Goal: Task Accomplishment & Management: Use online tool/utility

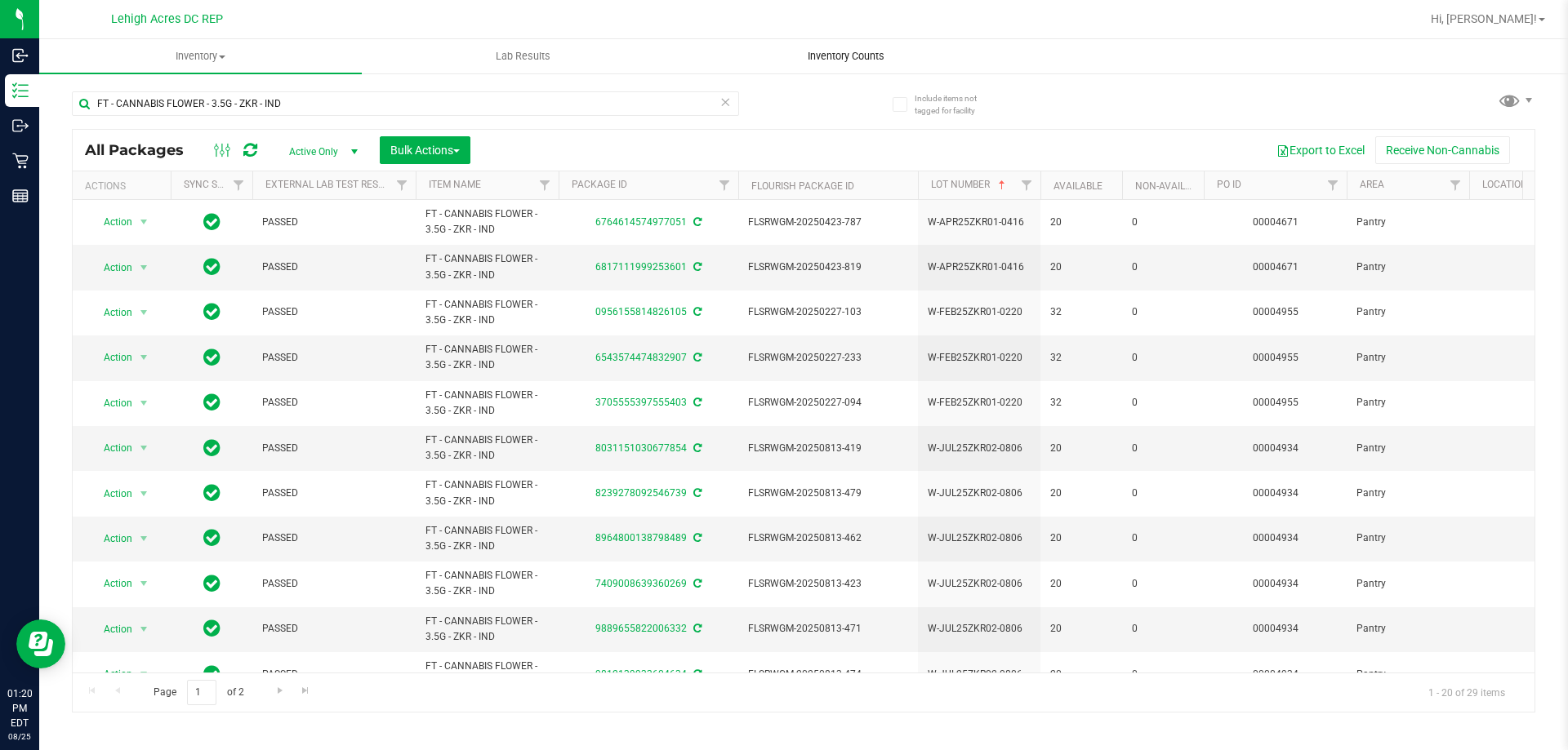
click at [849, 54] on span "Inventory Counts" at bounding box center [846, 56] width 121 height 14
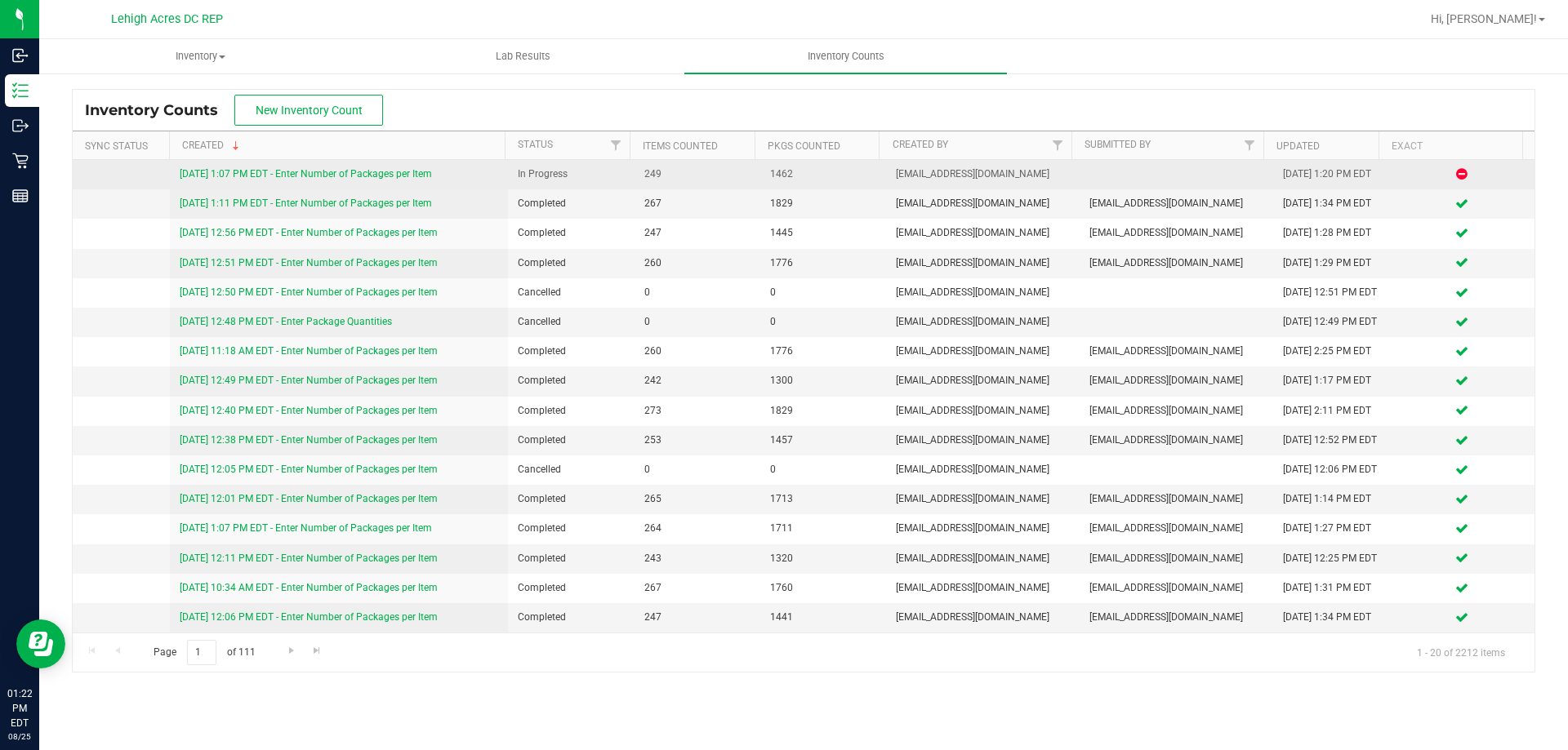
click at [406, 173] on link "[DATE] 1:07 PM EDT - Enter Number of Packages per Item" at bounding box center [306, 173] width 252 height 12
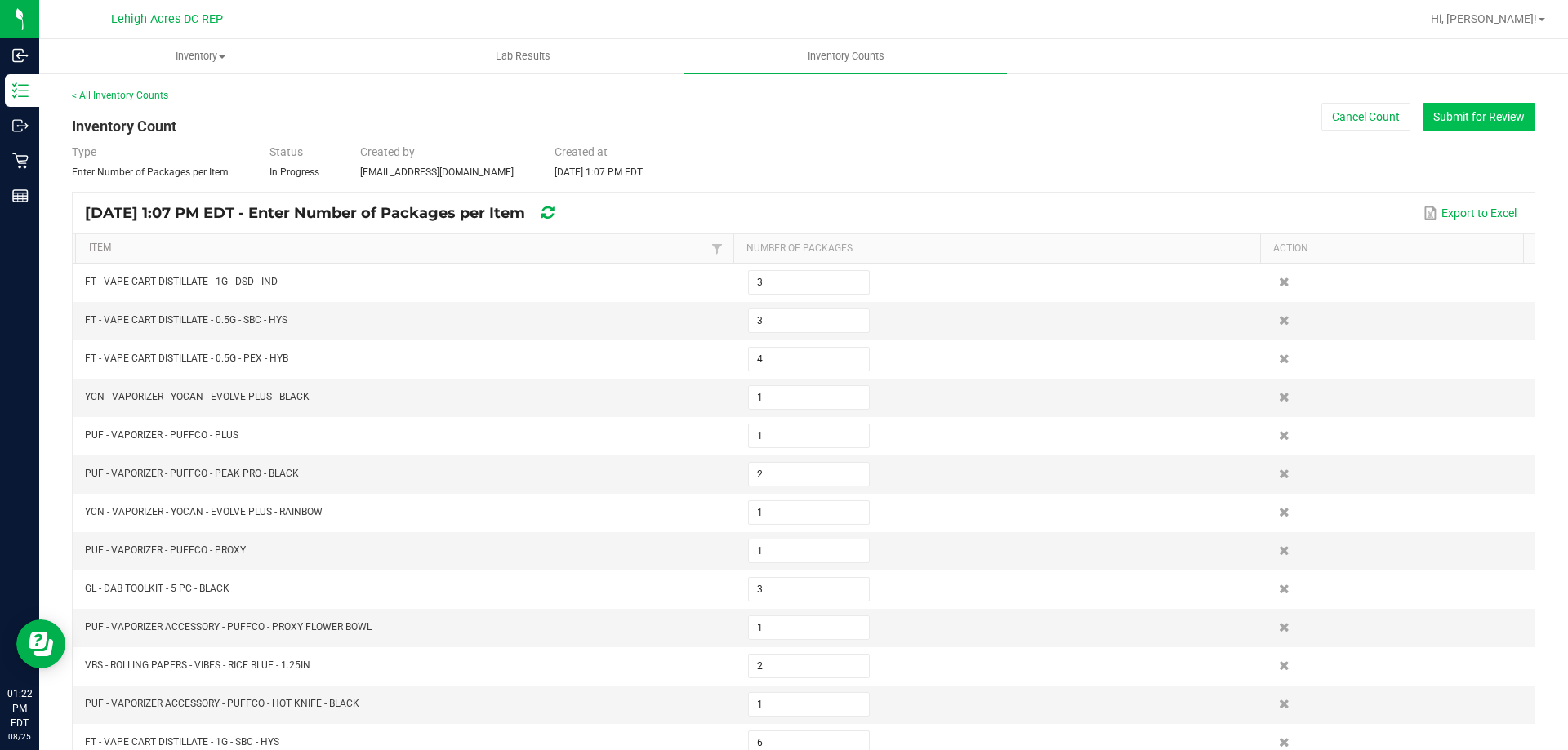
click at [1448, 120] on button "Submit for Review" at bounding box center [1479, 116] width 113 height 28
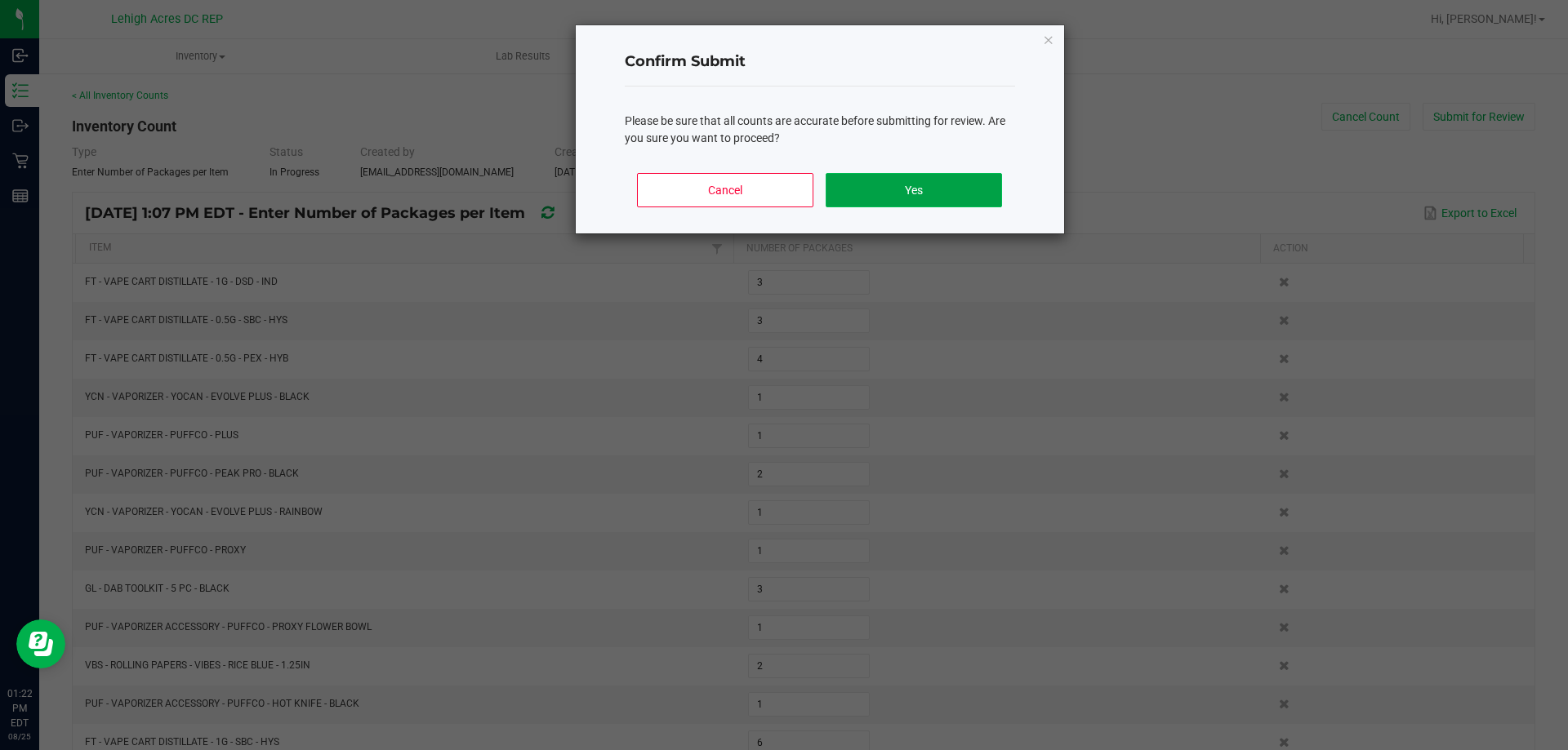
click at [886, 187] on button "Yes" at bounding box center [913, 190] width 175 height 34
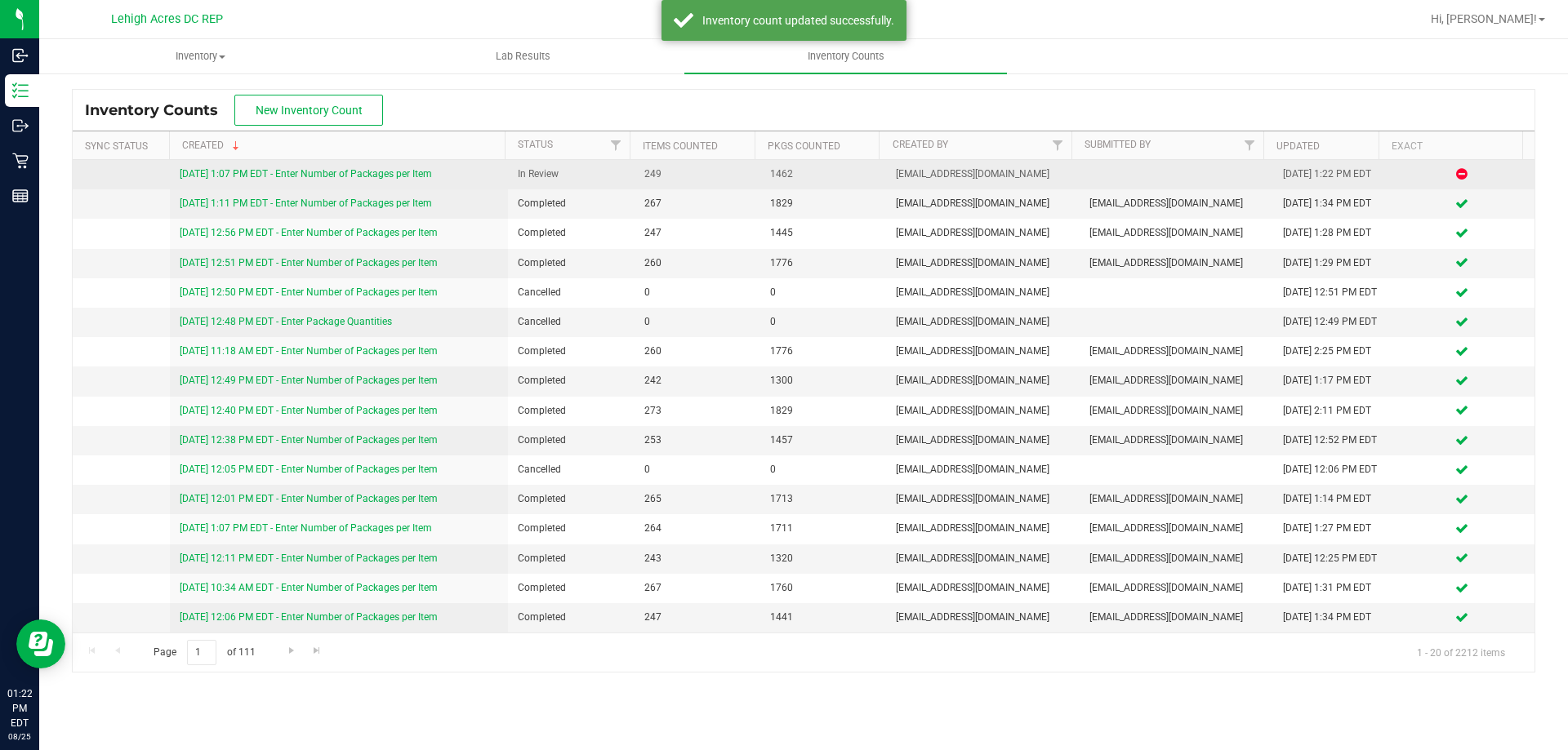
click at [418, 173] on link "[DATE] 1:07 PM EDT - Enter Number of Packages per Item" at bounding box center [306, 173] width 252 height 12
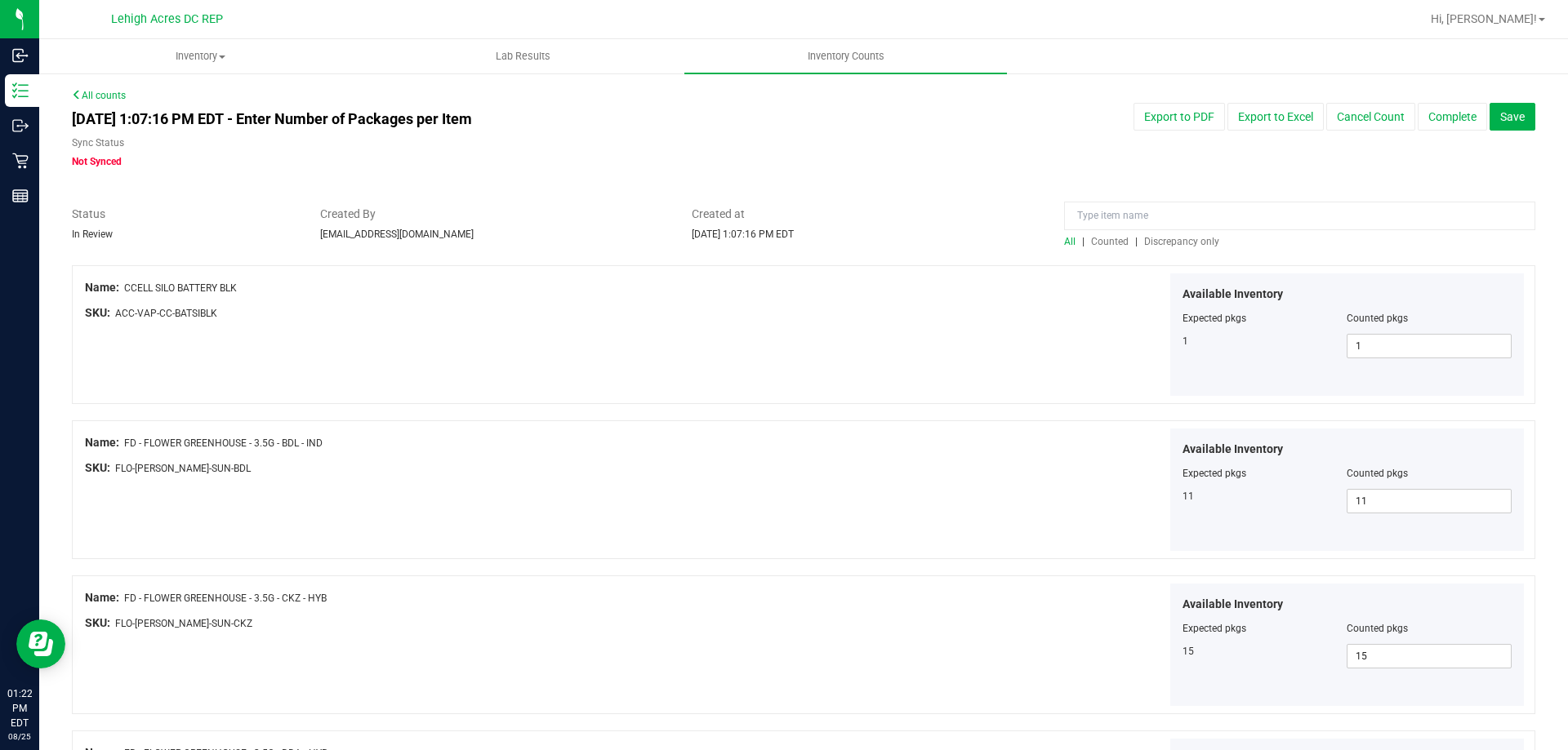
click at [1180, 241] on span "Discrepancy only" at bounding box center [1182, 241] width 75 height 12
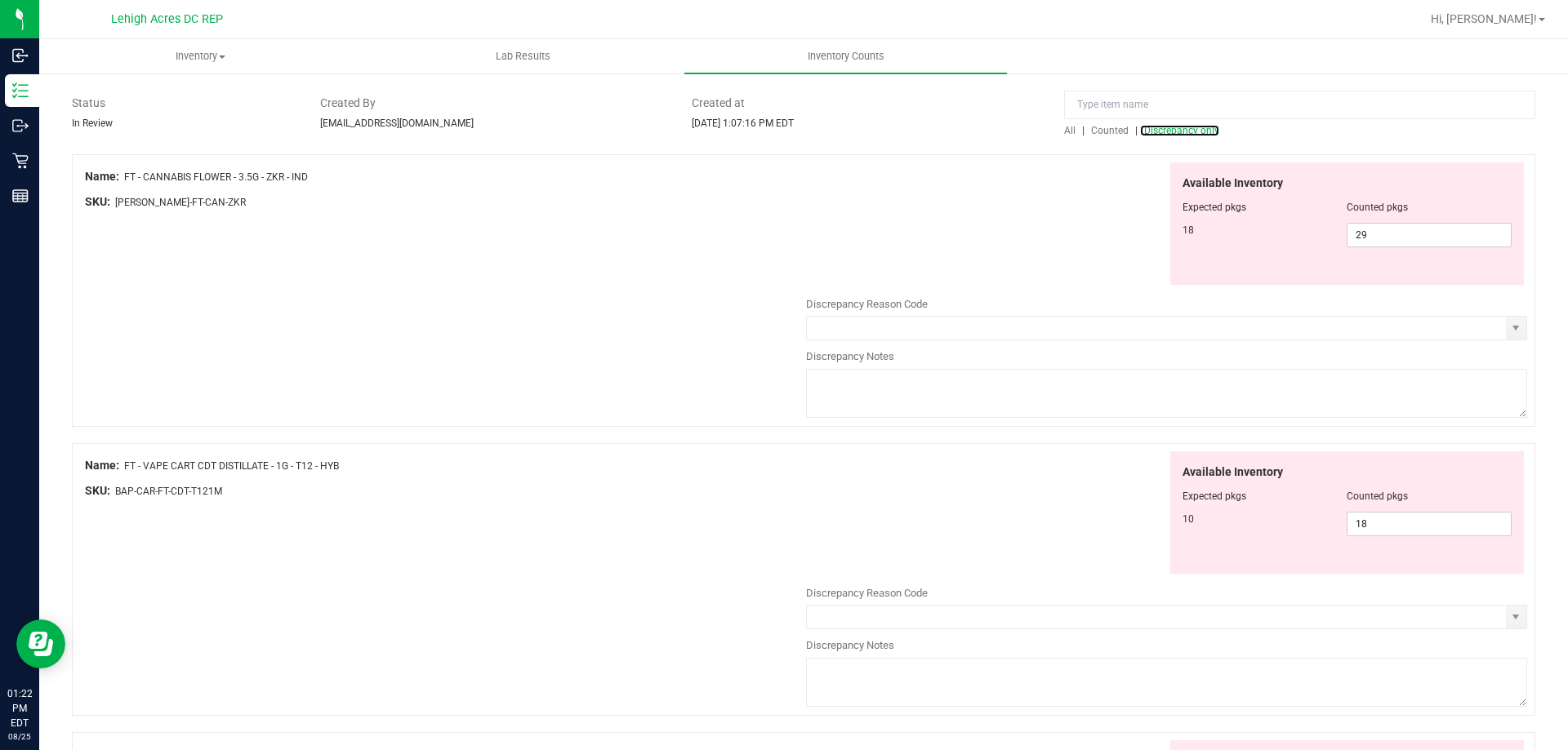
scroll to position [81, 0]
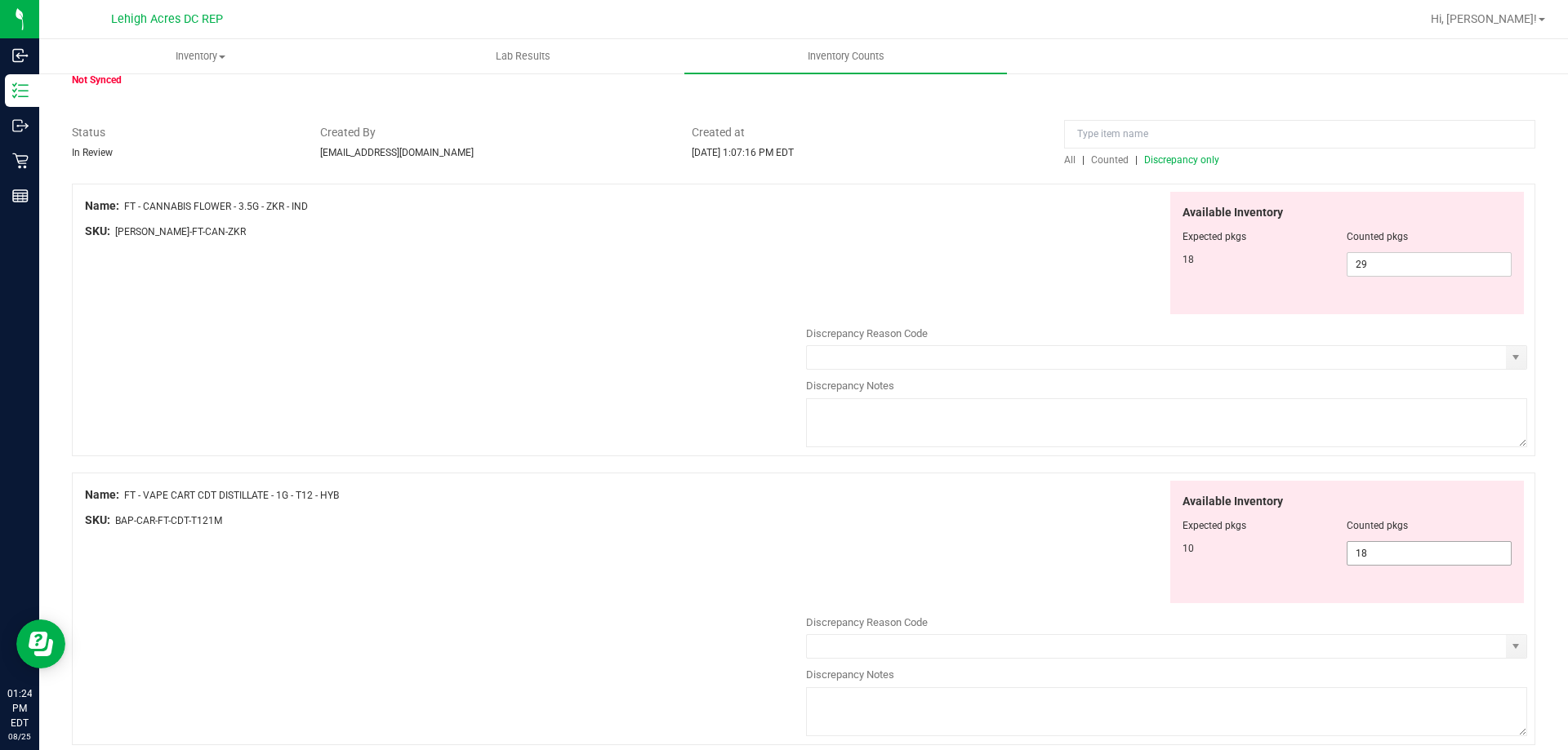
click at [1364, 552] on span "18 18" at bounding box center [1429, 553] width 165 height 24
type input "10"
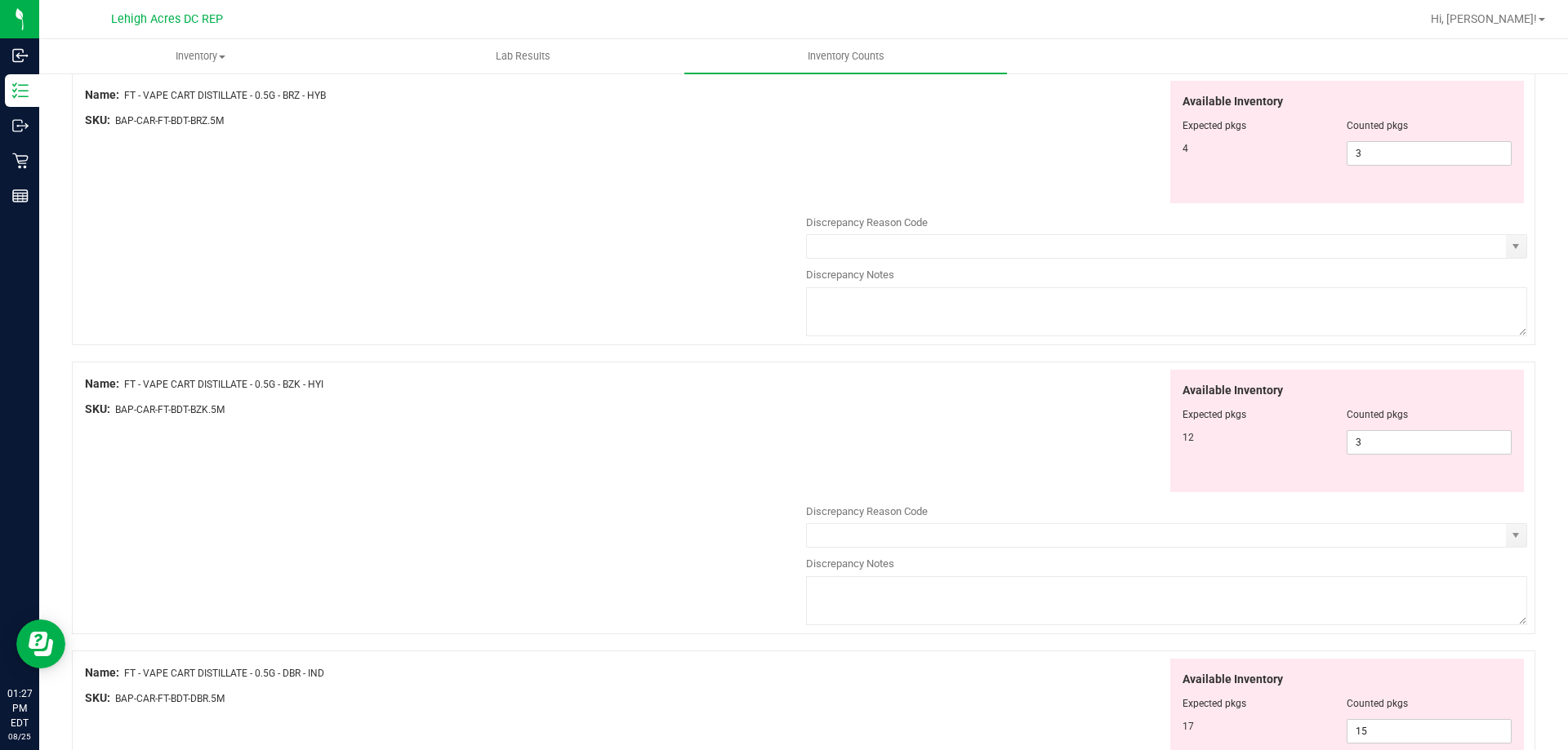
scroll to position [555, 0]
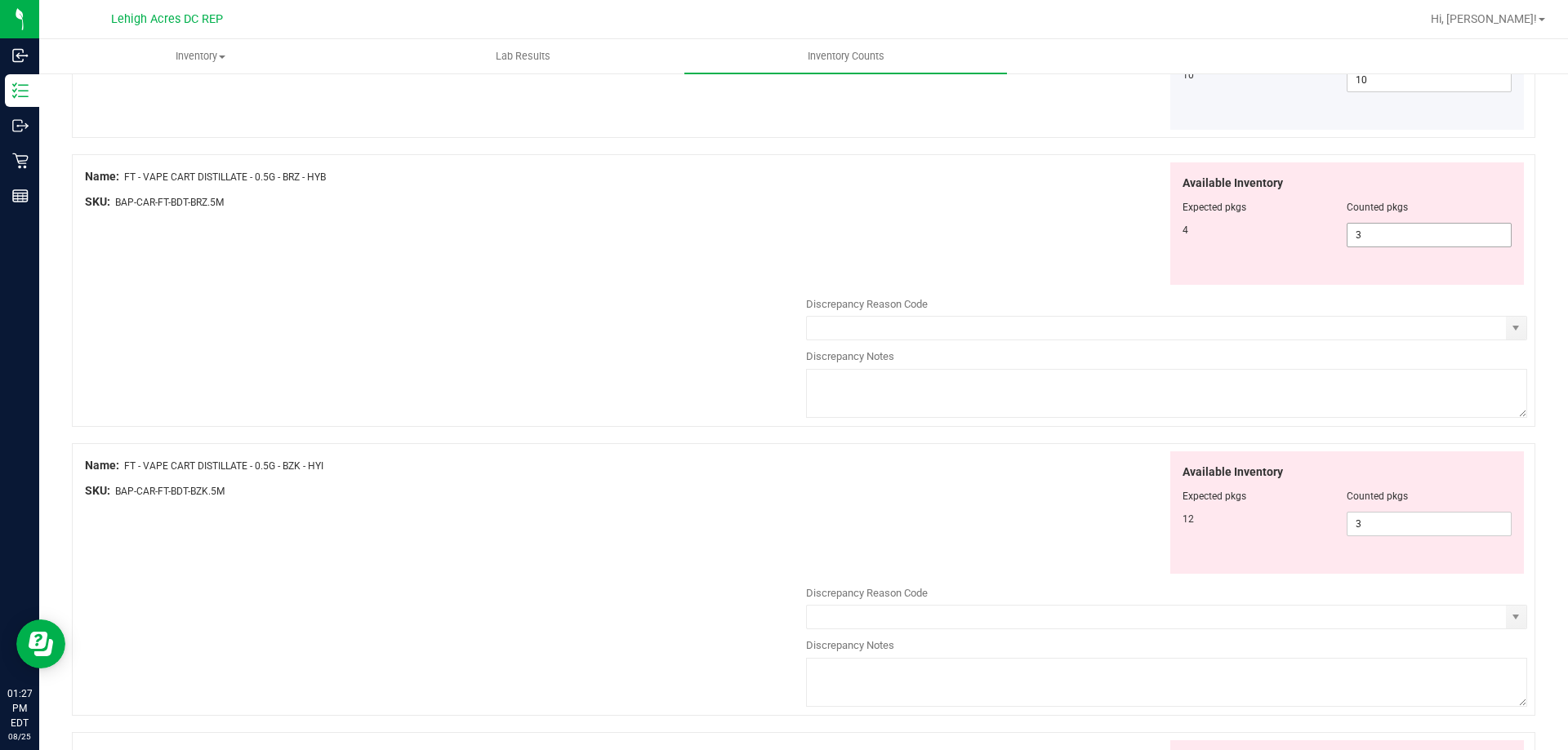
click at [1357, 231] on span "3 3" at bounding box center [1429, 234] width 165 height 24
click at [1357, 231] on input "3" at bounding box center [1429, 235] width 164 height 23
type input "4"
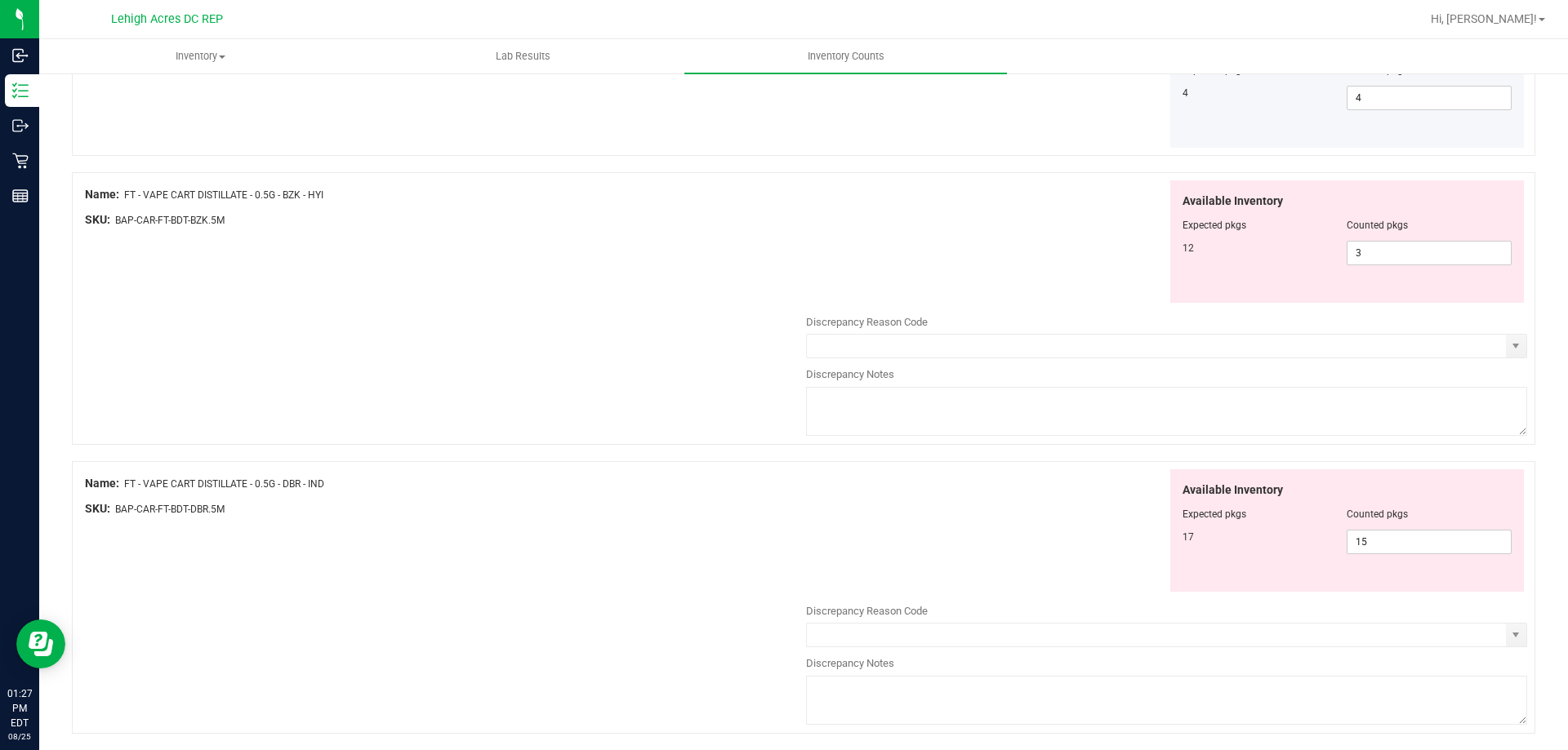
scroll to position [719, 0]
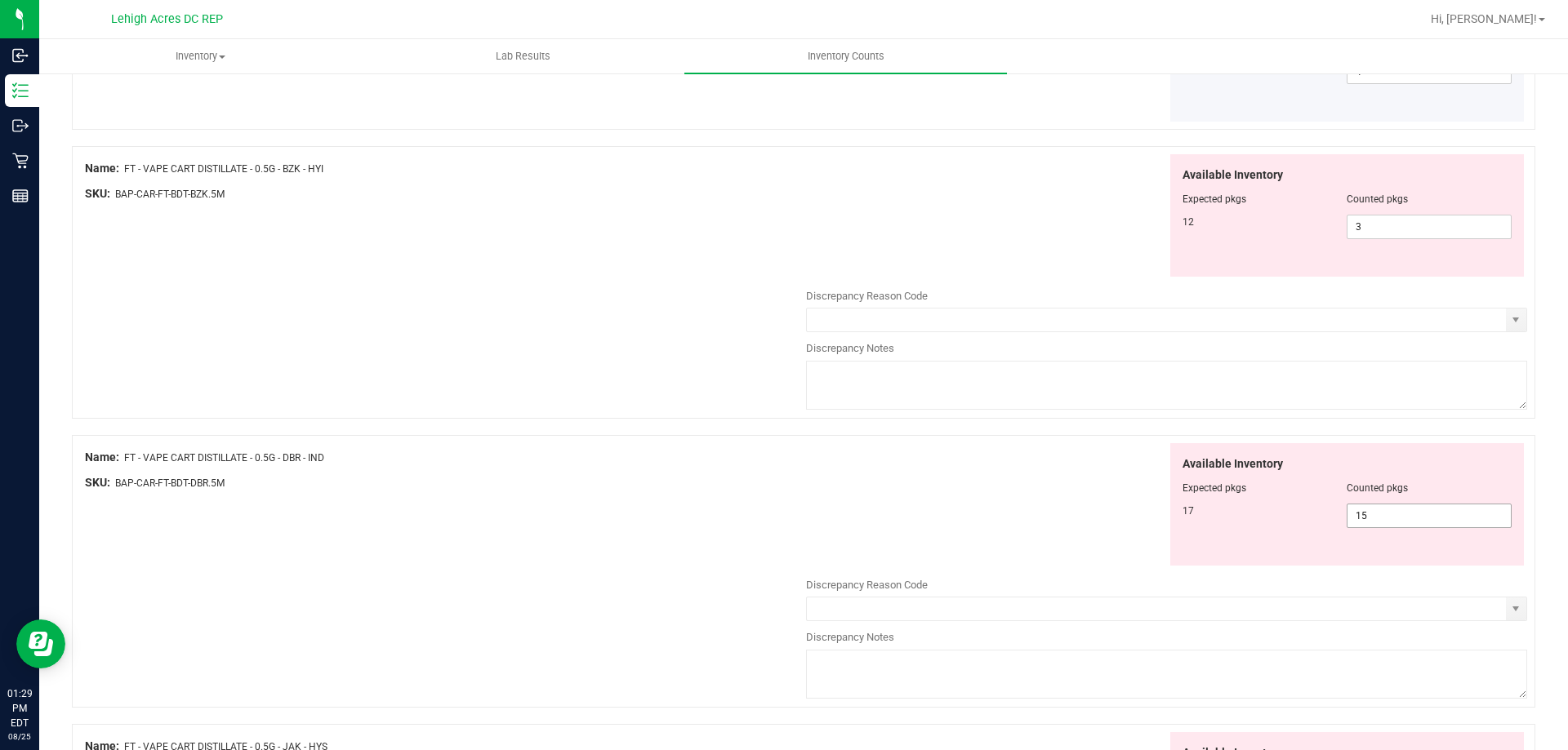
click at [1372, 521] on span "15 15" at bounding box center [1429, 516] width 165 height 24
click at [1372, 520] on input "15" at bounding box center [1429, 516] width 164 height 23
type input "17"
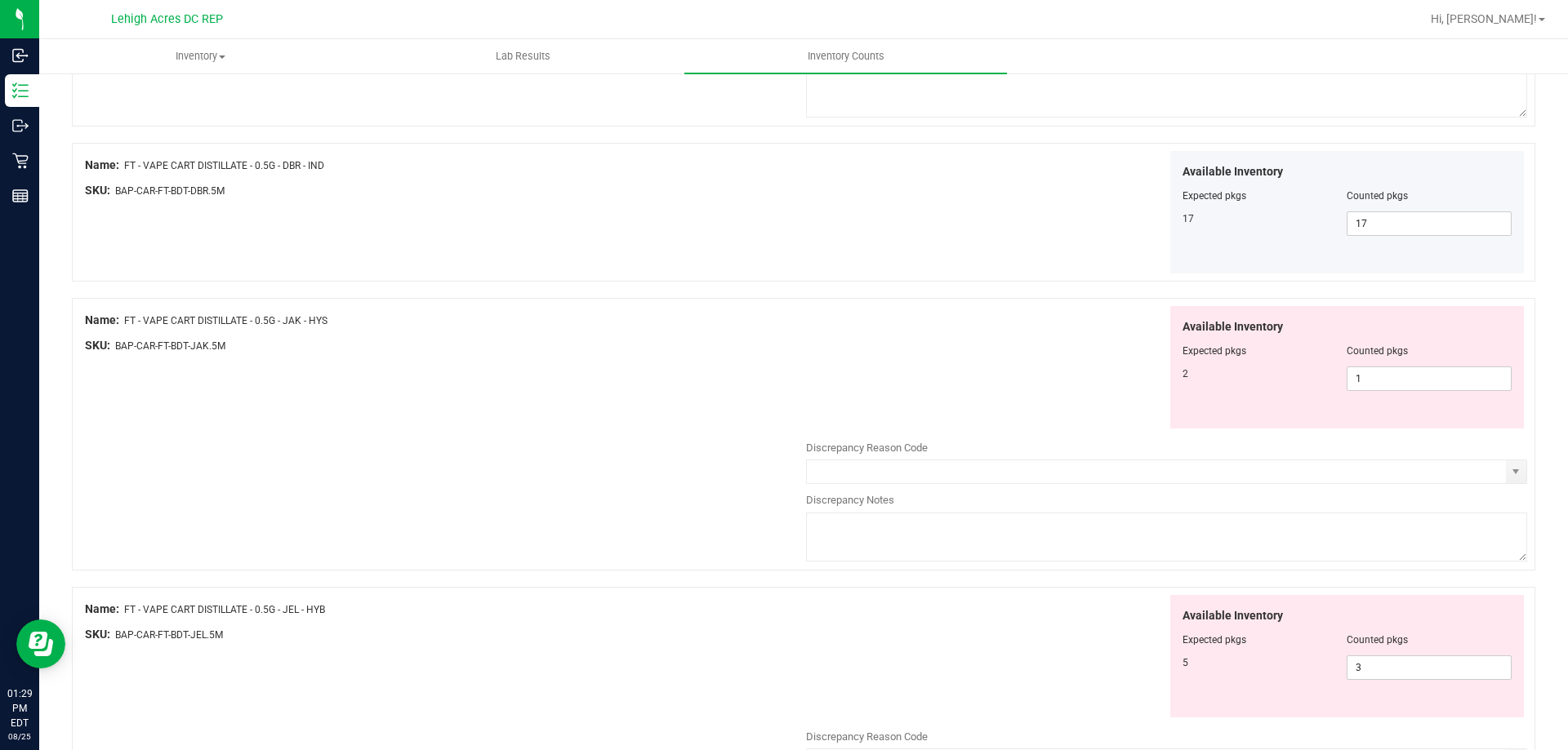
scroll to position [1045, 0]
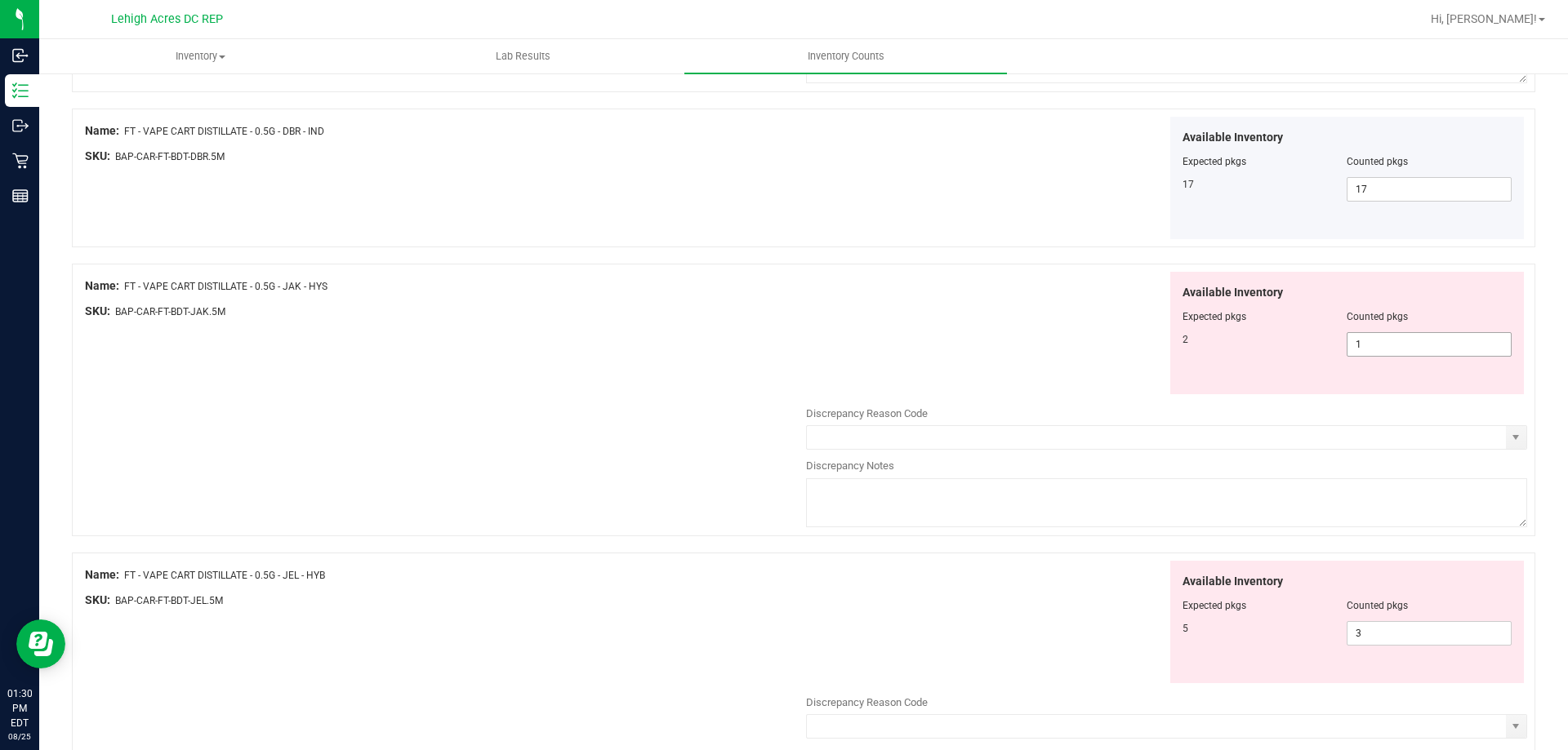
click at [1353, 336] on span "1 1" at bounding box center [1429, 344] width 165 height 24
click at [1353, 336] on input "1" at bounding box center [1429, 345] width 164 height 23
type input "2"
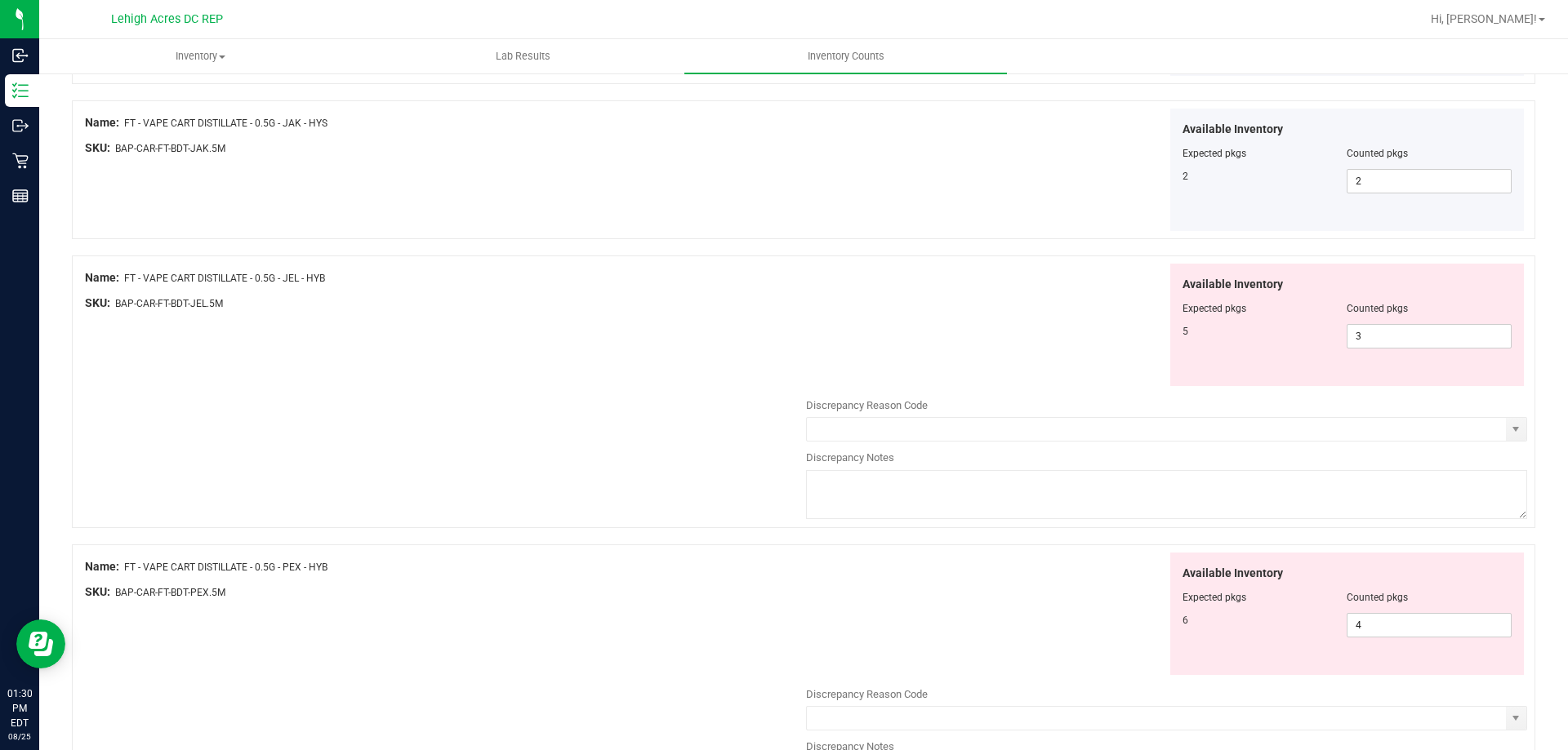
scroll to position [1290, 0]
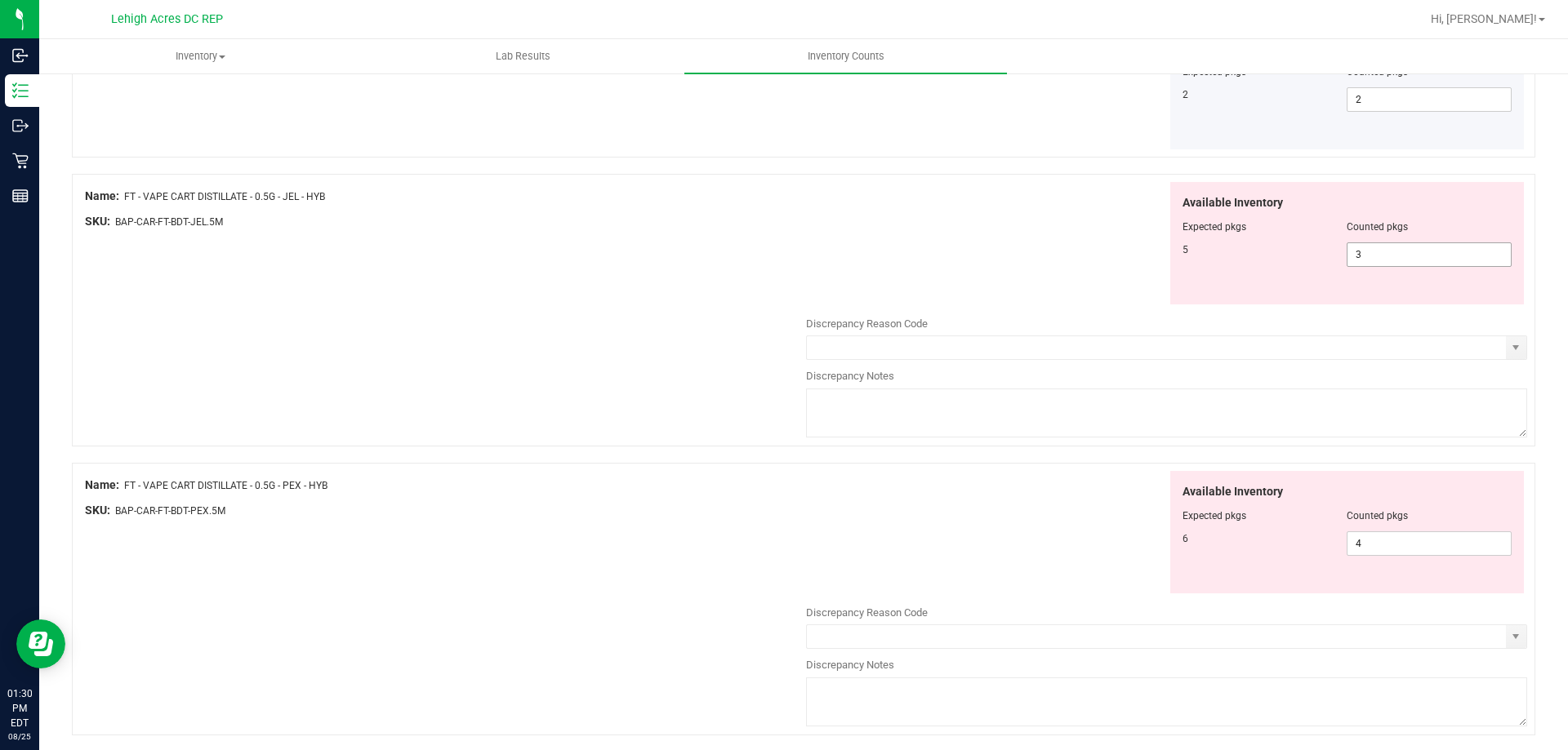
click at [1361, 256] on span "3 3" at bounding box center [1429, 254] width 165 height 24
click at [1361, 256] on input "3" at bounding box center [1429, 255] width 164 height 23
type input "5"
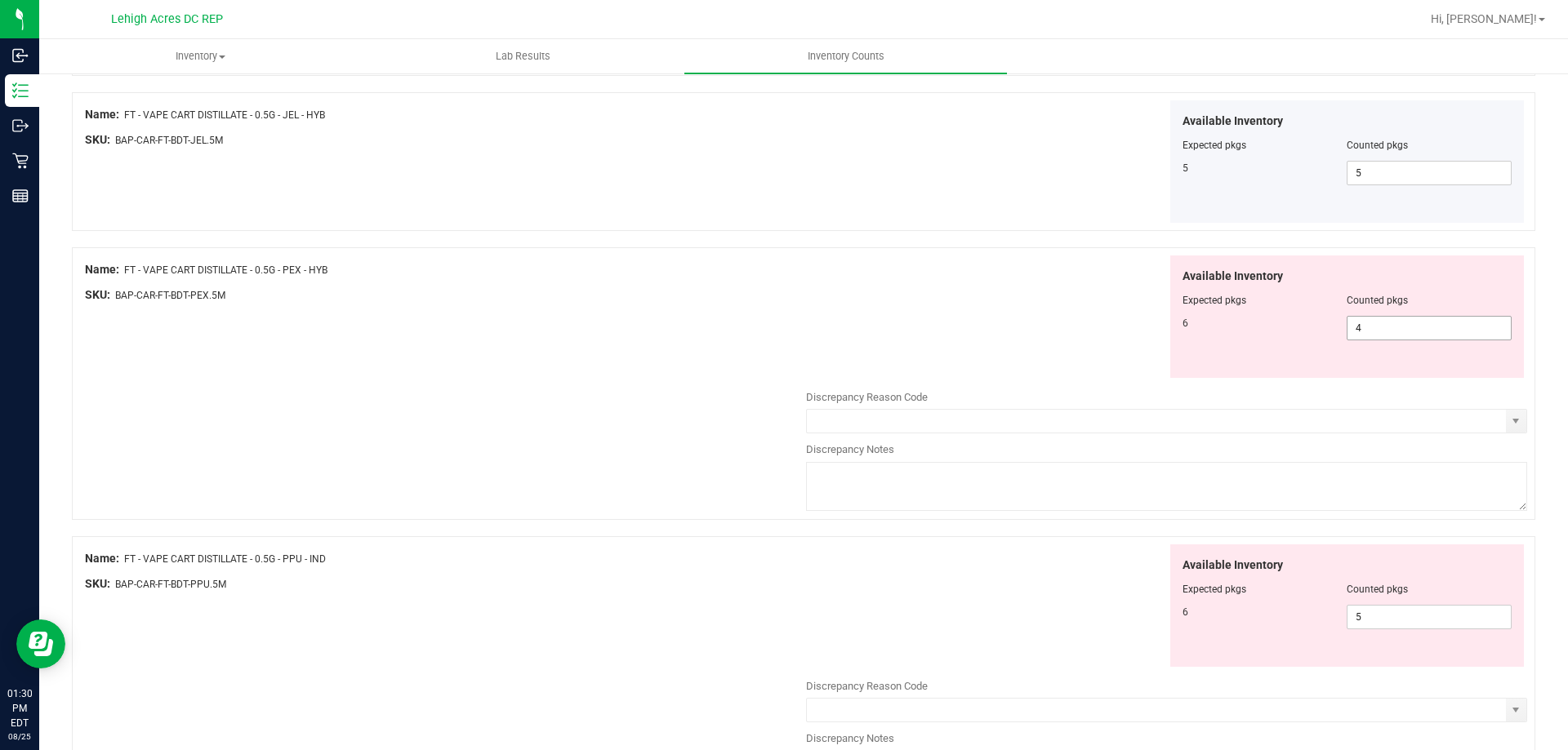
click at [1361, 327] on span "4 4" at bounding box center [1429, 327] width 165 height 24
click at [1361, 327] on input "4" at bounding box center [1429, 328] width 164 height 23
type input "6"
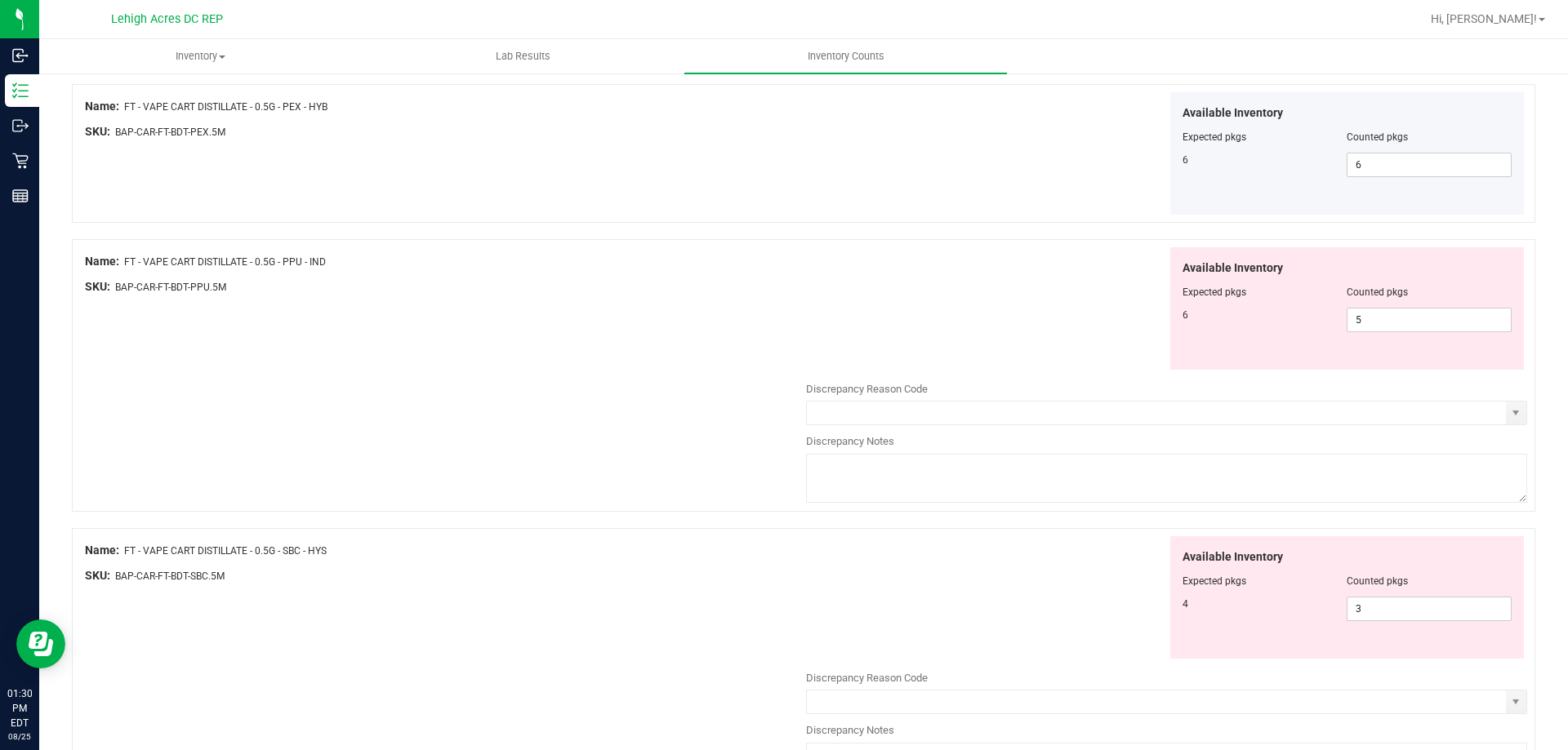
scroll to position [1617, 0]
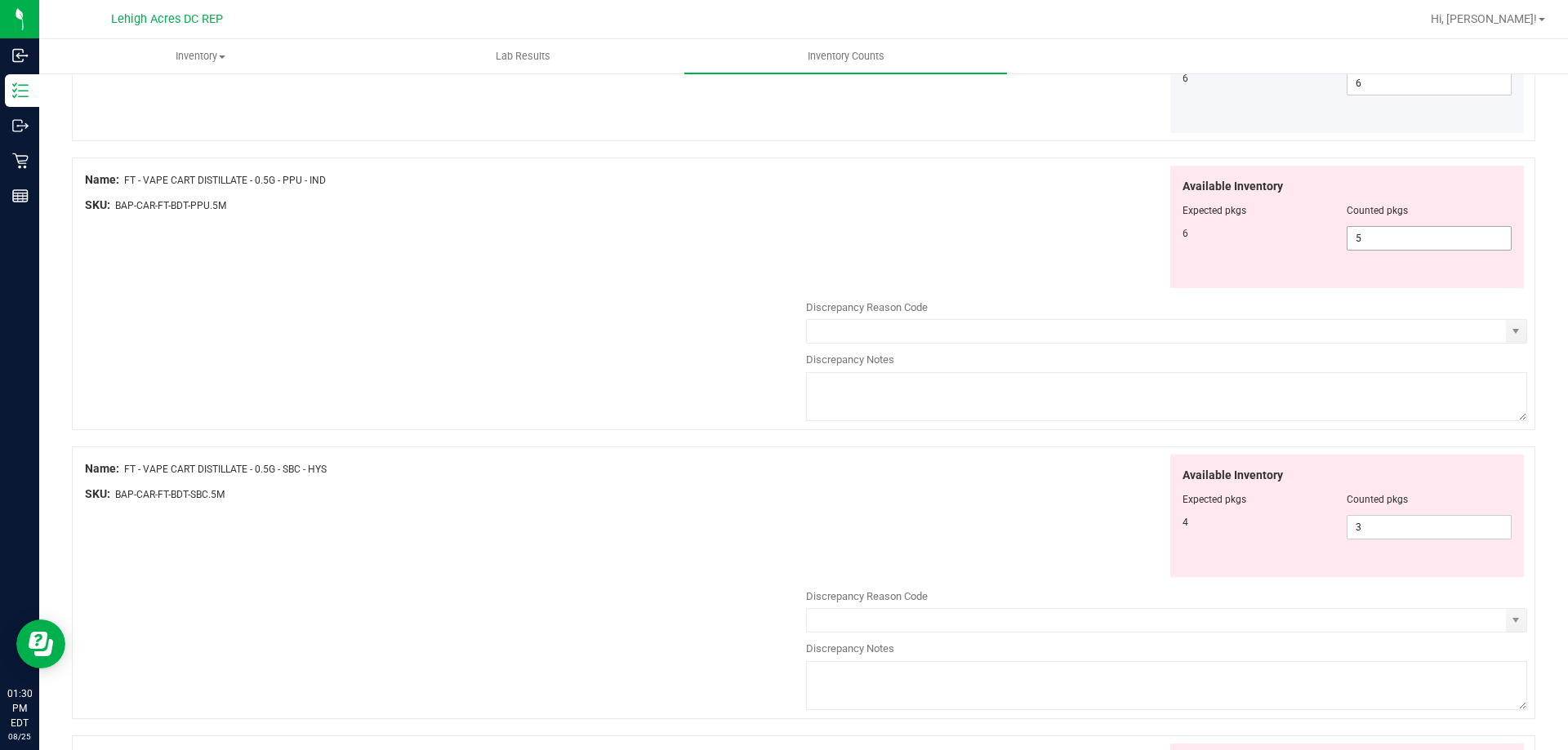
click at [1356, 236] on span "5 5" at bounding box center [1429, 238] width 165 height 24
click at [1356, 236] on input "5" at bounding box center [1429, 239] width 164 height 23
type input "6"
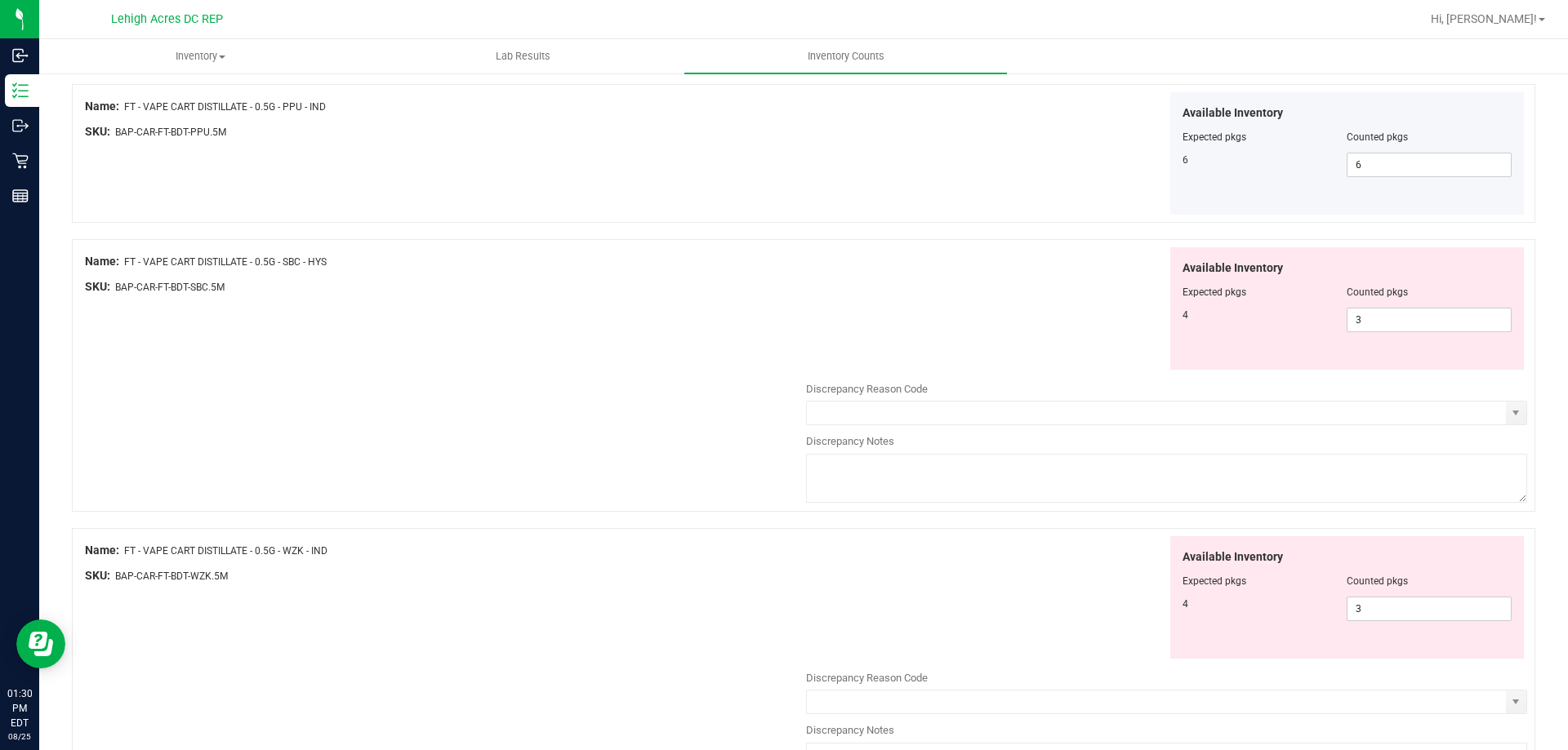
scroll to position [1780, 0]
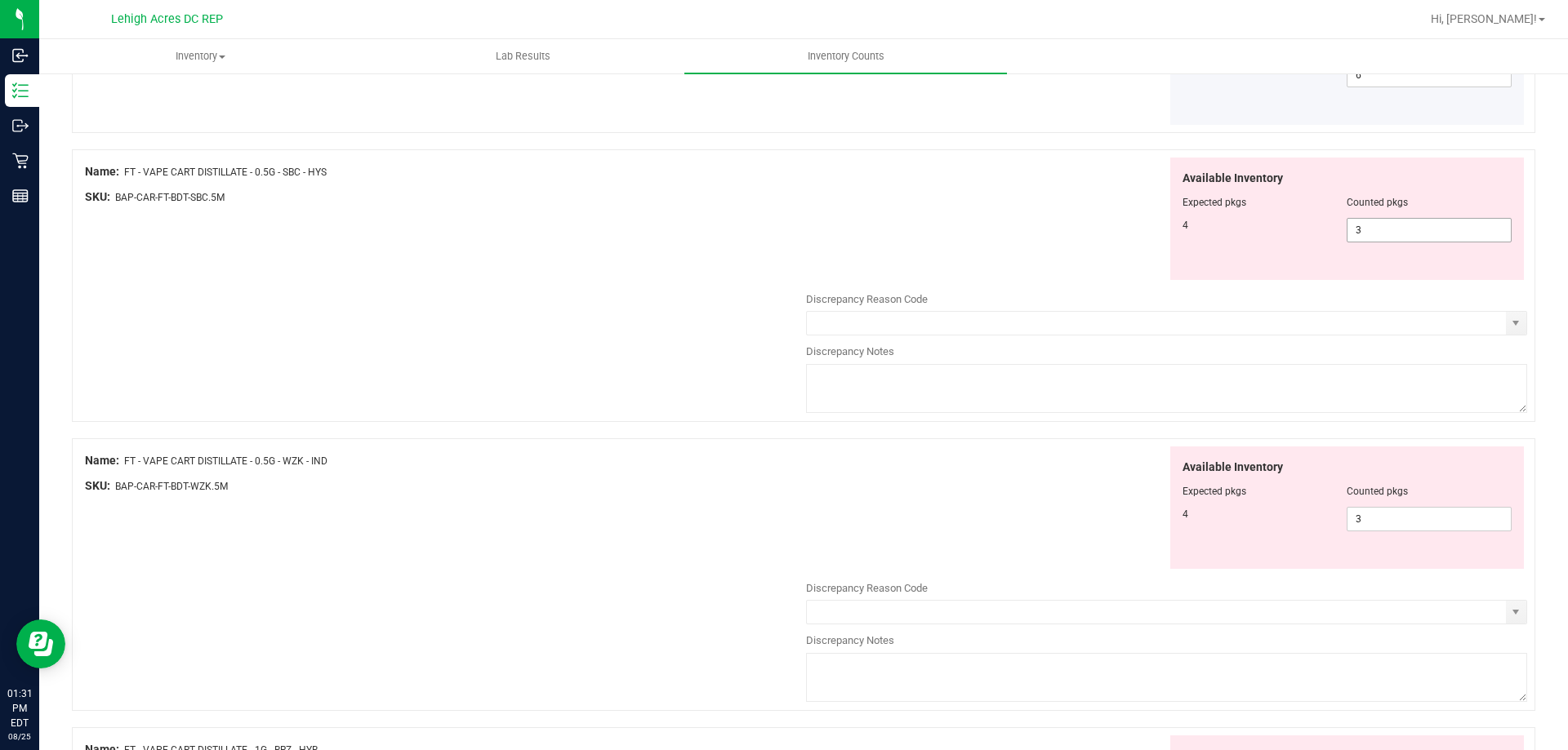
click at [1370, 229] on span "3 3" at bounding box center [1429, 230] width 165 height 24
click at [1370, 229] on input "3" at bounding box center [1429, 231] width 164 height 23
type input "4"
click at [1538, 259] on div "All counts [DATE] 1:07:16 PM EDT - Enter Number of Packages per Item Sync Statu…" at bounding box center [804, 694] width 1529 height 4804
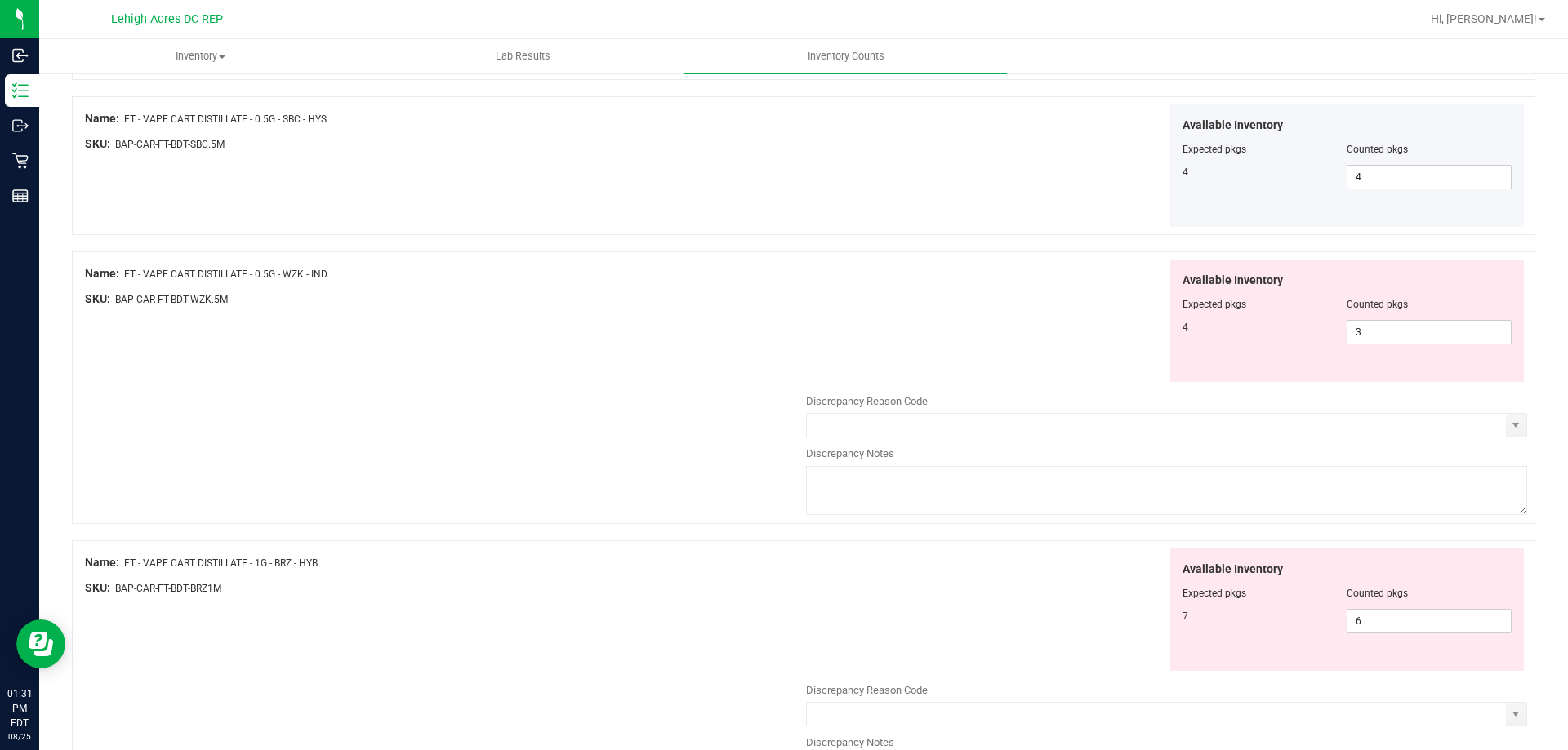
scroll to position [1862, 0]
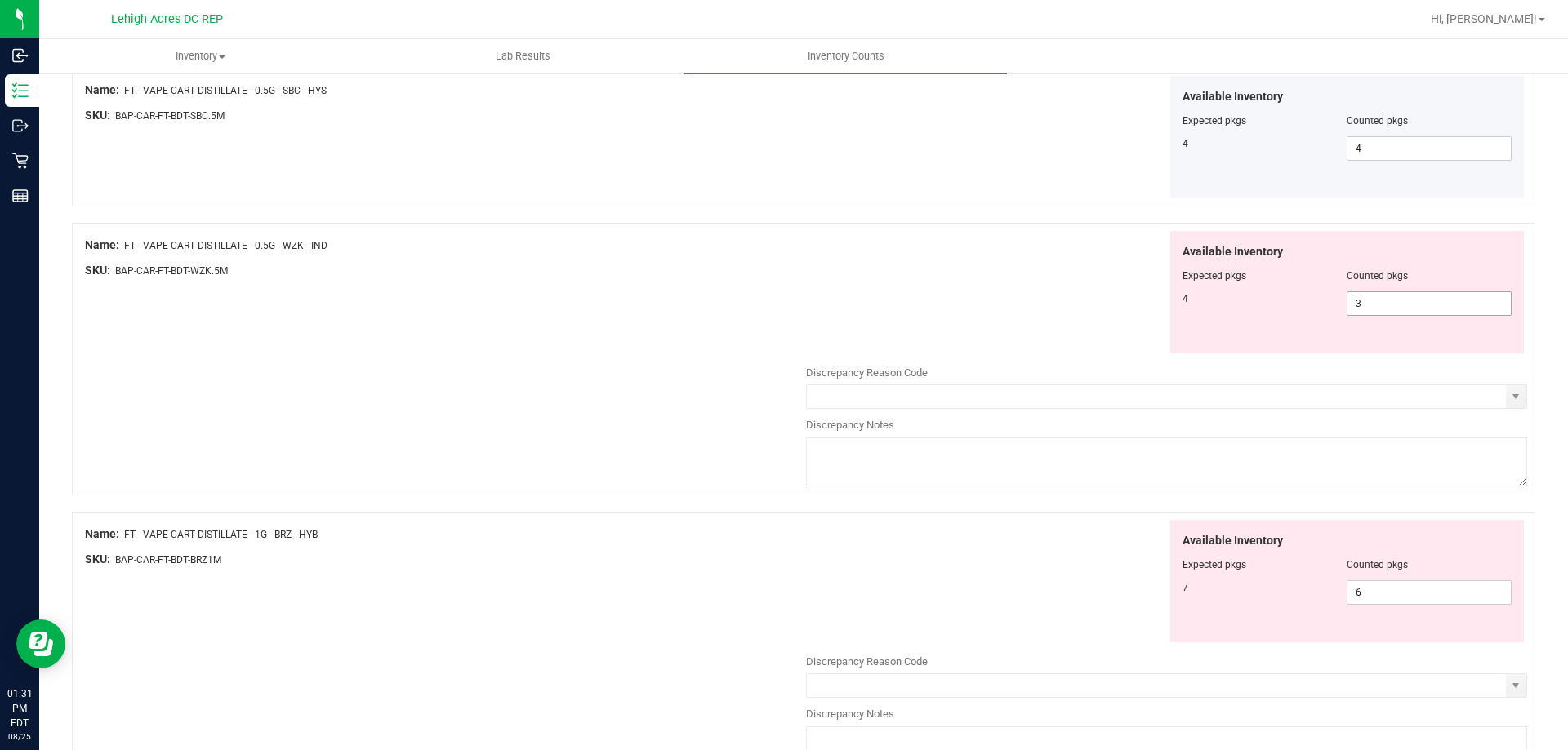
click at [1353, 297] on span "3 3" at bounding box center [1429, 303] width 165 height 24
click at [1353, 297] on input "3" at bounding box center [1429, 304] width 164 height 23
type input "4"
click at [1548, 299] on div "All counts [DATE] 1:07:16 PM EDT - Enter Number of Packages per Item Sync Statu…" at bounding box center [804, 545] width 1529 height 4670
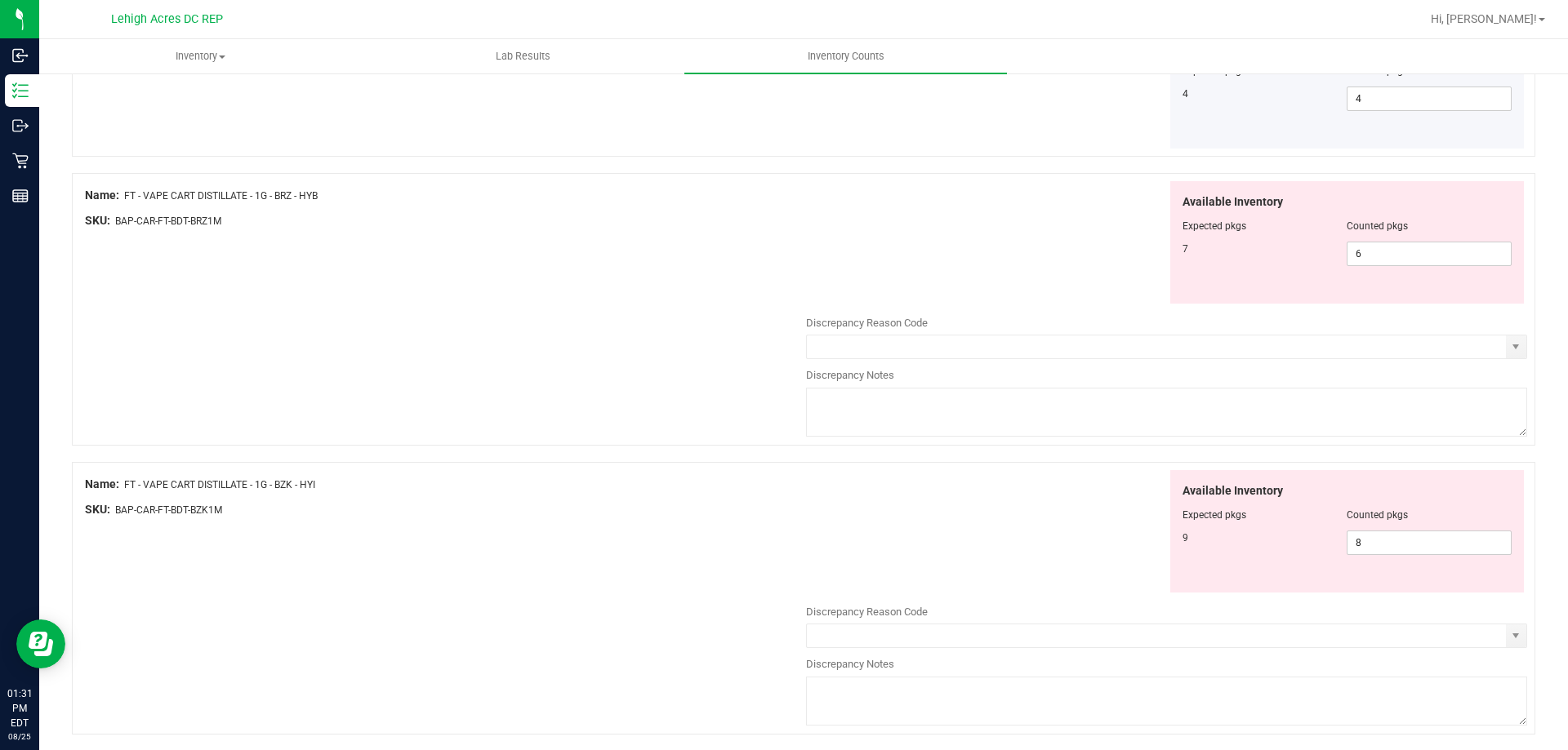
scroll to position [2107, 0]
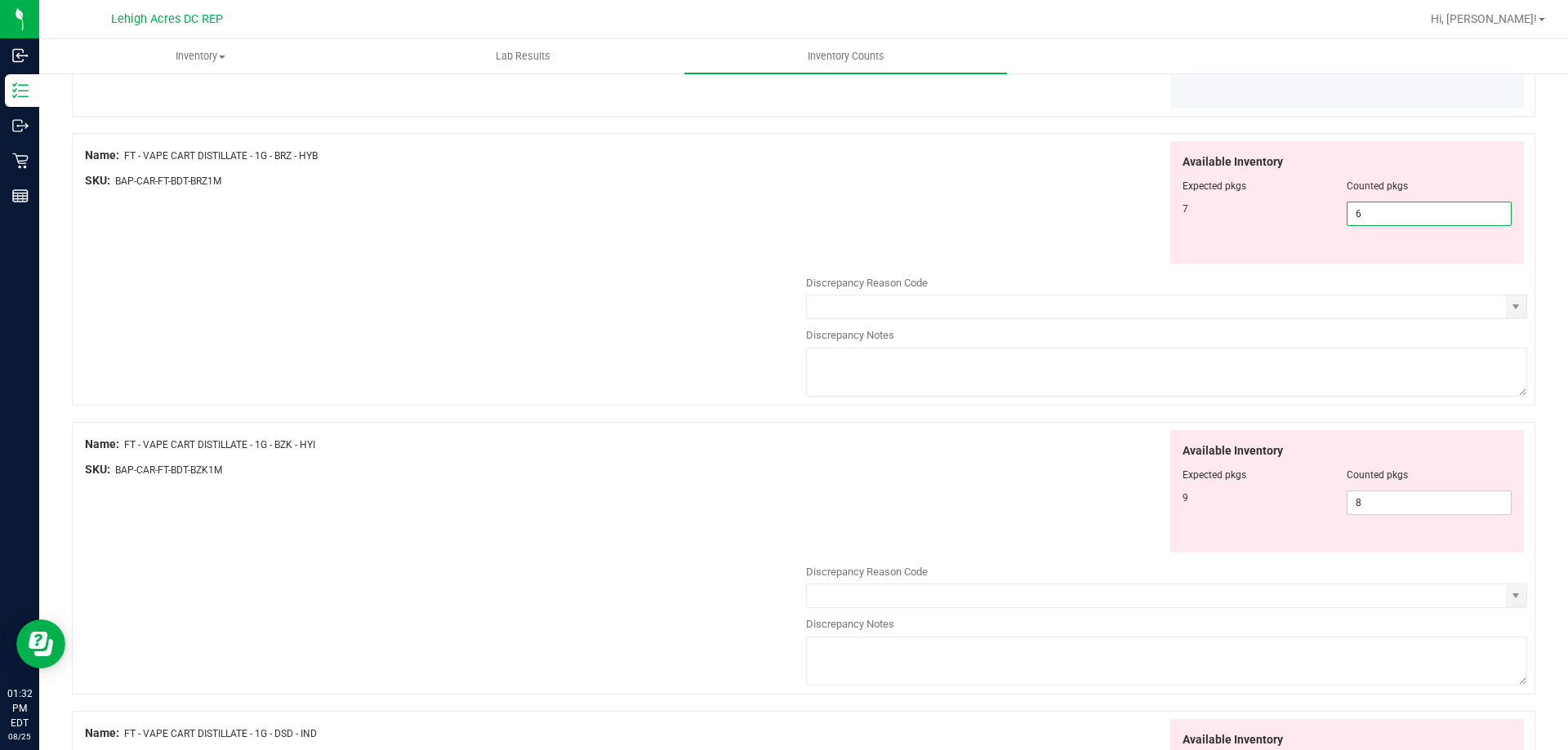
click at [1358, 214] on span "6 6" at bounding box center [1429, 214] width 165 height 24
click at [1358, 214] on input "6" at bounding box center [1429, 215] width 164 height 23
type input "7"
click at [1538, 250] on div "All counts [DATE] 1:07:16 PM EDT - Enter Number of Packages per Item Sync Statu…" at bounding box center [804, 233] width 1529 height 4536
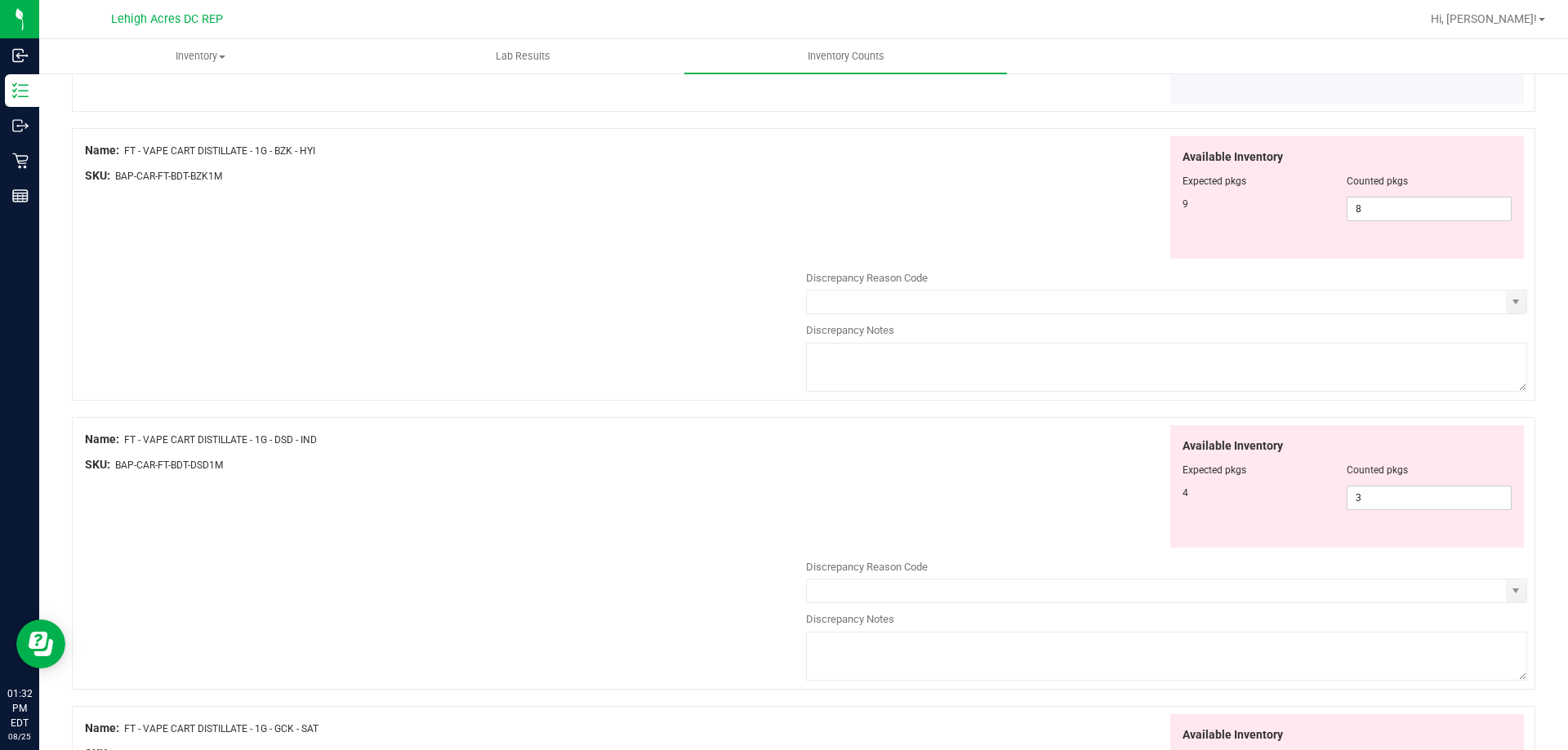
scroll to position [2270, 0]
click at [1356, 206] on span "8 8" at bounding box center [1429, 205] width 165 height 24
click at [1356, 206] on input "8" at bounding box center [1429, 206] width 164 height 23
type input "9"
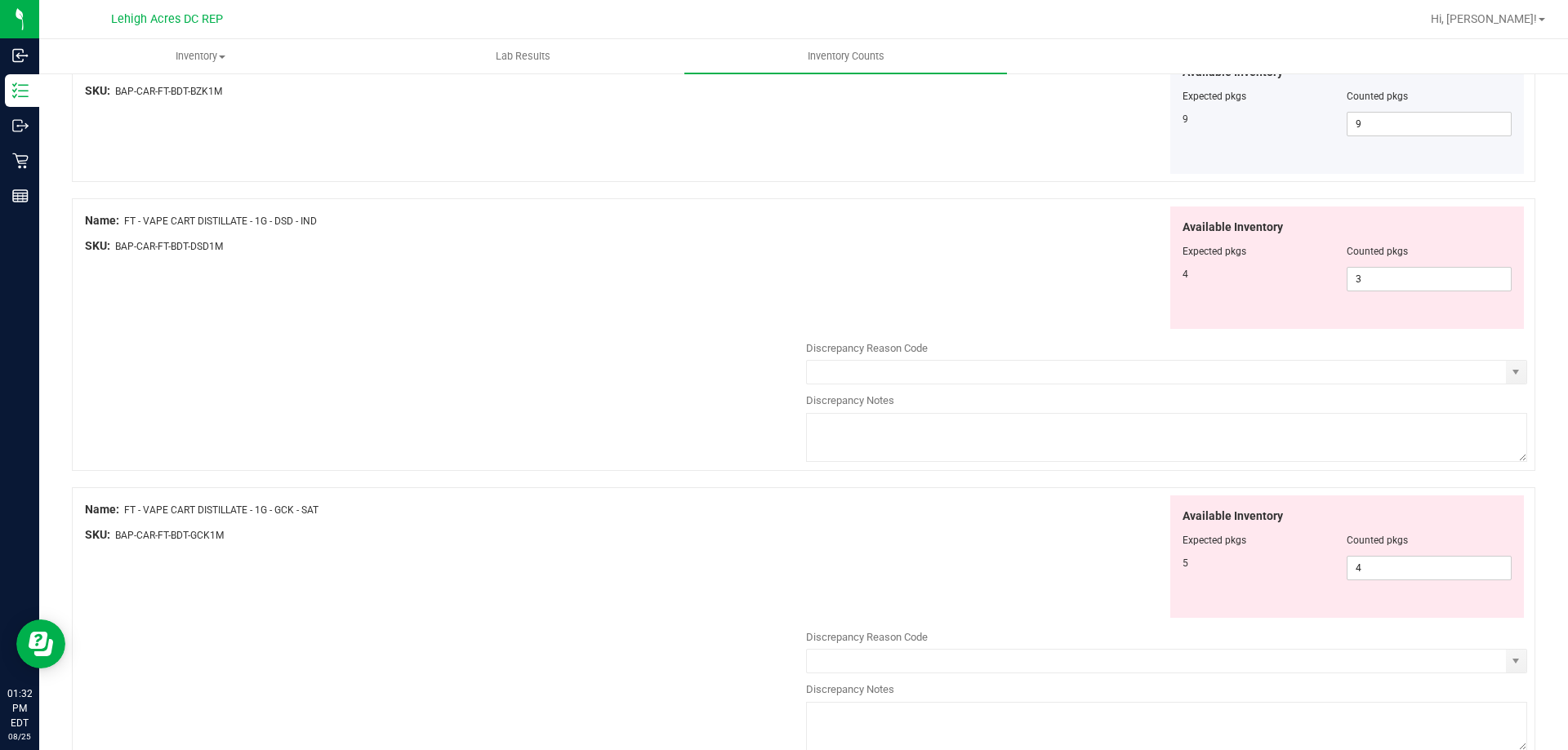
scroll to position [2433, 0]
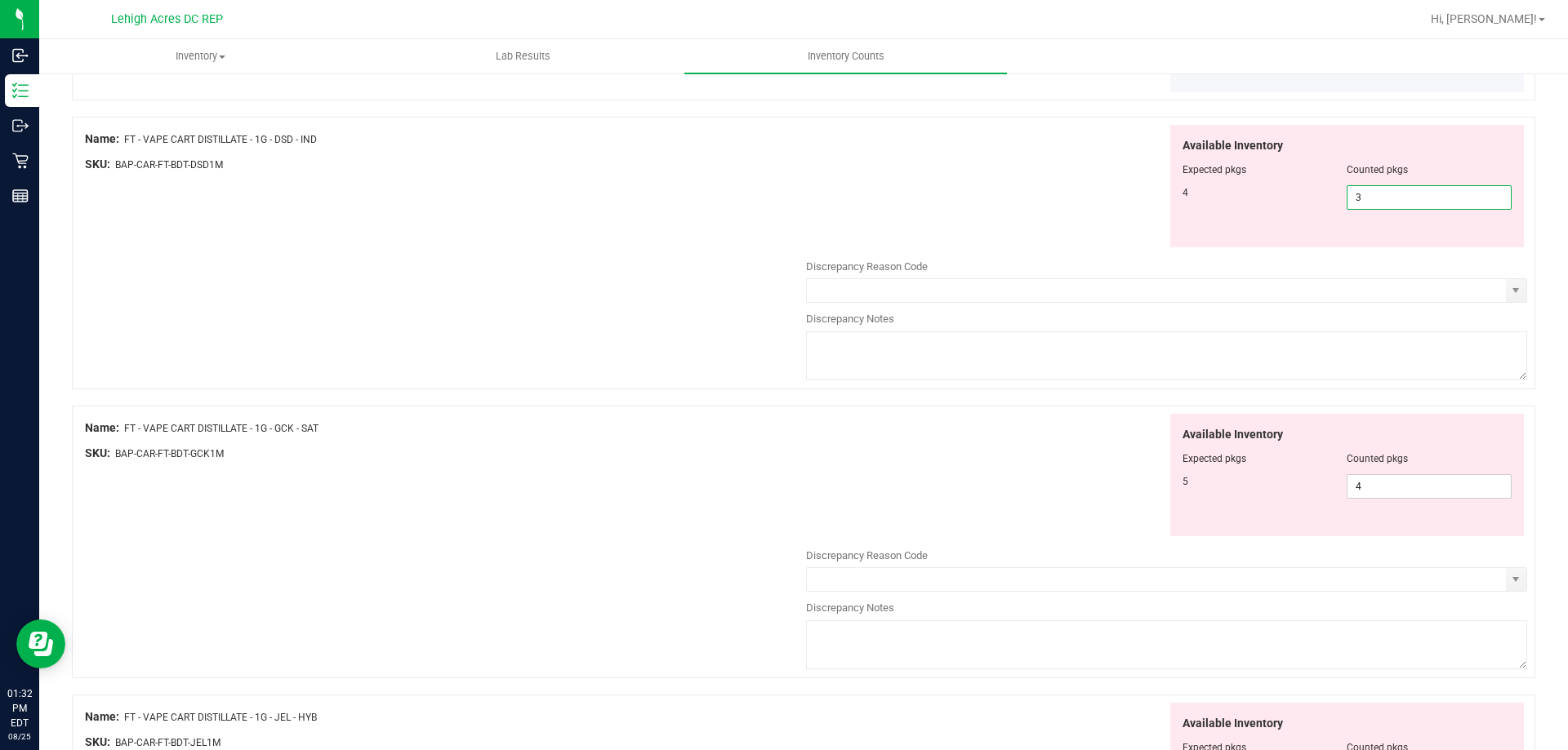
click at [1361, 198] on span "3 3" at bounding box center [1429, 197] width 165 height 24
click at [1361, 198] on input "3" at bounding box center [1429, 198] width 164 height 23
type input "4"
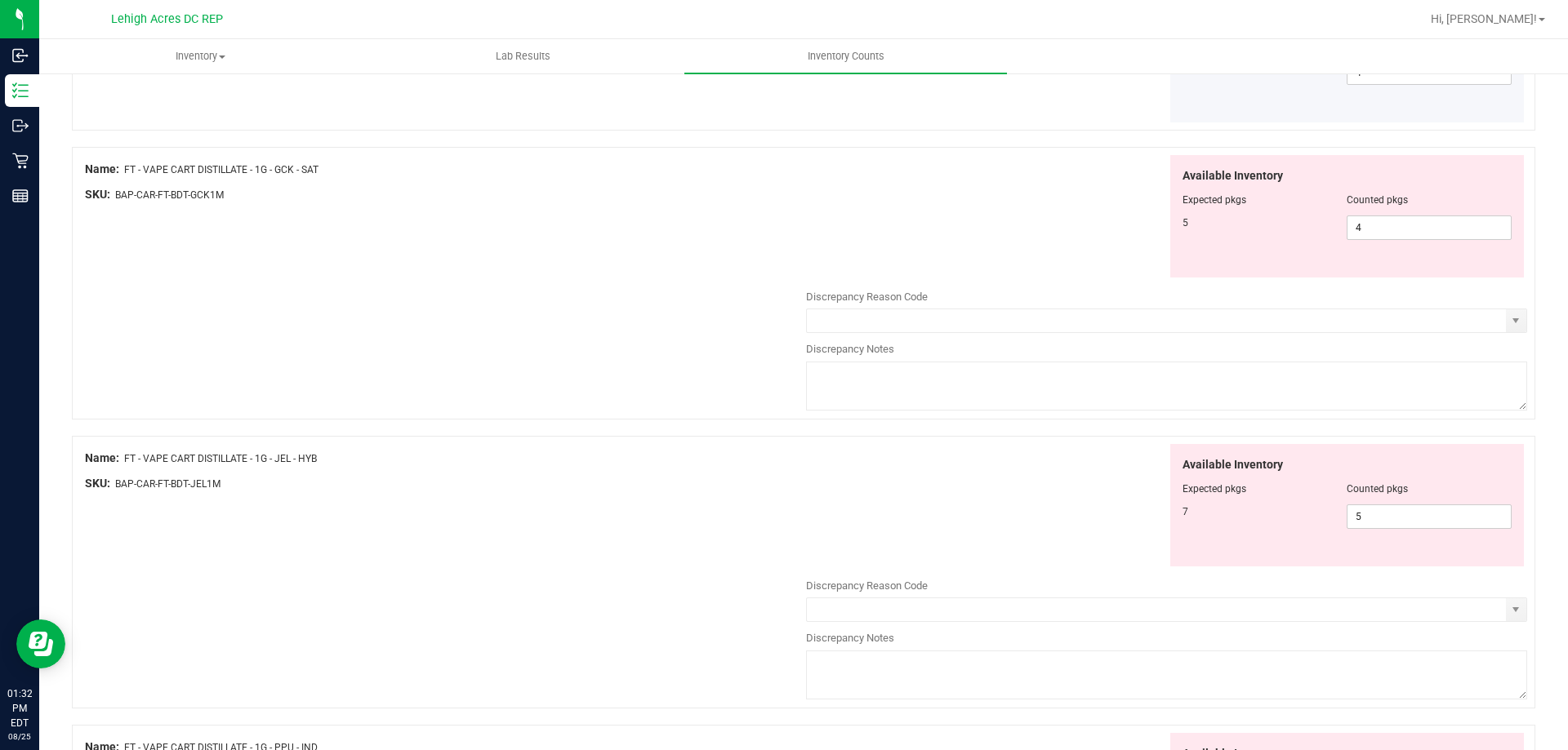
scroll to position [2597, 0]
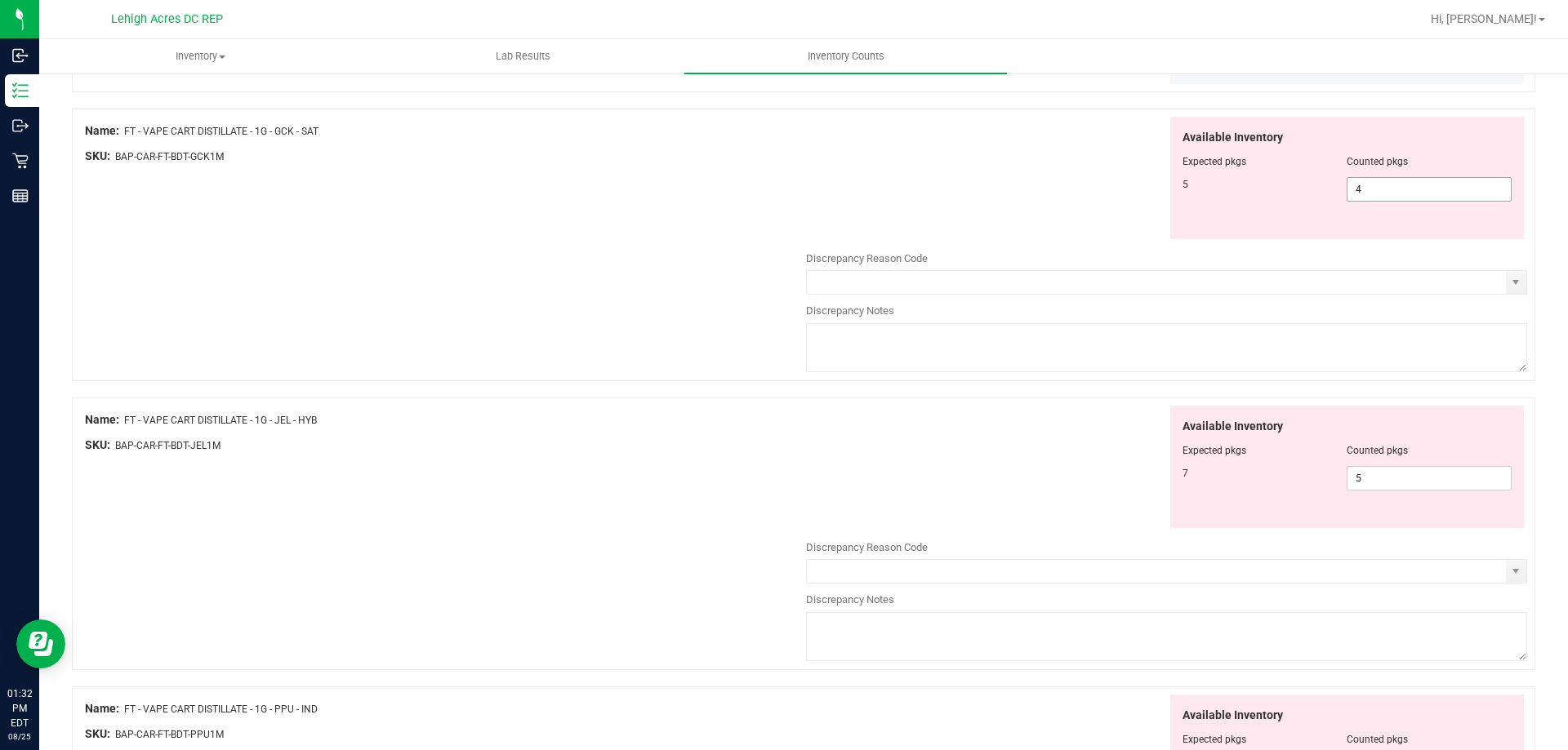
click at [1366, 192] on span "4 4" at bounding box center [1429, 189] width 165 height 24
click at [1366, 192] on input "4" at bounding box center [1429, 190] width 164 height 23
type input "5"
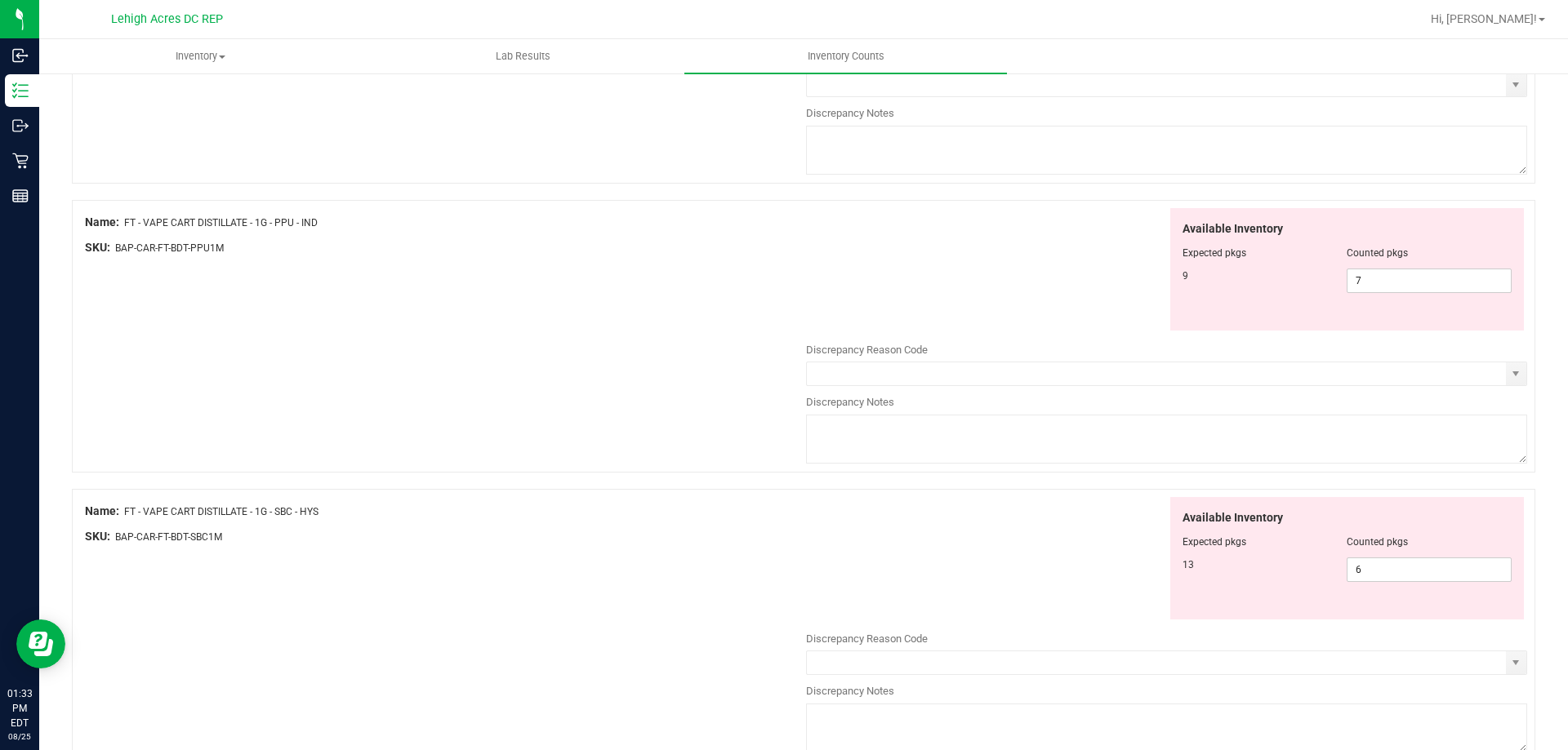
scroll to position [3004, 0]
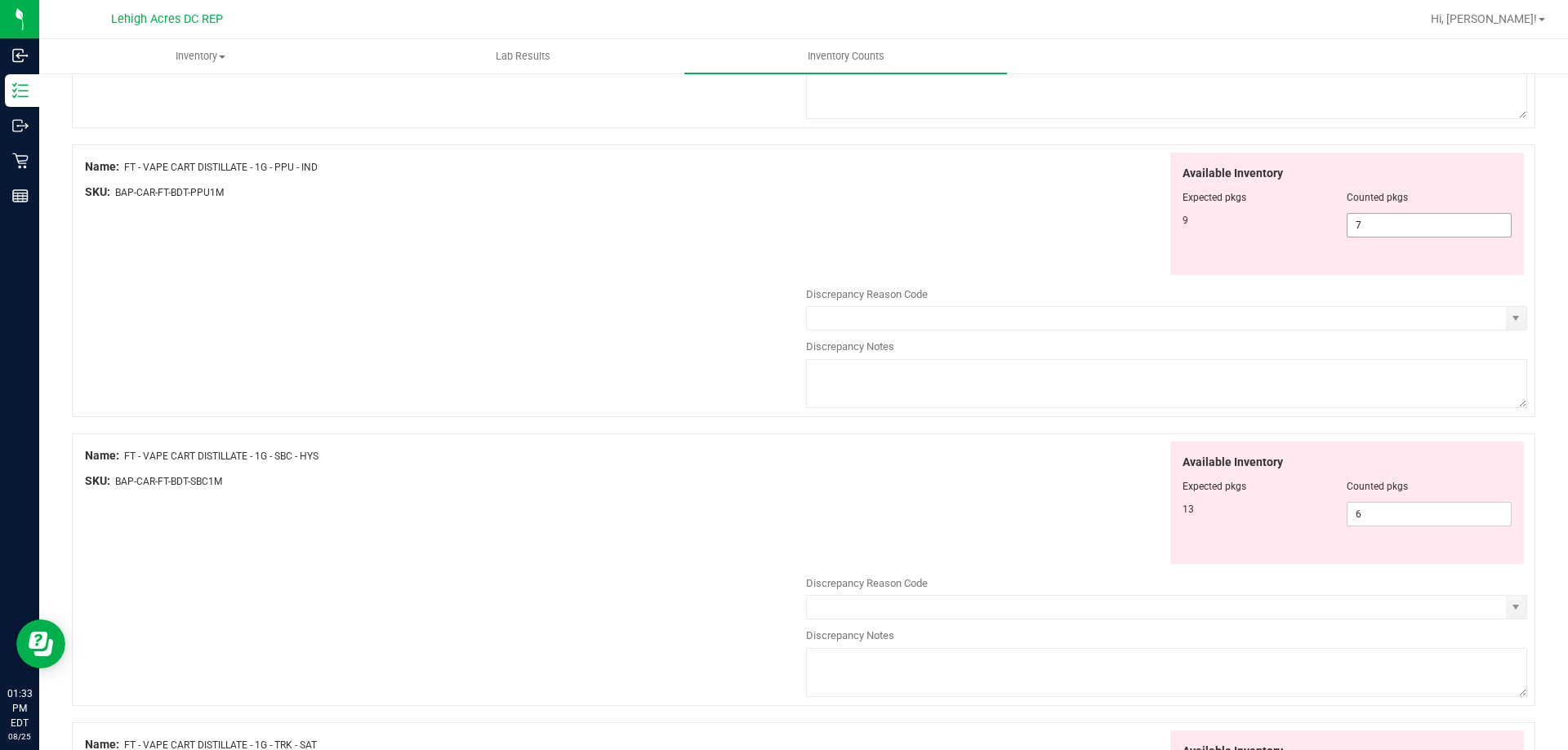
click at [1361, 223] on span "7 7" at bounding box center [1429, 224] width 165 height 24
click at [1361, 223] on input "7" at bounding box center [1429, 225] width 164 height 23
type input "9"
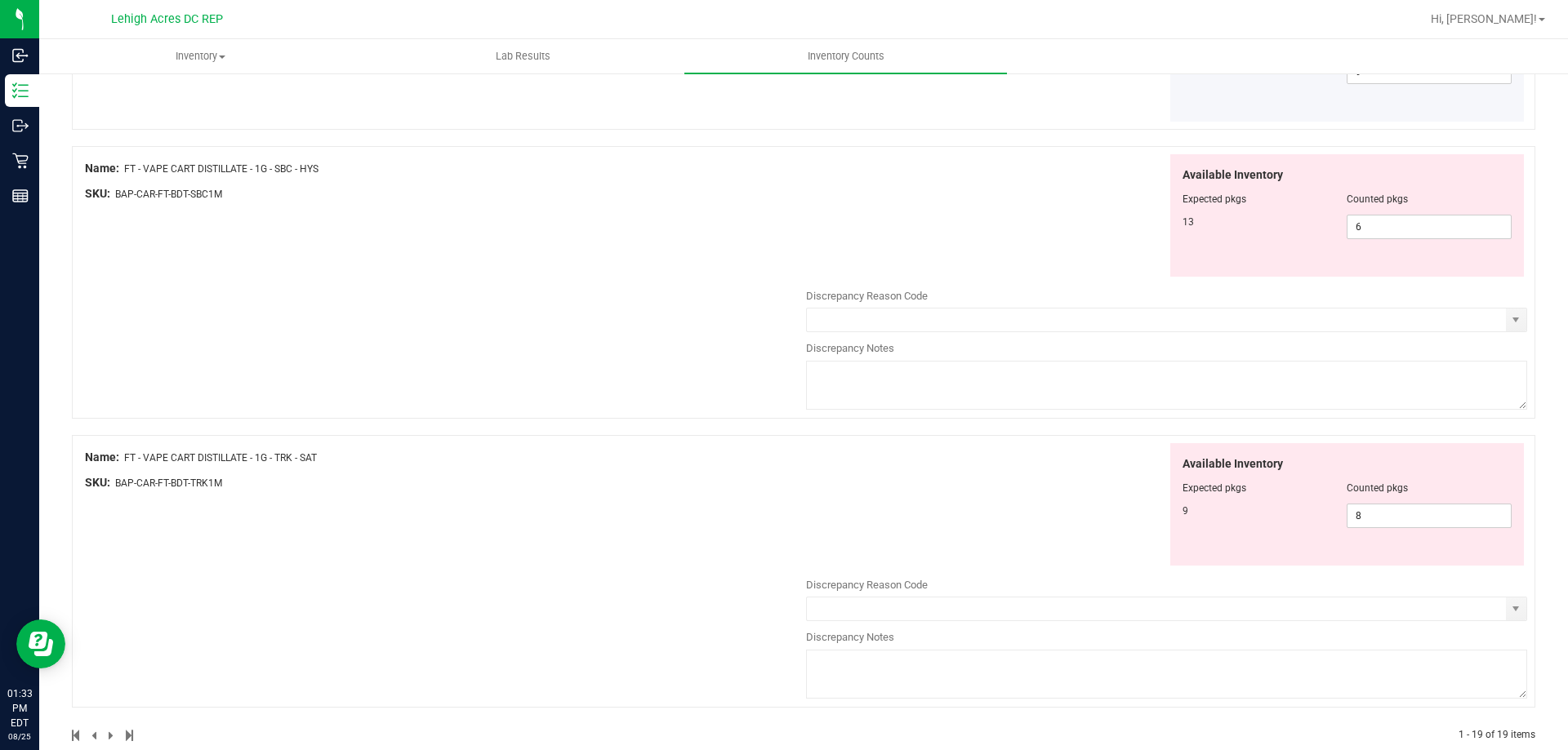
scroll to position [3168, 0]
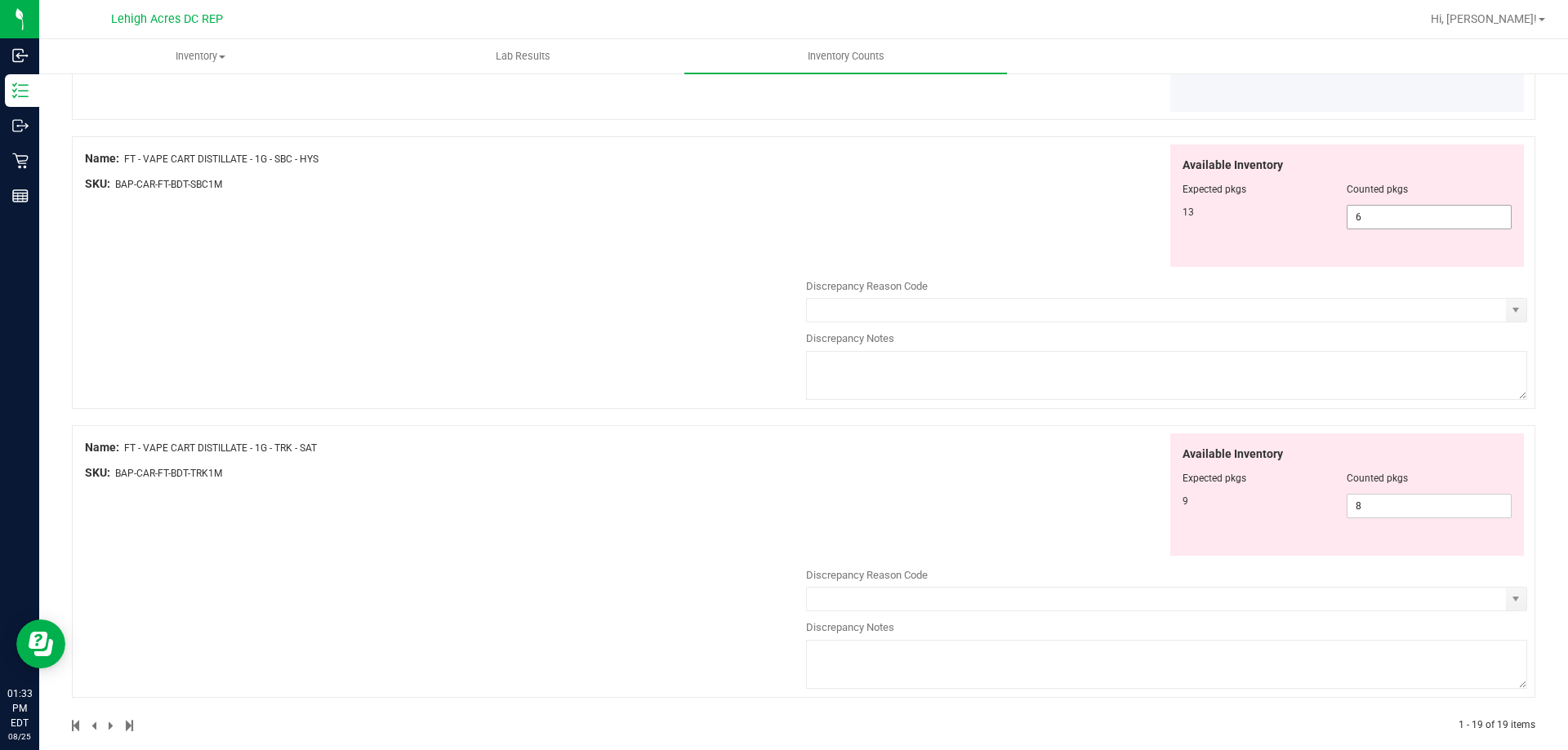
click at [1372, 217] on span "6 6" at bounding box center [1429, 216] width 165 height 24
click at [1372, 217] on input "6" at bounding box center [1429, 217] width 164 height 23
type input "13"
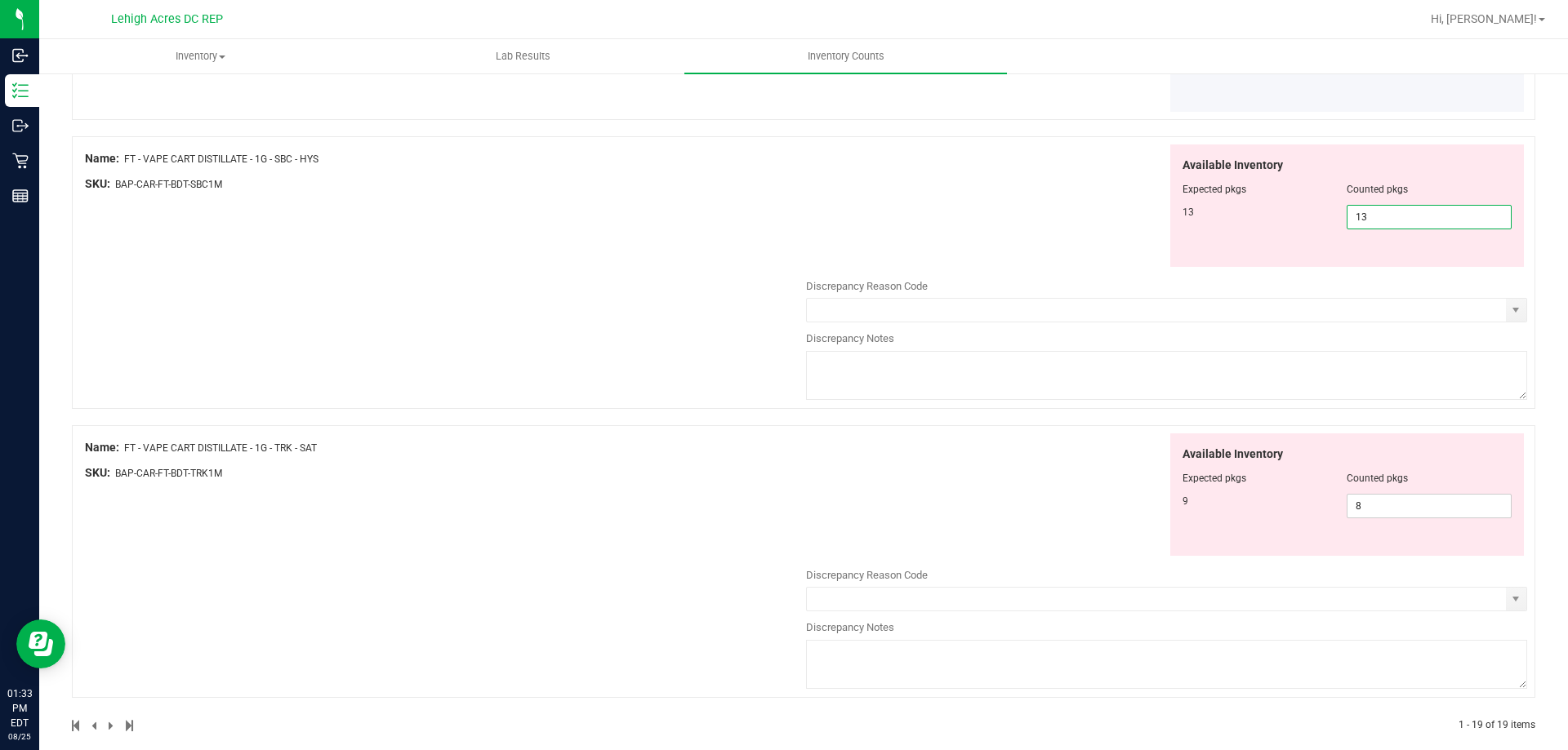
scroll to position [3054, 0]
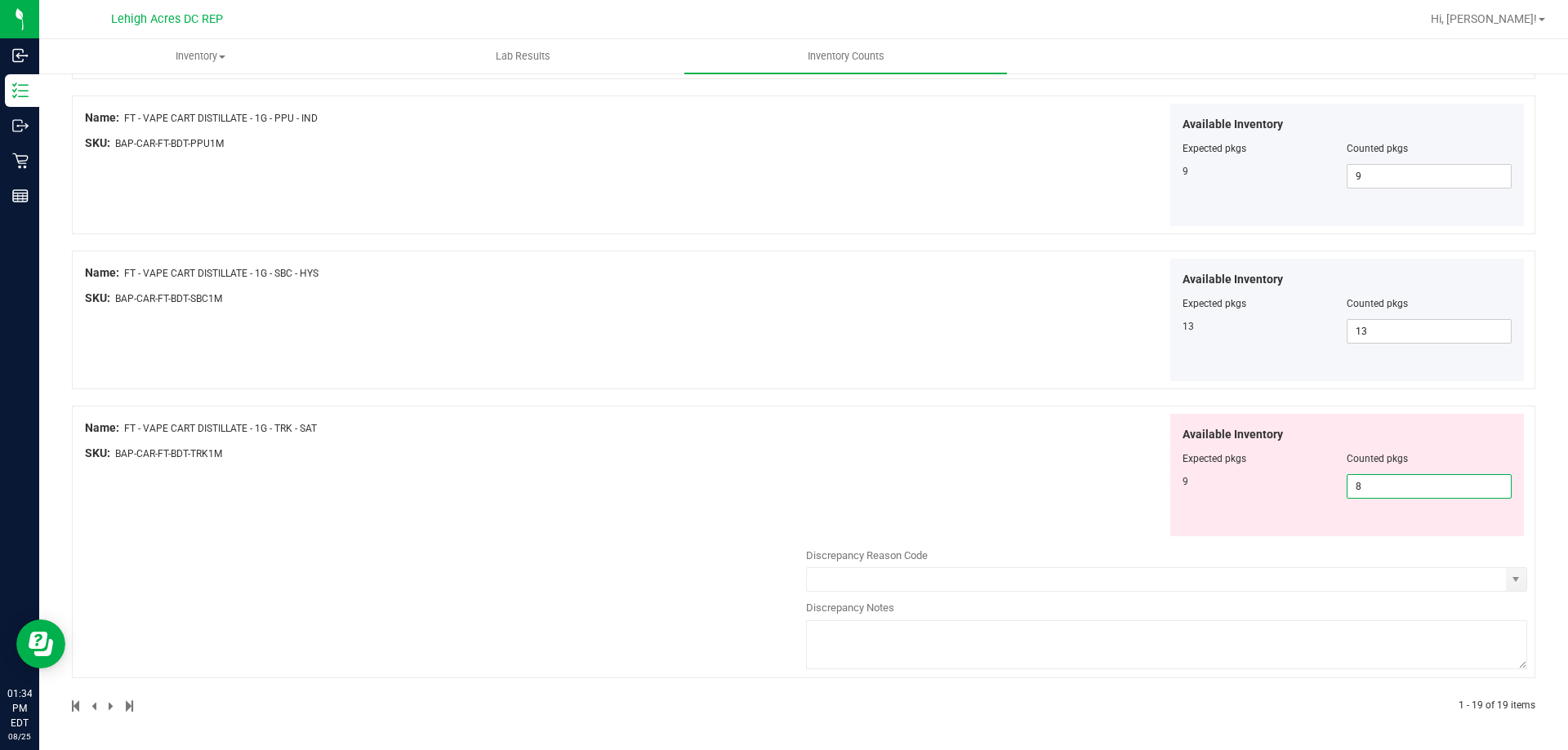
click at [1374, 485] on span "8 8" at bounding box center [1429, 486] width 165 height 24
click at [1355, 485] on input "89" at bounding box center [1429, 487] width 164 height 23
type input "9"
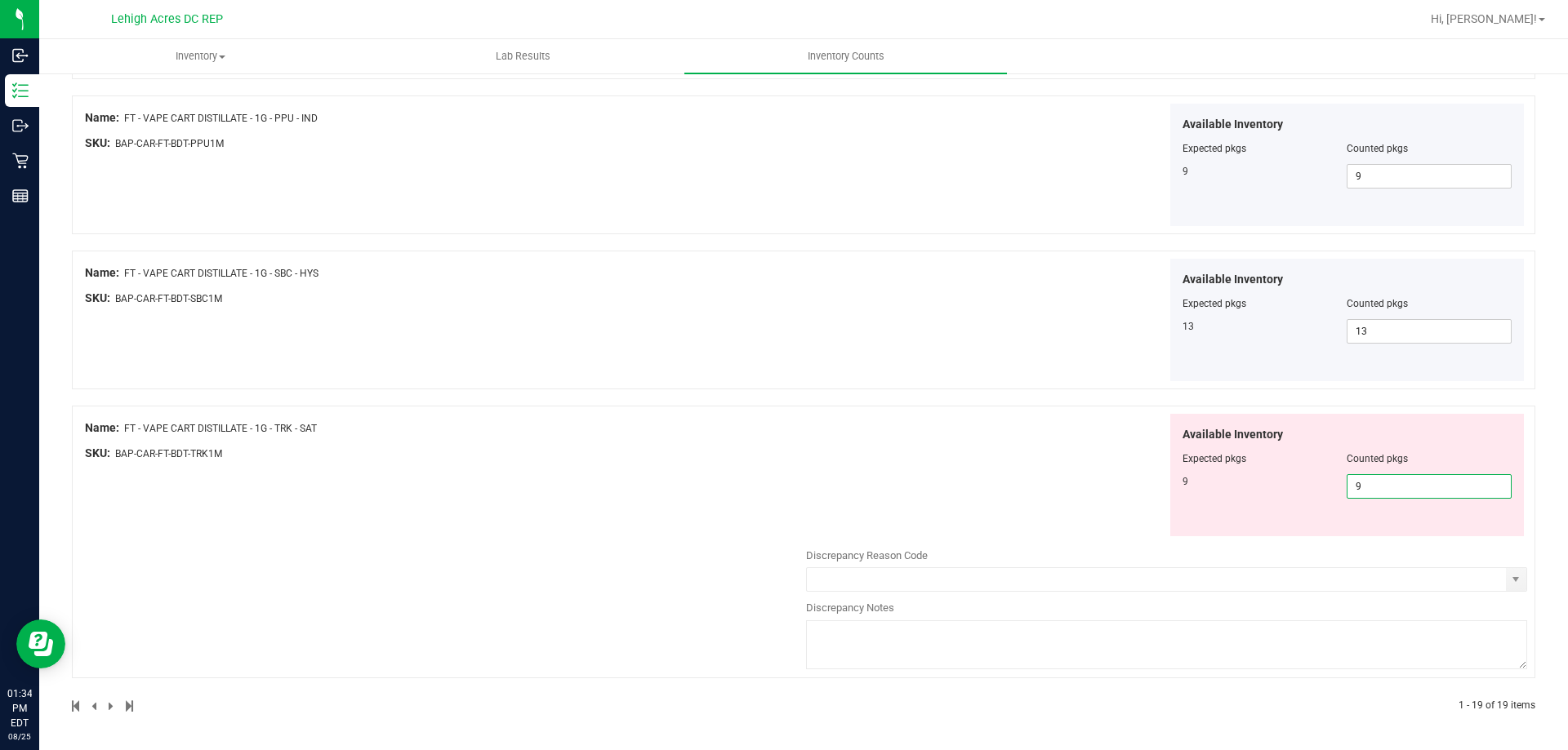
scroll to position [2920, 0]
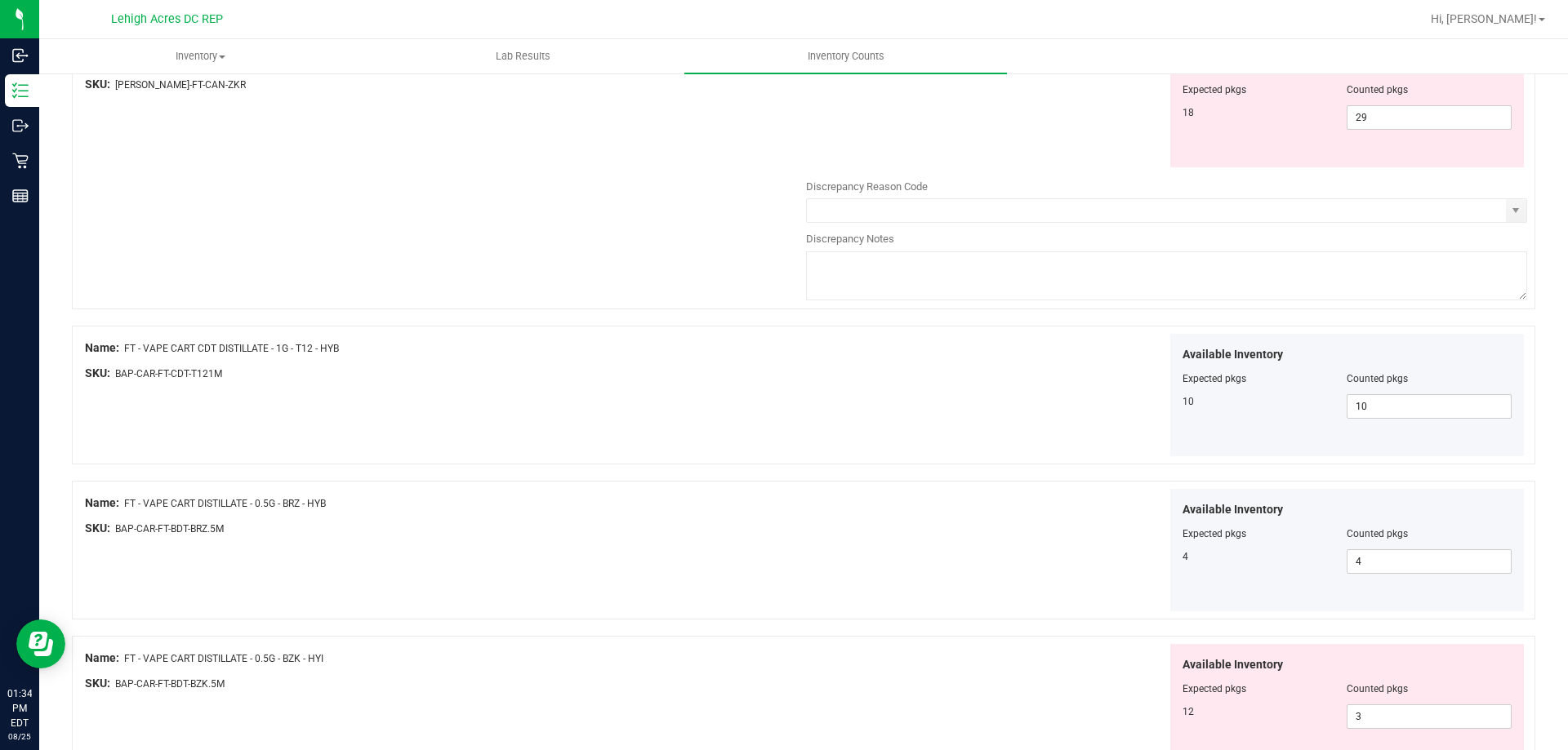
scroll to position [0, 0]
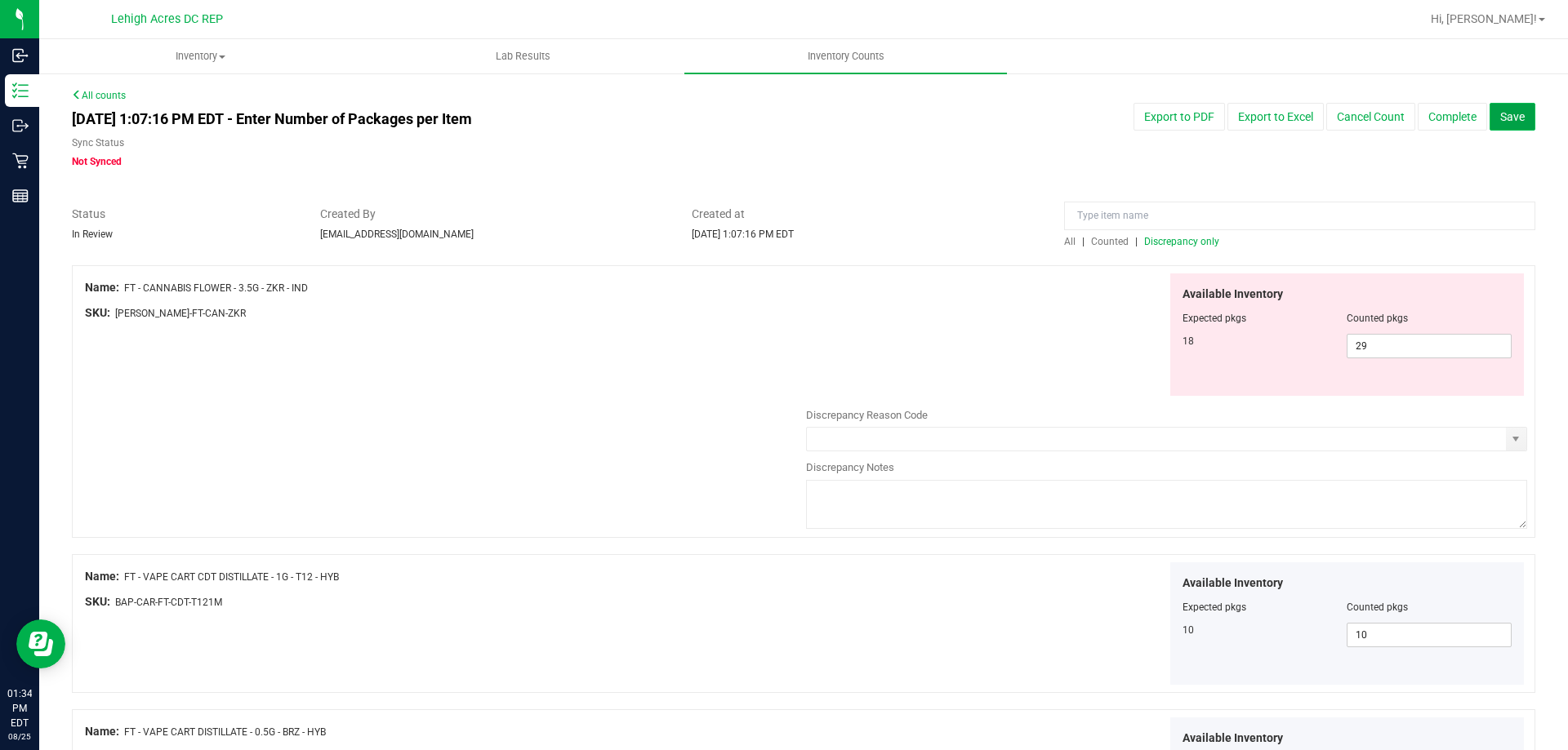
click at [1506, 118] on span "Save" at bounding box center [1512, 116] width 24 height 13
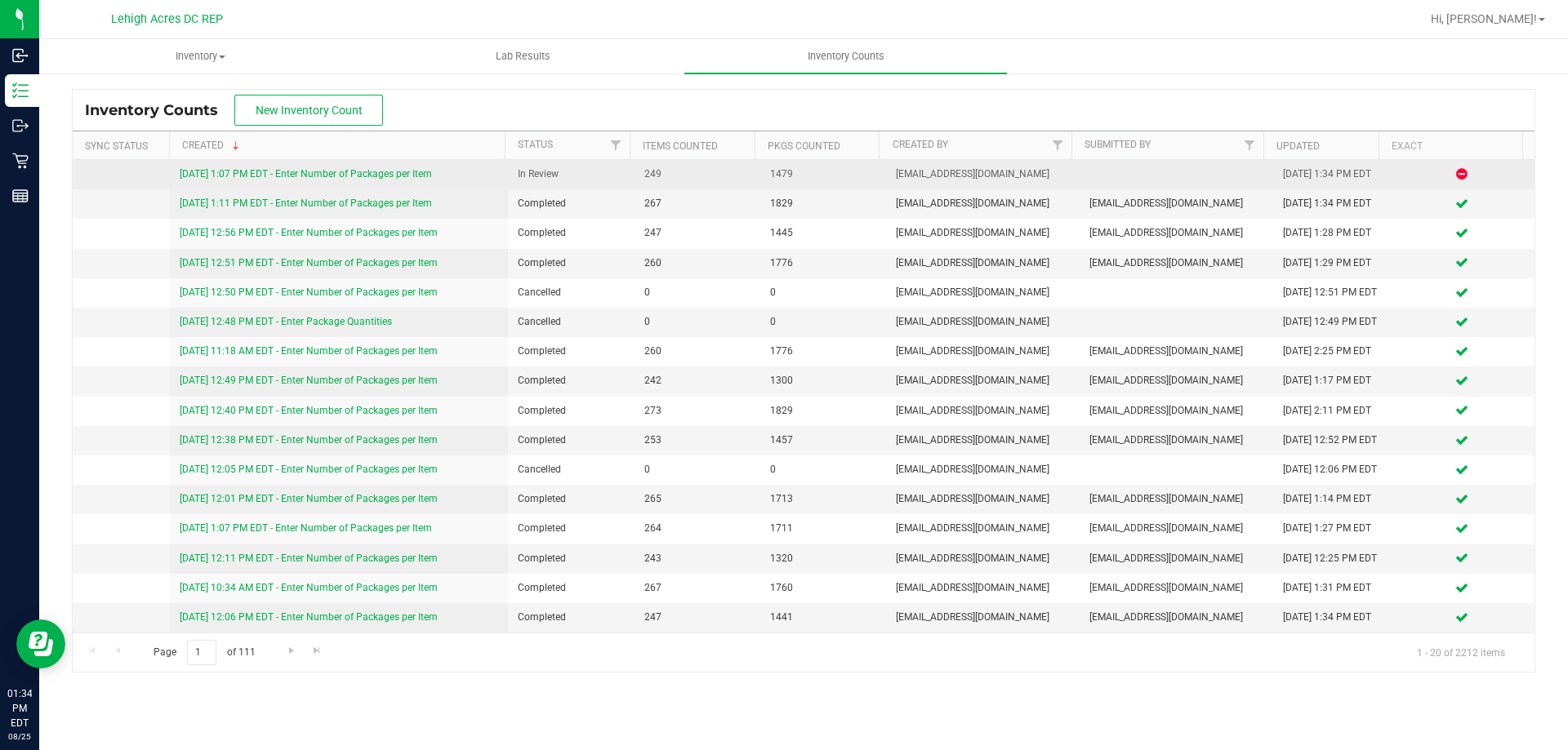
click at [415, 173] on link "[DATE] 1:07 PM EDT - Enter Number of Packages per Item" at bounding box center [306, 173] width 252 height 12
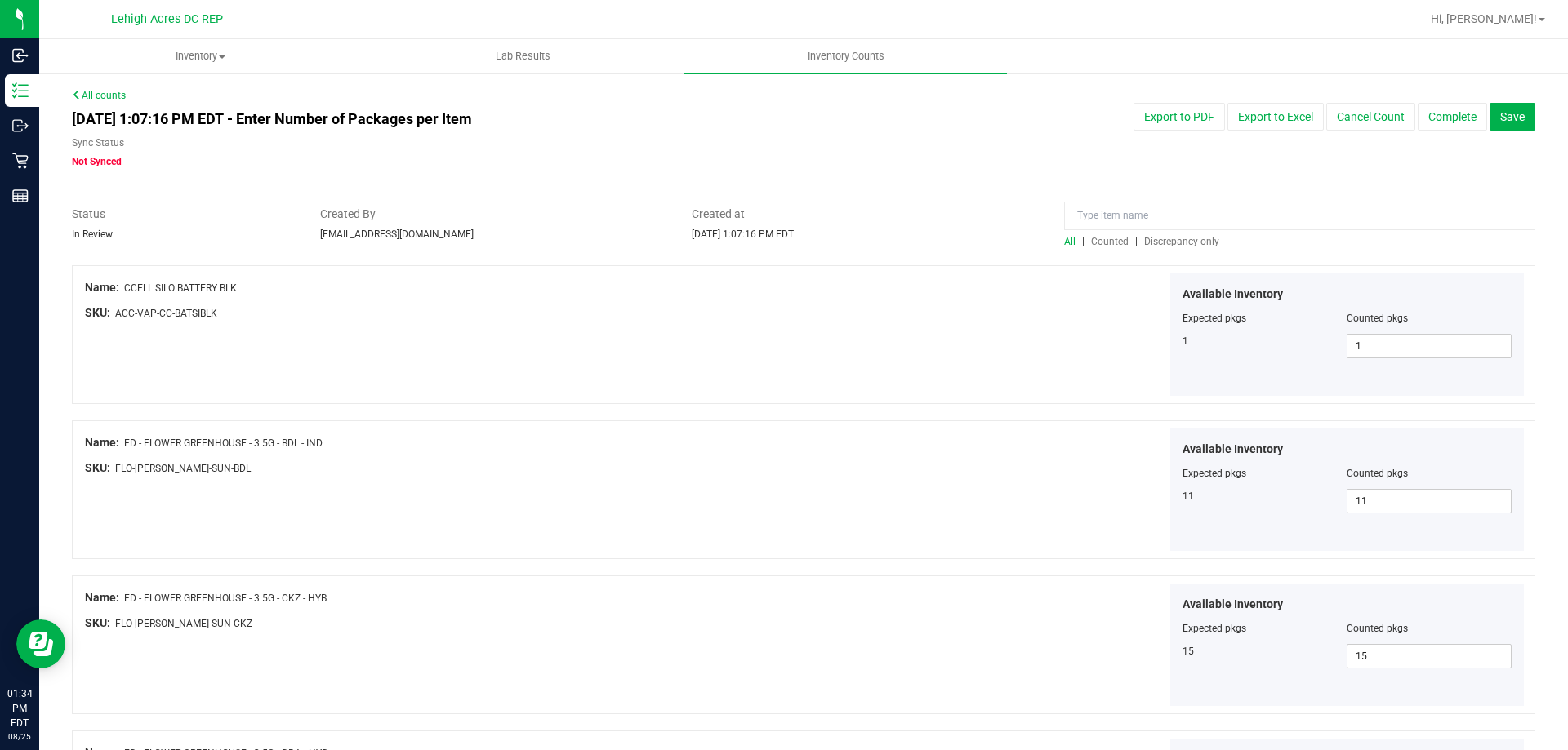
click at [1159, 236] on span "Discrepancy only" at bounding box center [1182, 241] width 75 height 12
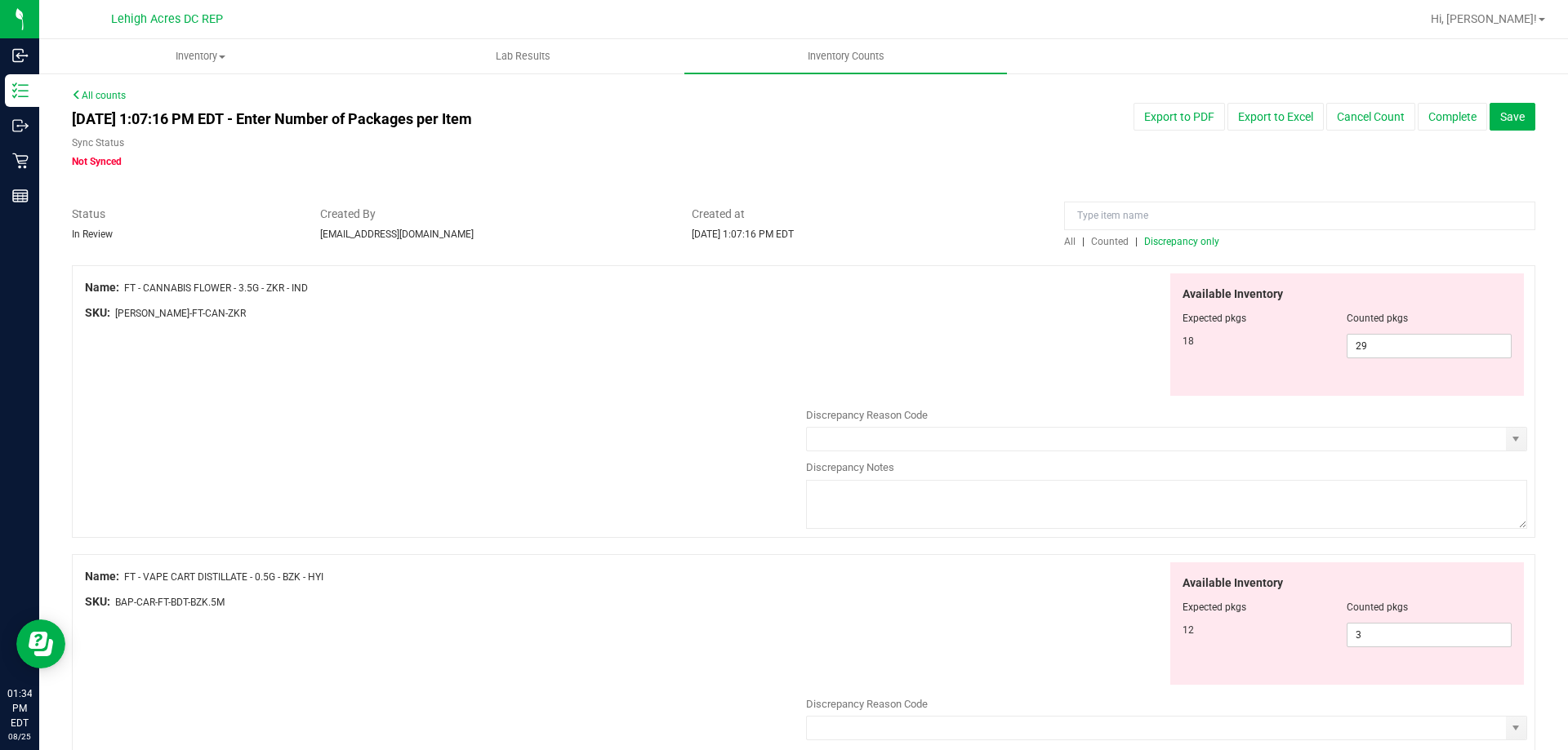
click at [1064, 240] on span "All" at bounding box center [1069, 241] width 12 height 12
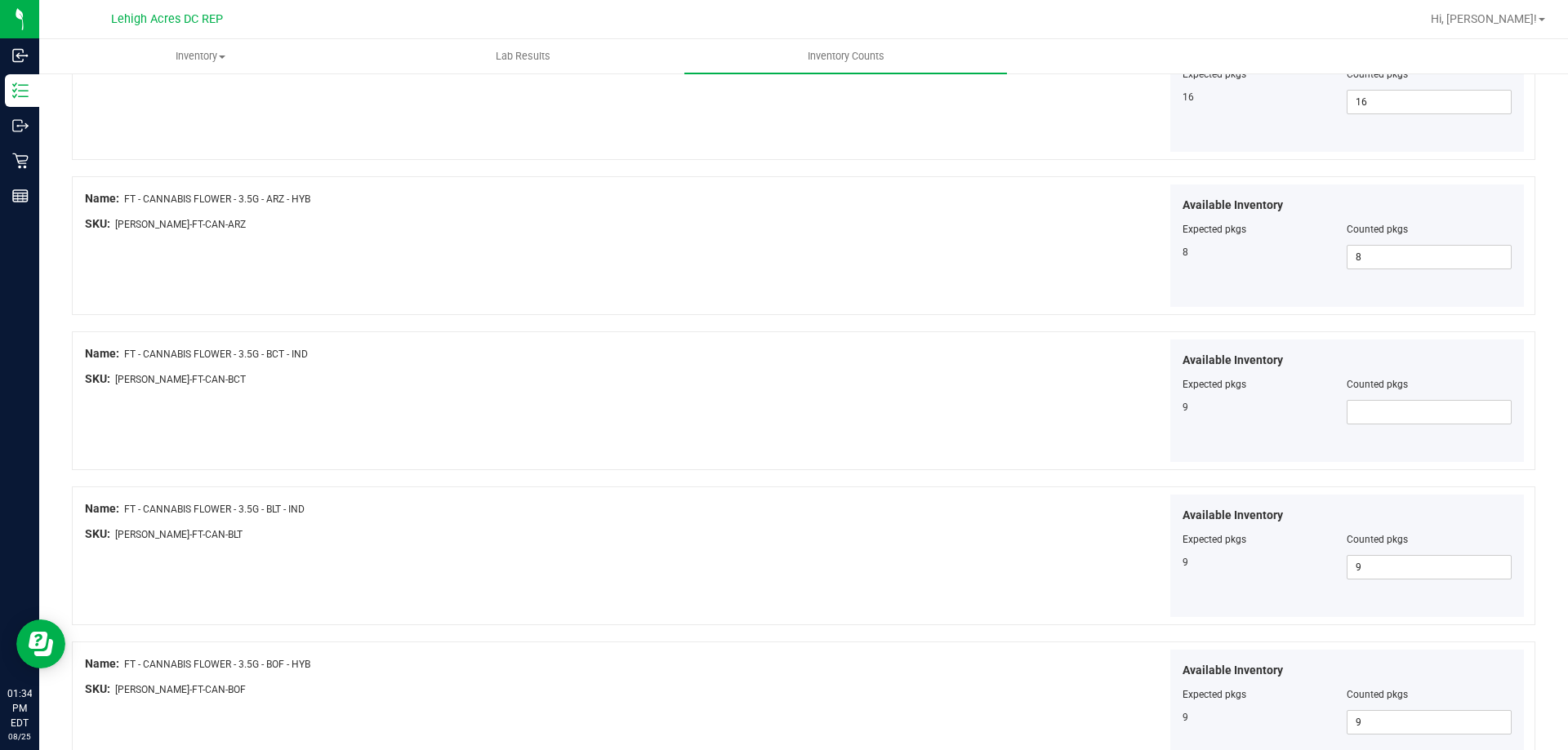
scroll to position [1796, 0]
click at [1355, 407] on span at bounding box center [1429, 411] width 165 height 24
type input "9"
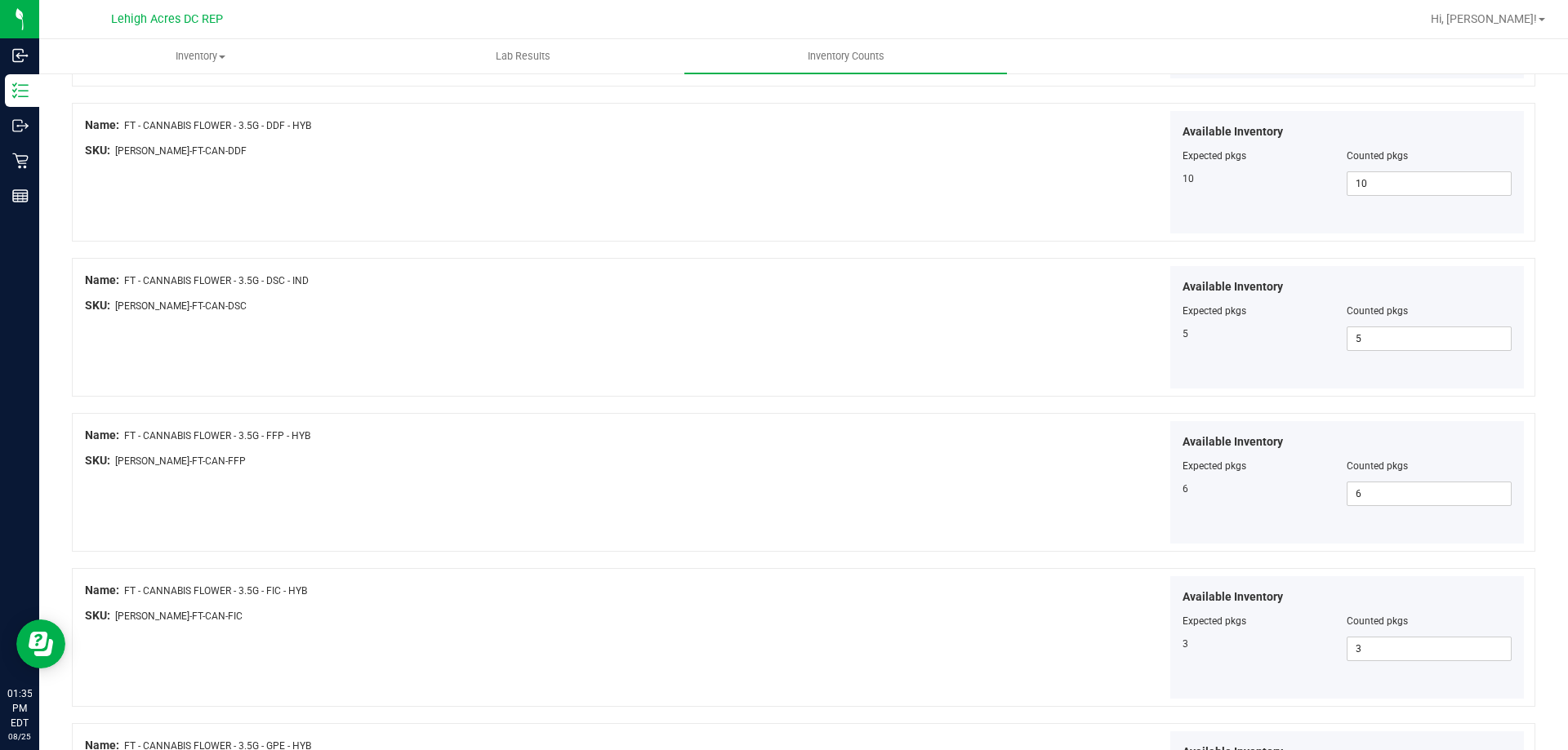
scroll to position [2673, 0]
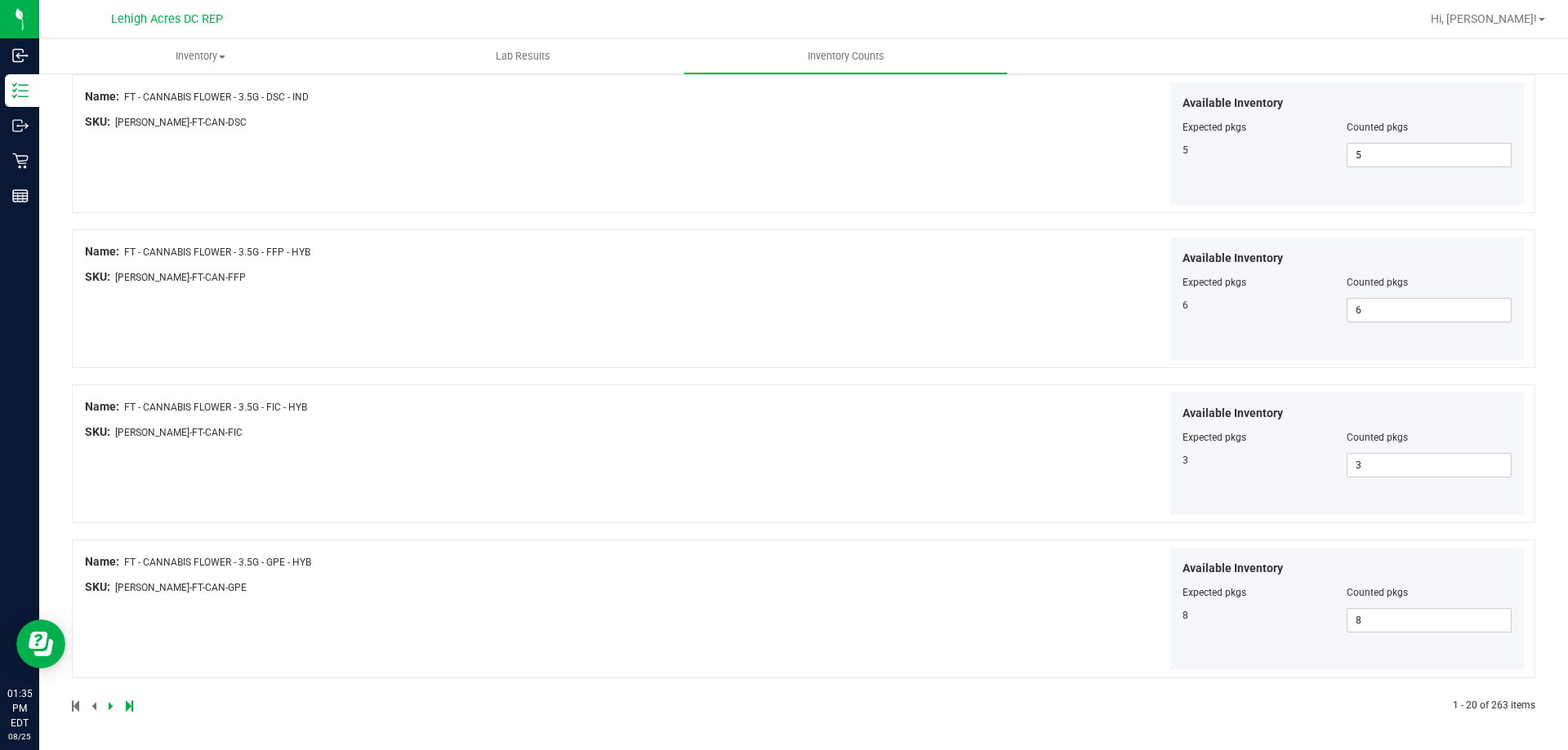
click at [110, 711] on icon at bounding box center [110, 706] width 4 height 10
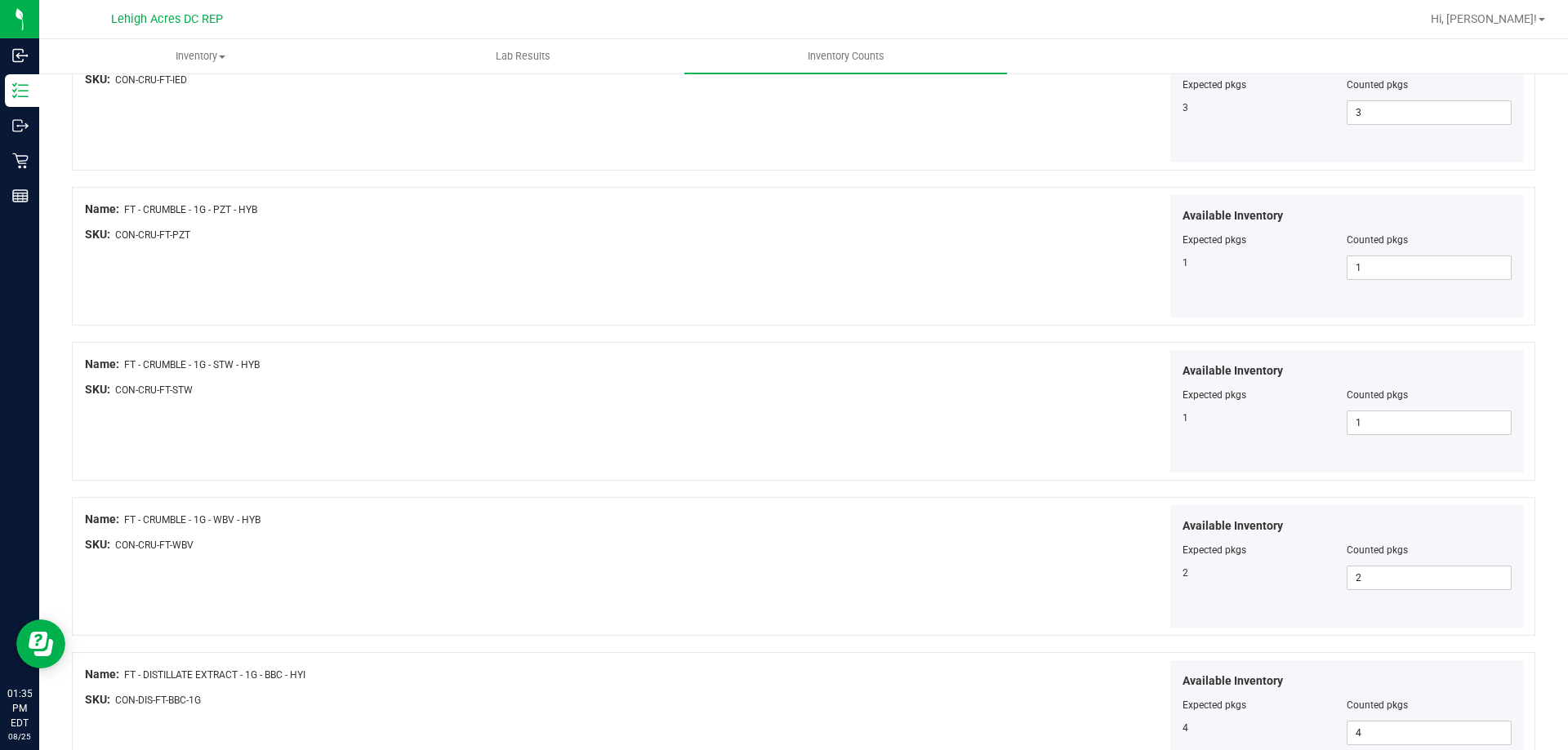
scroll to position [2807, 0]
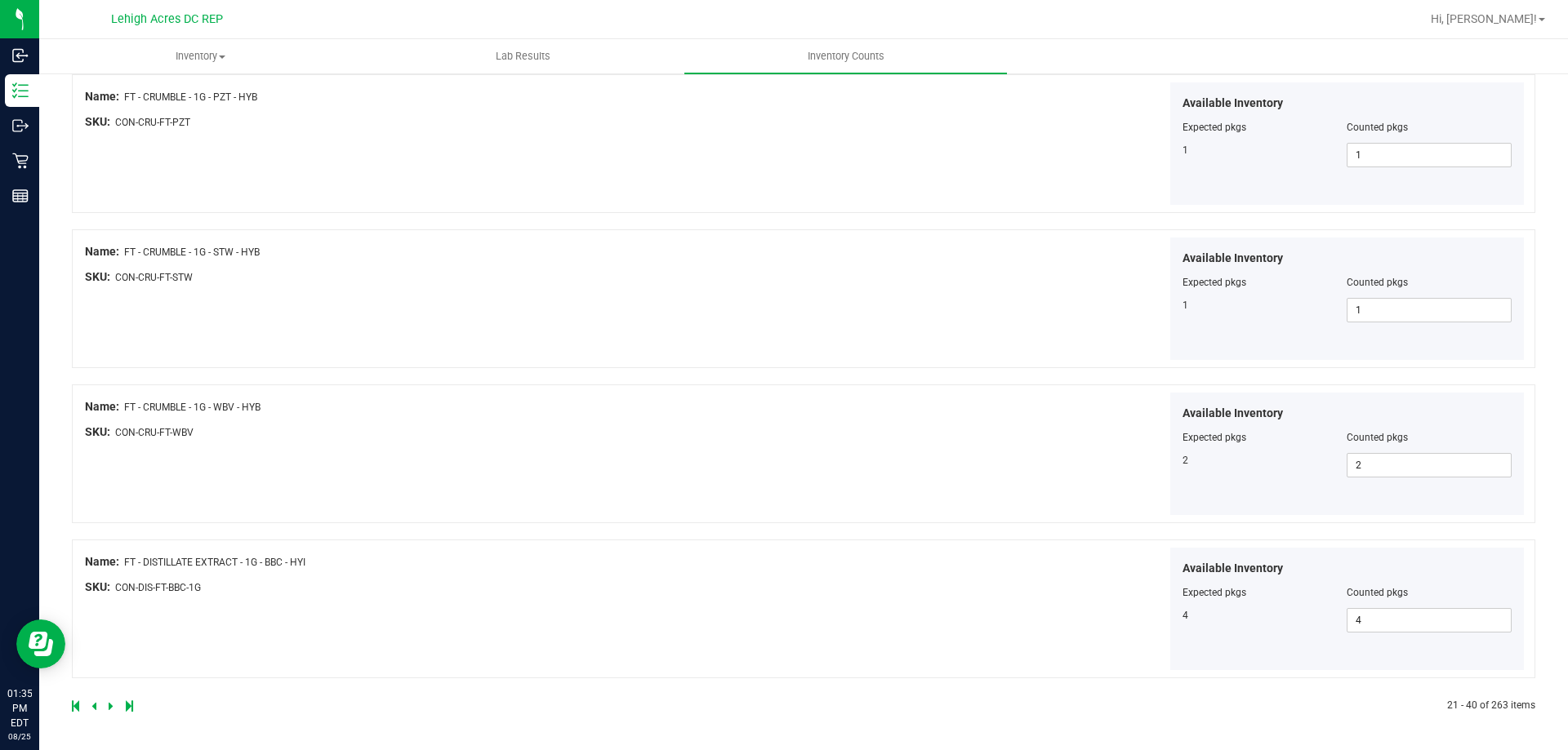
click at [108, 710] on icon at bounding box center [110, 706] width 4 height 10
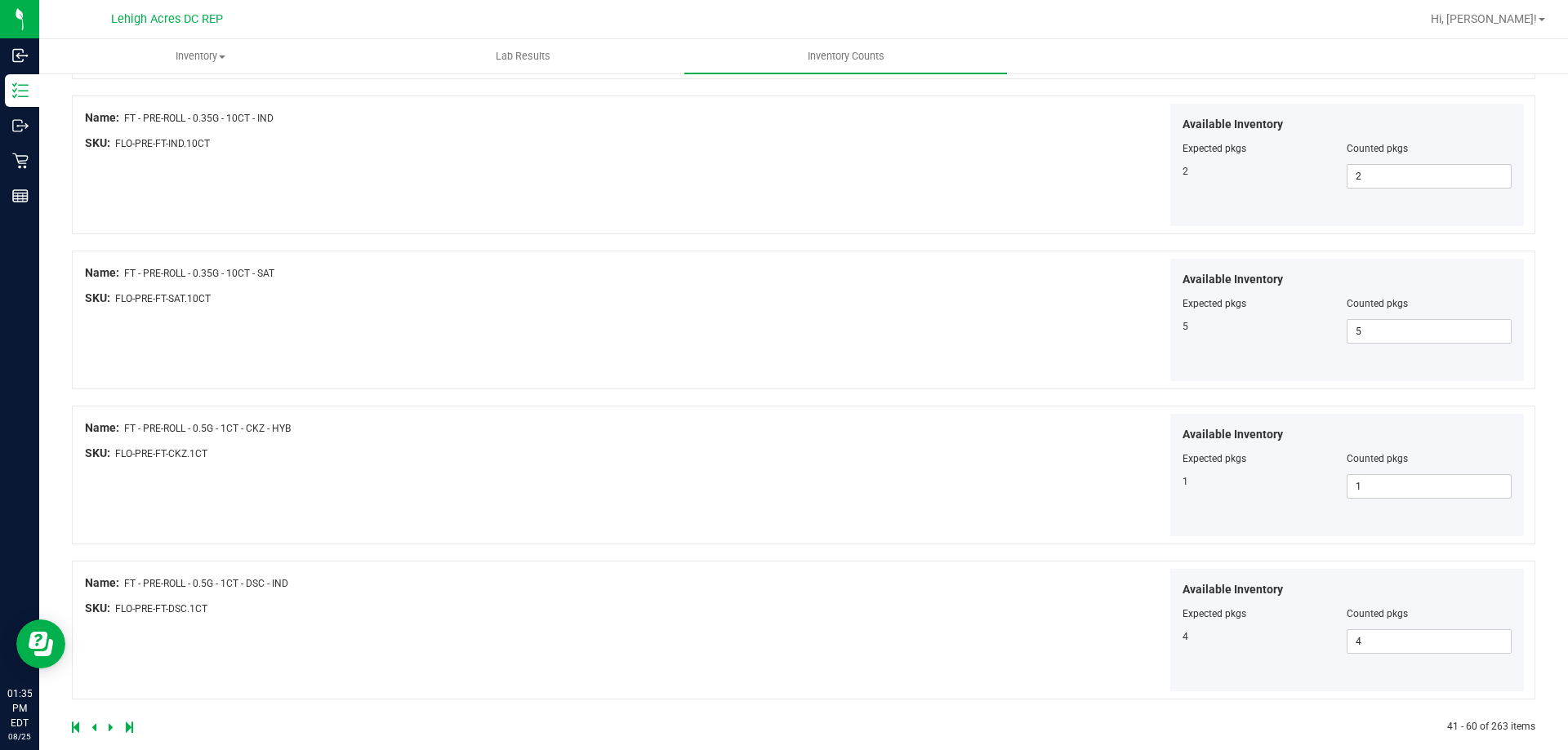
scroll to position [2673, 0]
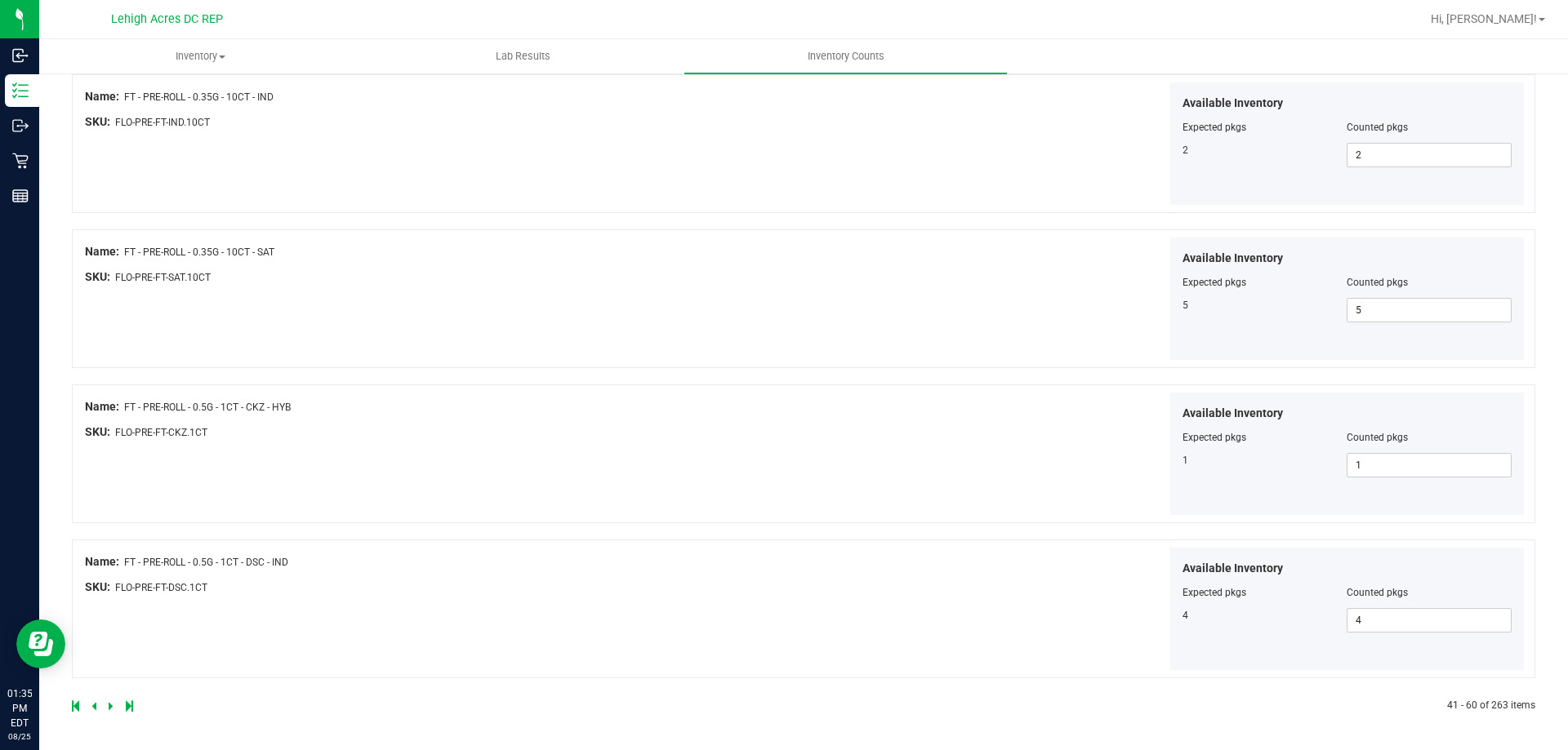
click at [114, 708] on link at bounding box center [112, 706] width 7 height 12
click at [111, 707] on icon at bounding box center [110, 706] width 4 height 10
click at [110, 709] on icon at bounding box center [110, 706] width 4 height 10
click at [1391, 461] on span at bounding box center [1429, 465] width 165 height 24
type input "1"
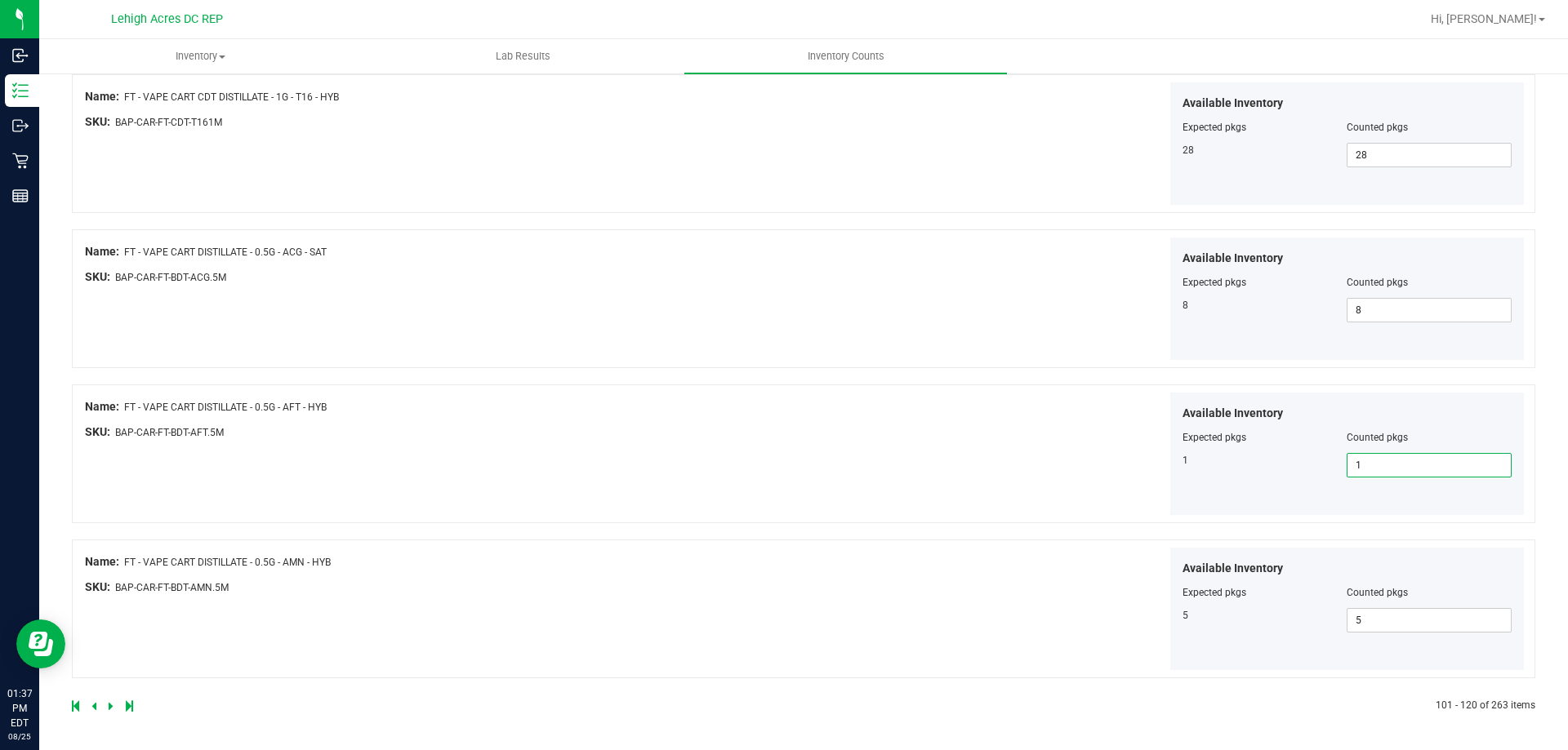
type input "1"
click at [107, 710] on div at bounding box center [437, 706] width 731 height 14
click at [113, 710] on link at bounding box center [112, 706] width 7 height 12
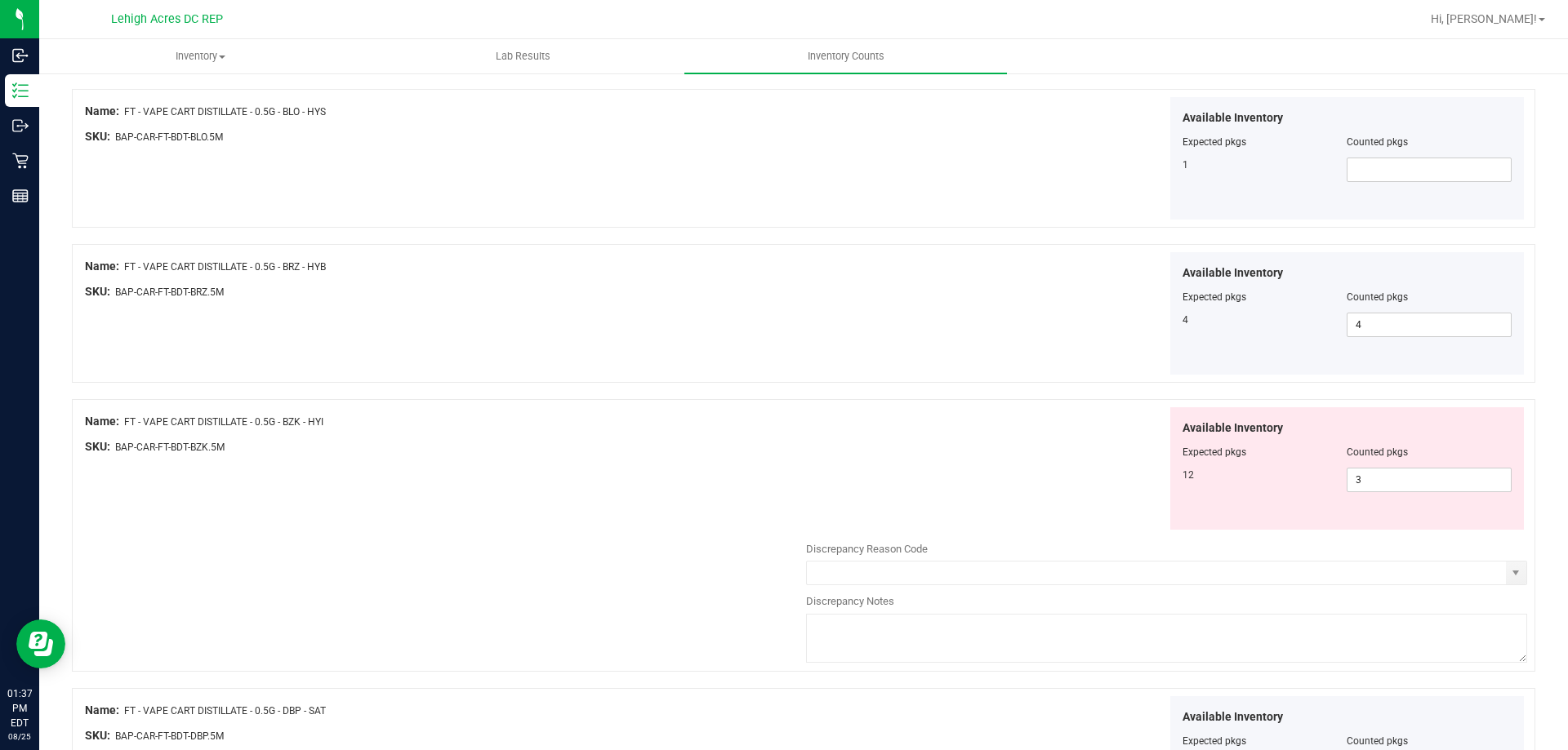
scroll to position [81, 0]
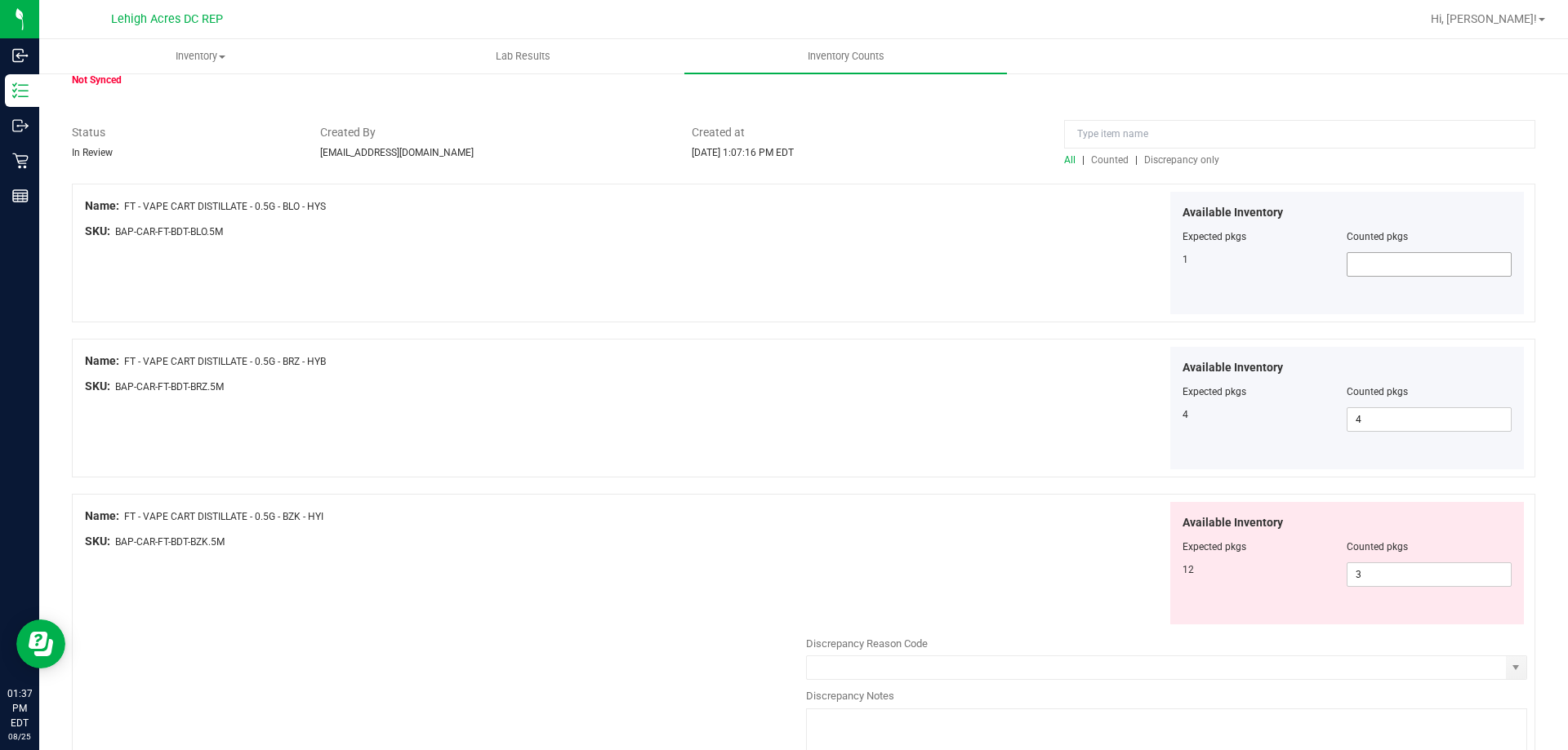
click at [1391, 264] on span at bounding box center [1429, 264] width 165 height 24
type input "1"
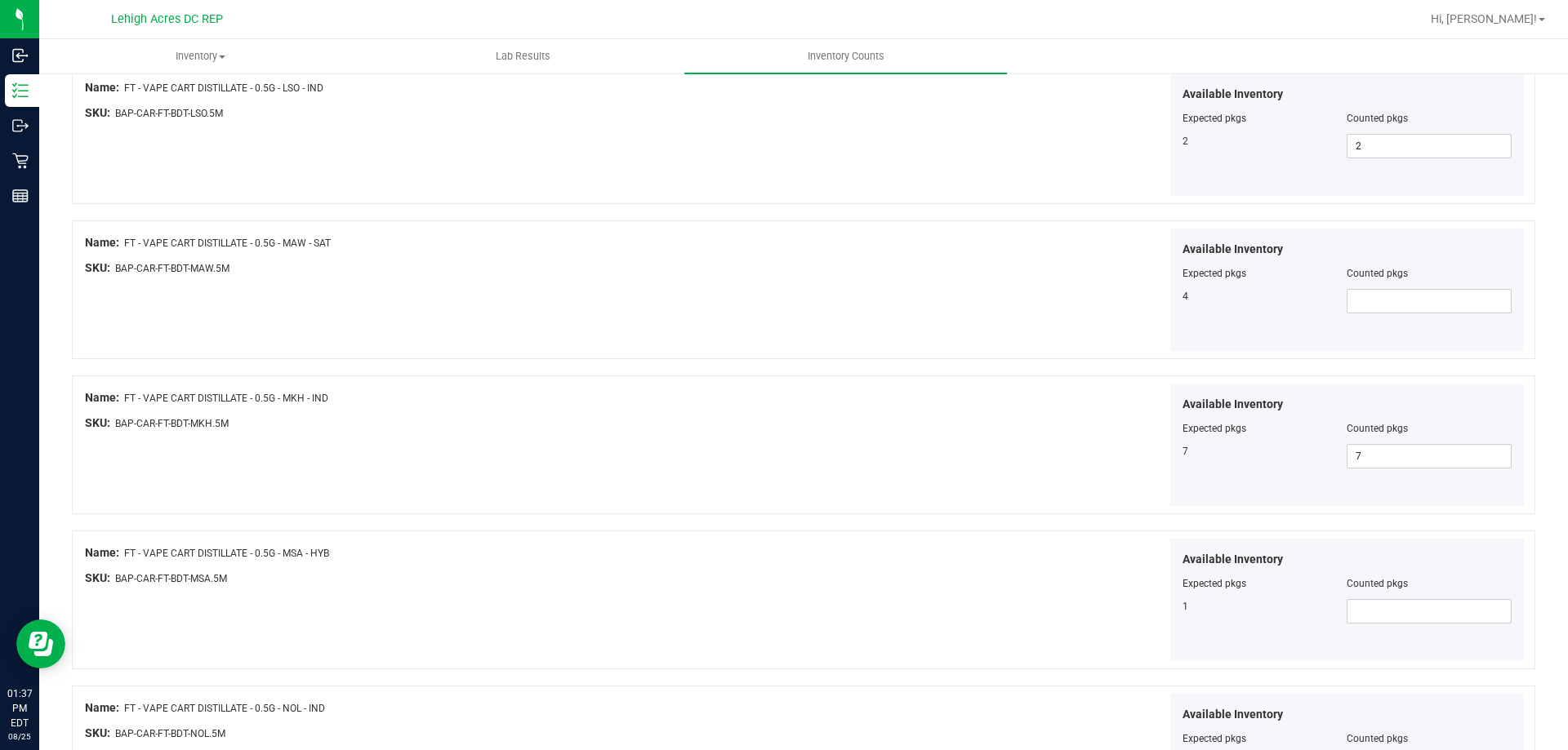
scroll to position [2042, 0]
click at [1373, 300] on span at bounding box center [1429, 299] width 165 height 24
type input "4"
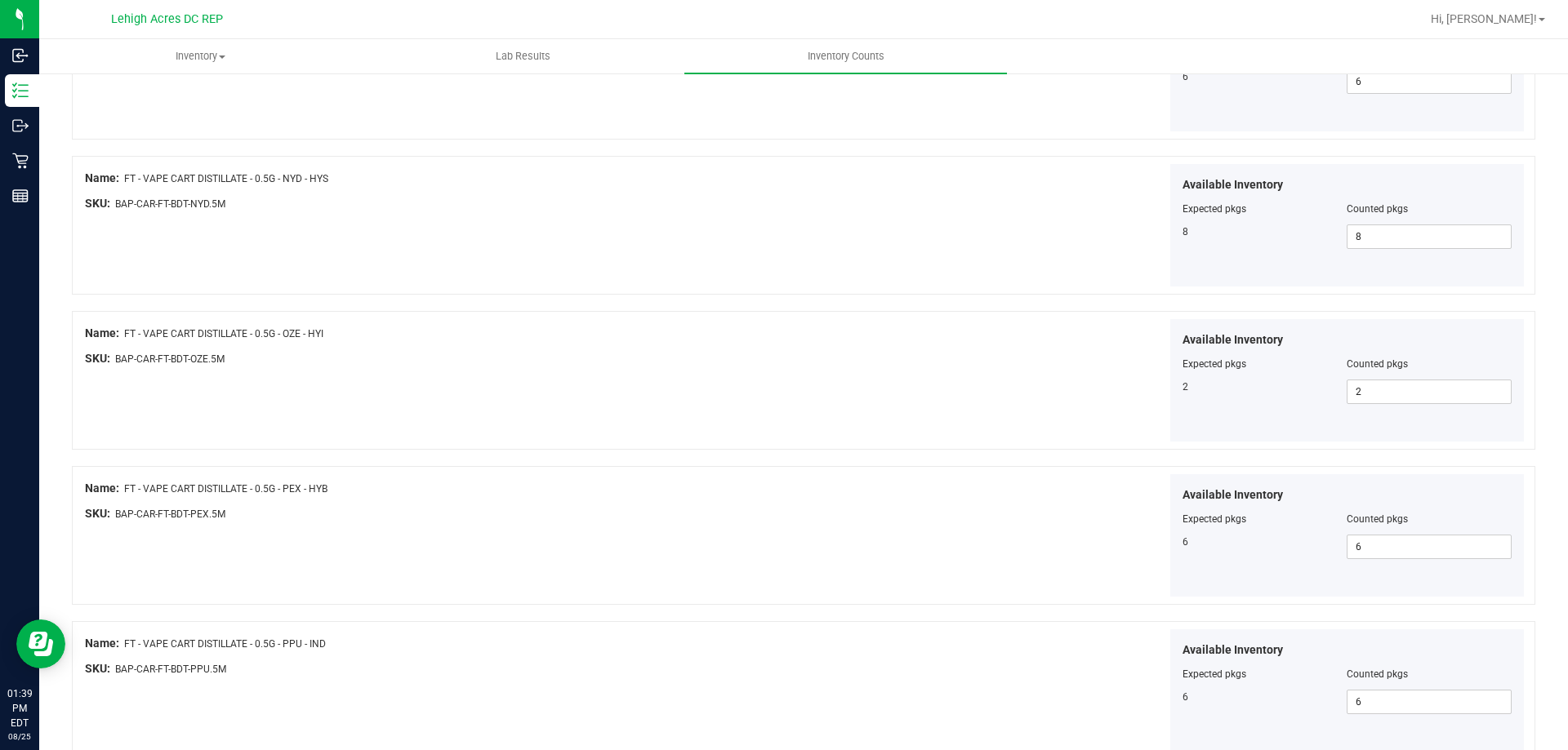
scroll to position [2807, 0]
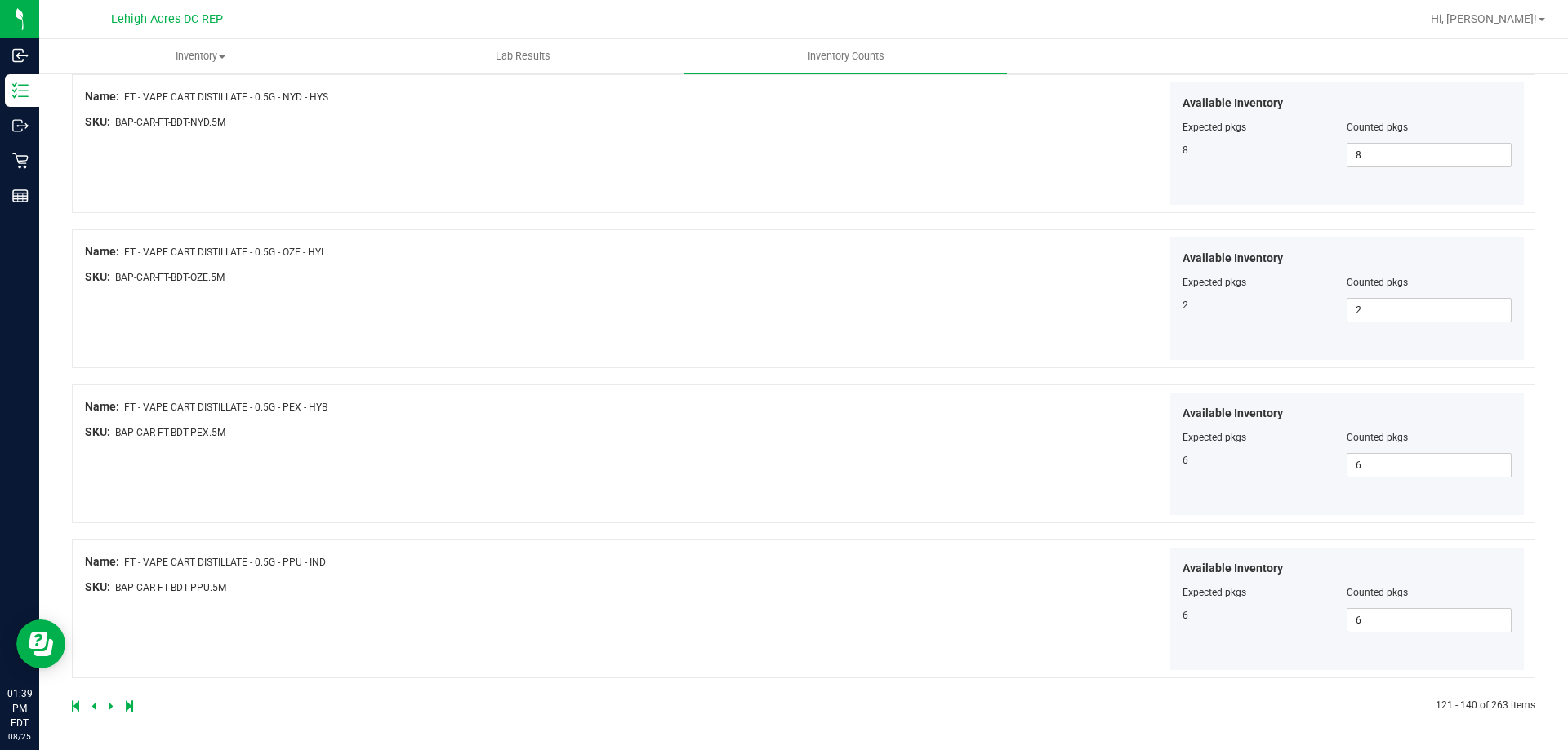
click at [108, 705] on icon at bounding box center [110, 706] width 4 height 10
click at [109, 708] on icon at bounding box center [110, 706] width 4 height 10
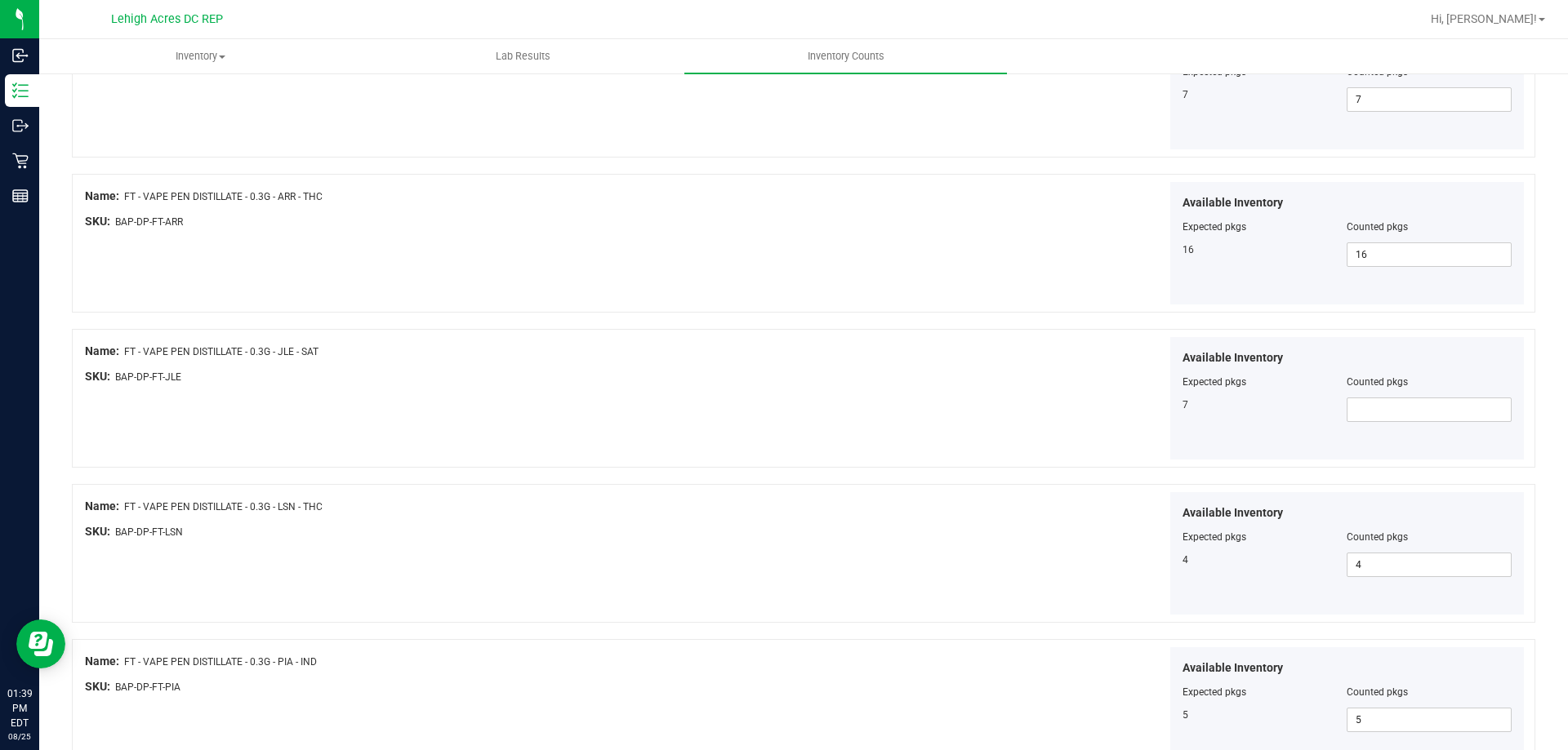
scroll to position [1959, 0]
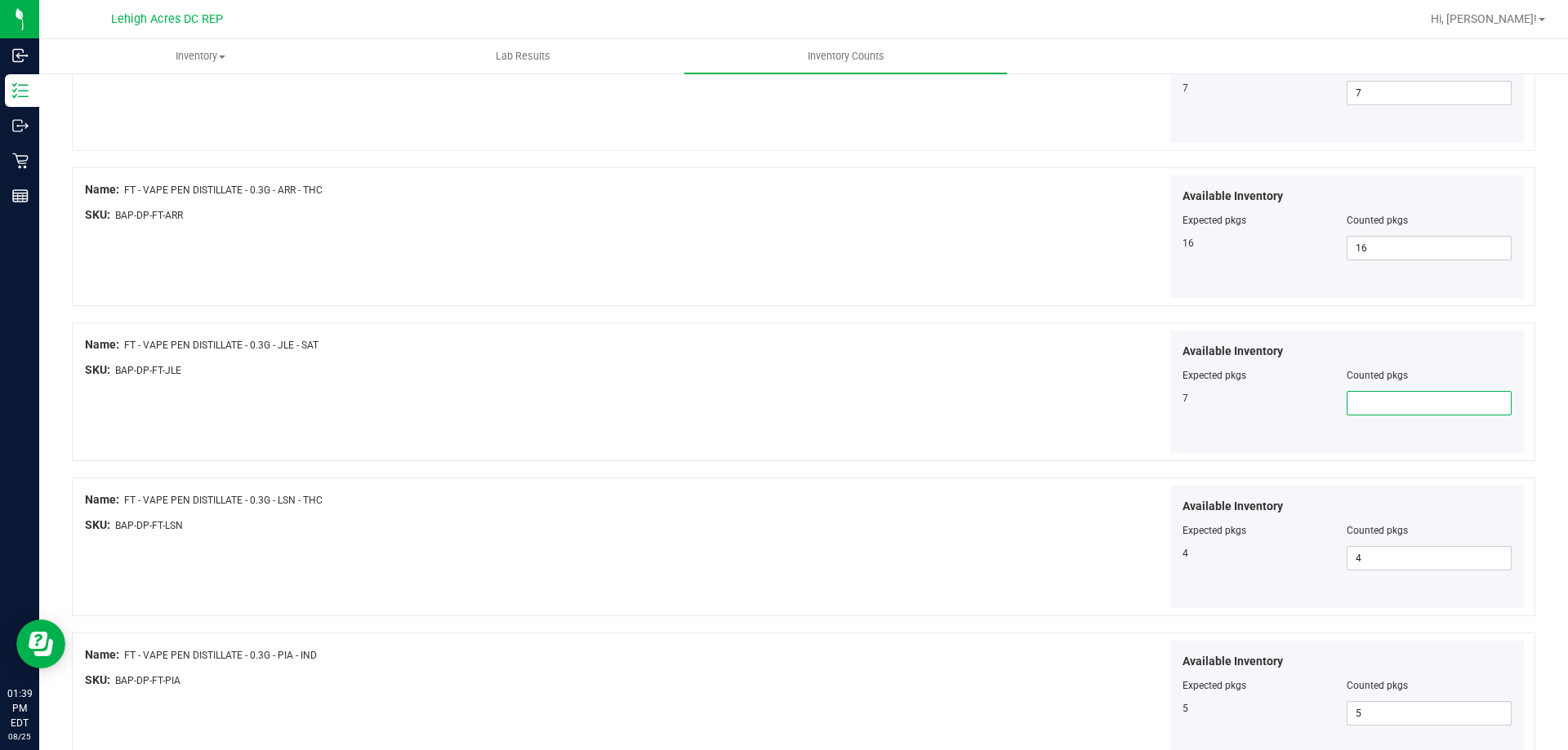
click at [1419, 409] on span at bounding box center [1429, 403] width 165 height 24
type input "7"
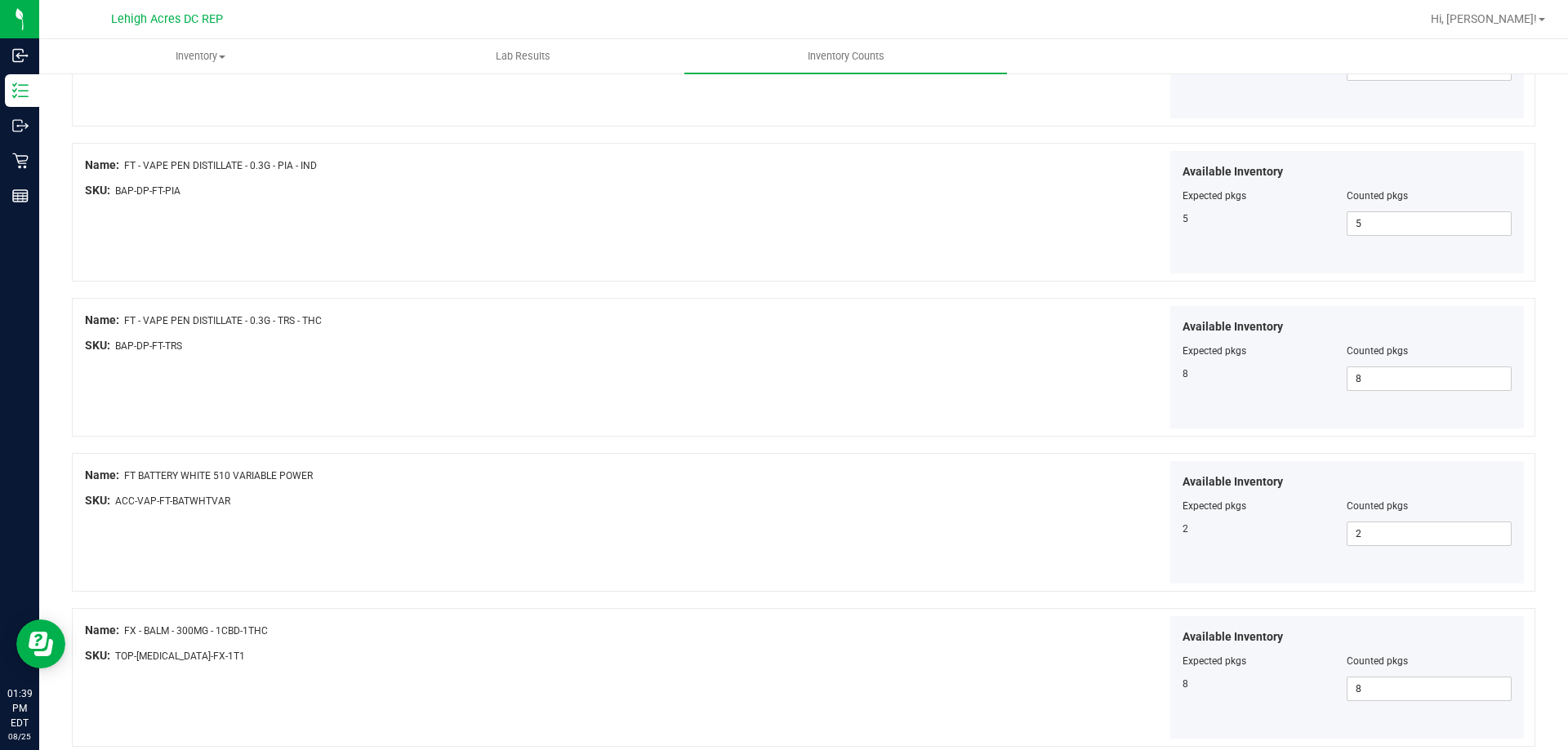
scroll to position [2673, 0]
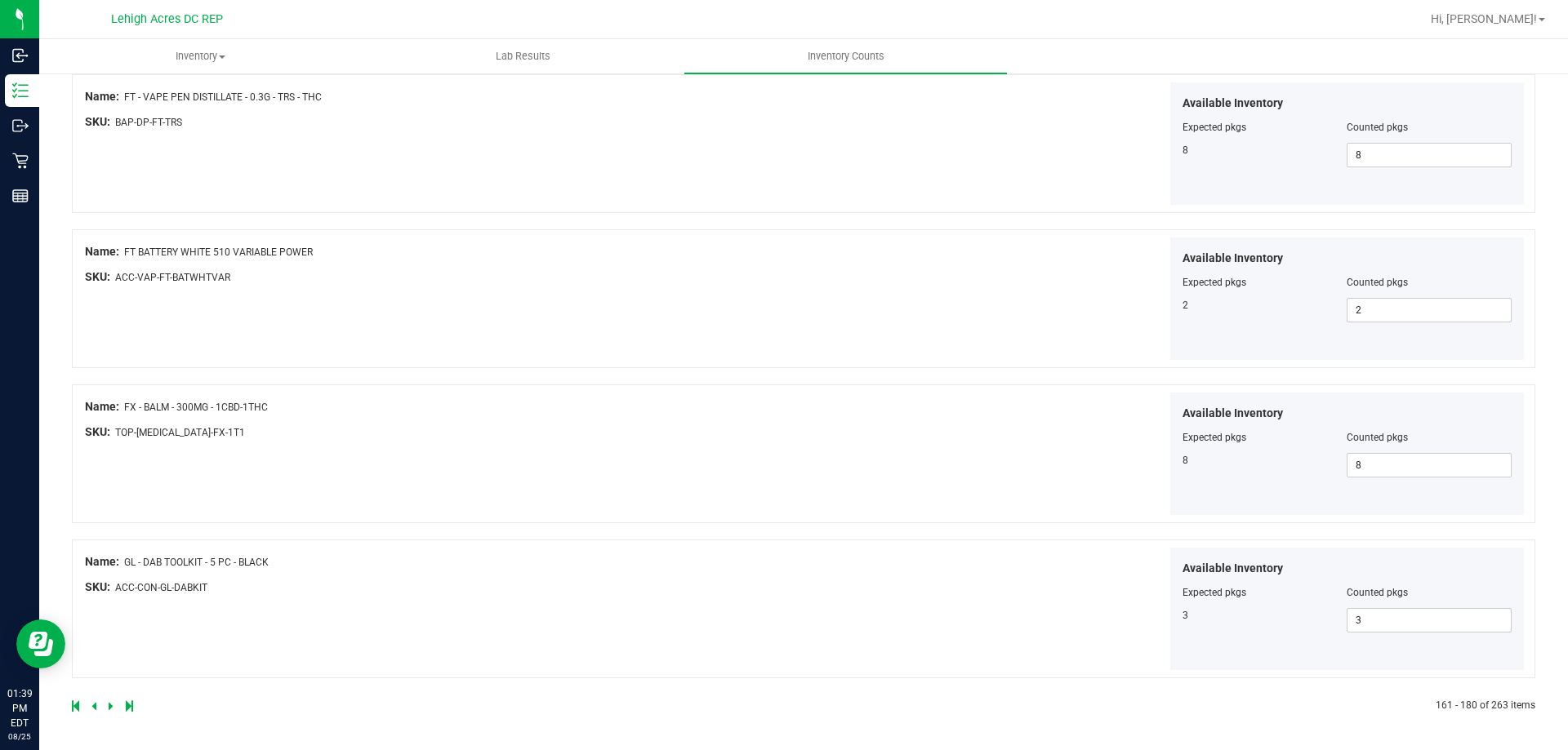
click at [109, 704] on icon at bounding box center [110, 706] width 4 height 10
click at [109, 708] on icon at bounding box center [110, 706] width 4 height 10
click at [112, 708] on icon at bounding box center [110, 706] width 4 height 10
click at [108, 706] on icon at bounding box center [110, 706] width 4 height 10
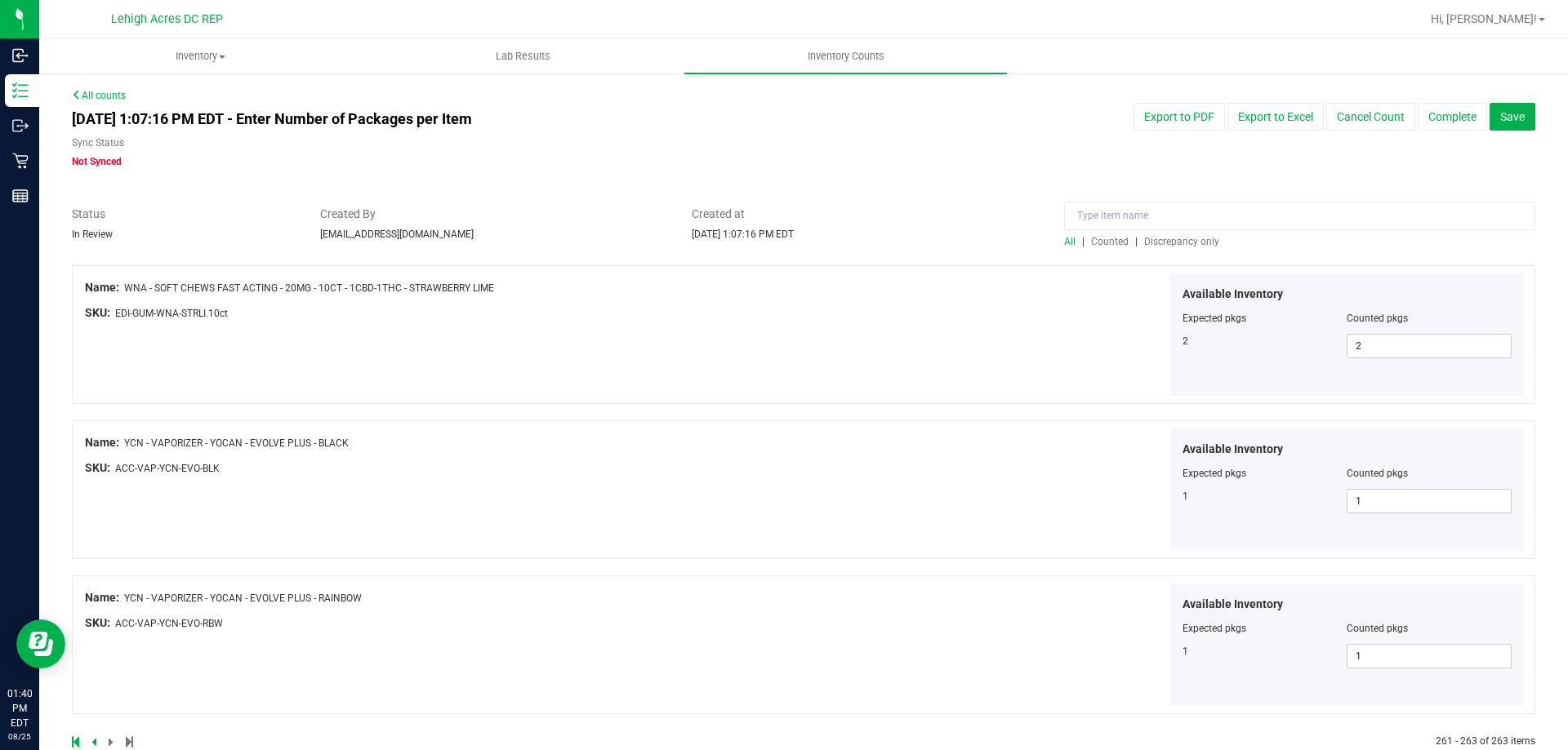
scroll to position [36, 0]
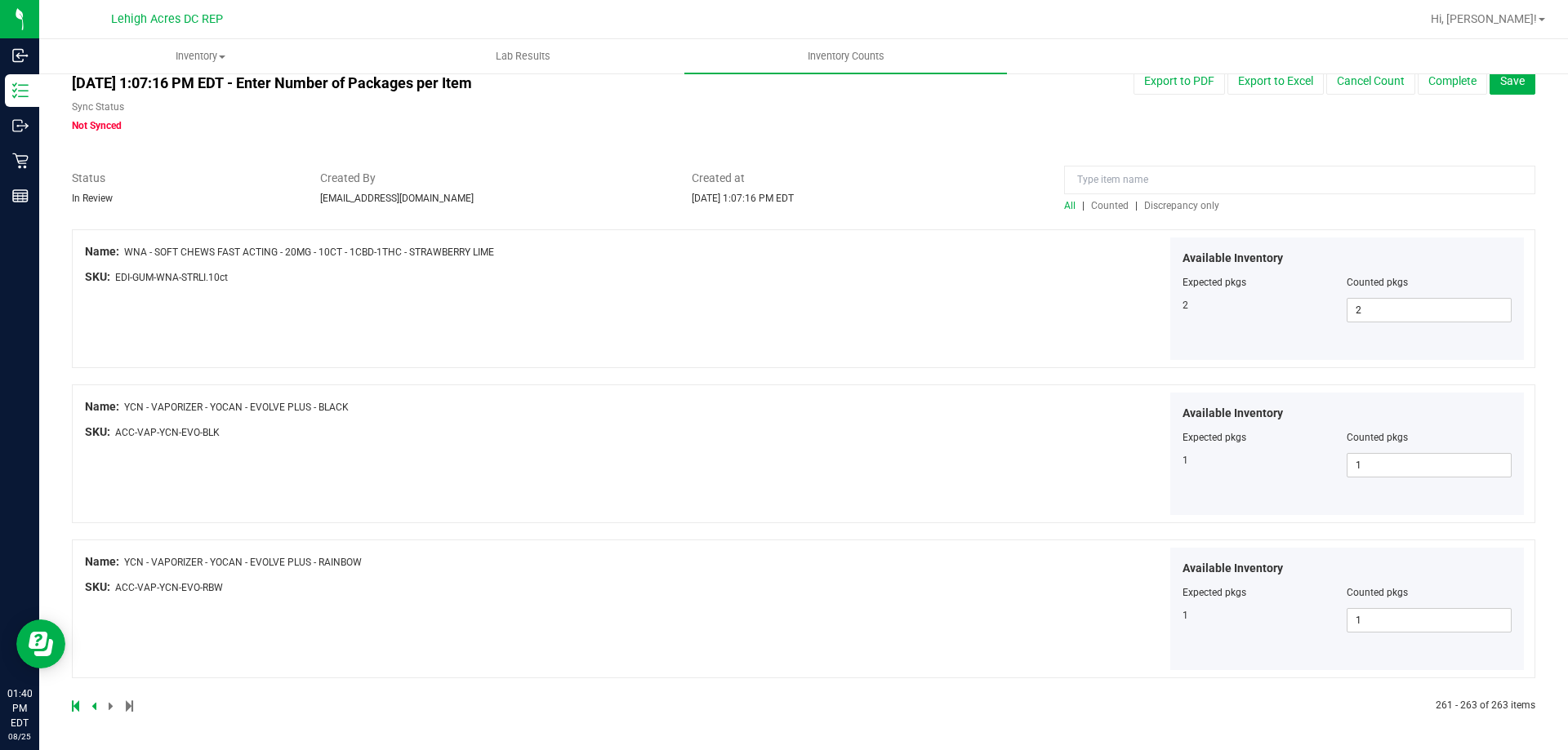
click at [1162, 205] on span "Discrepancy only" at bounding box center [1182, 206] width 75 height 12
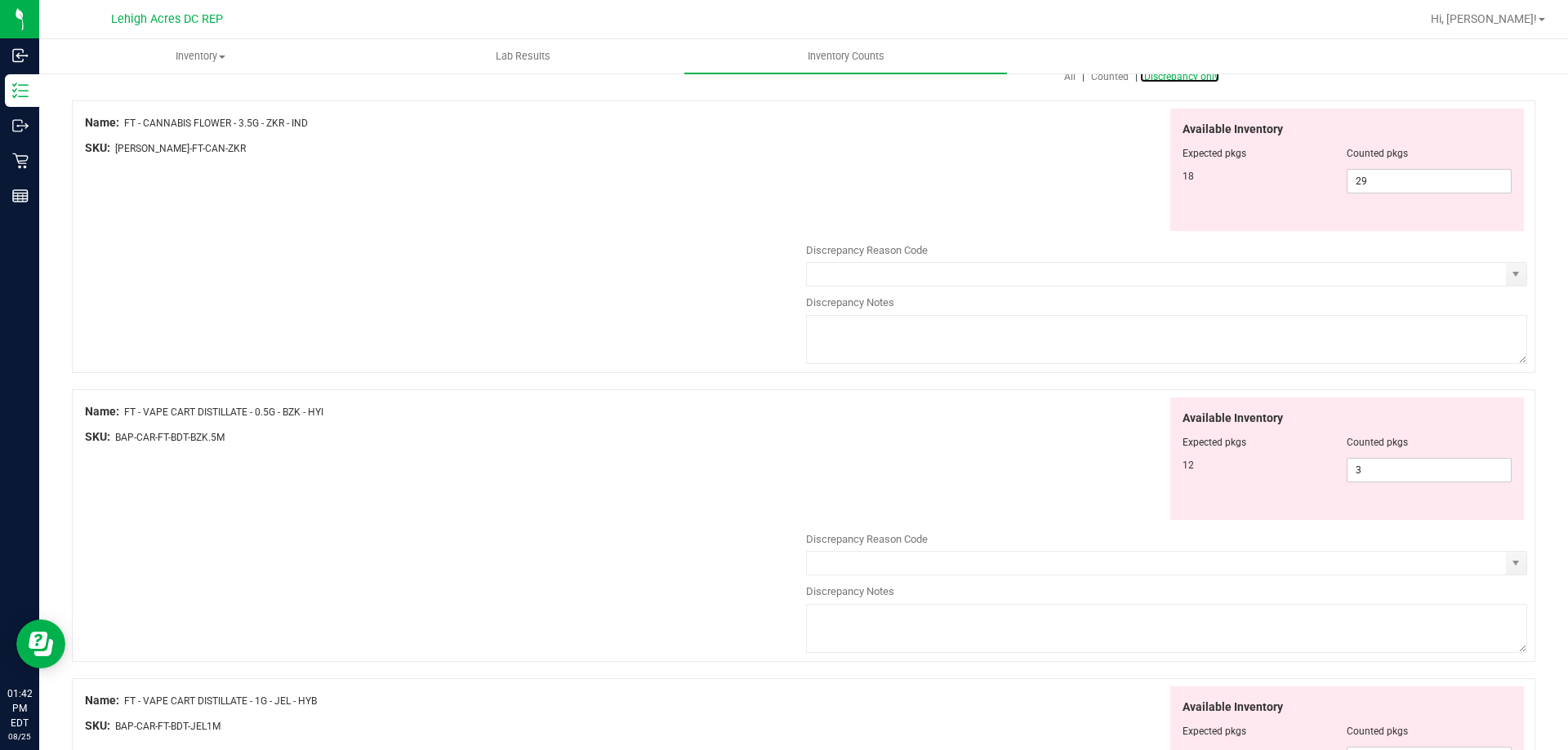
scroll to position [0, 0]
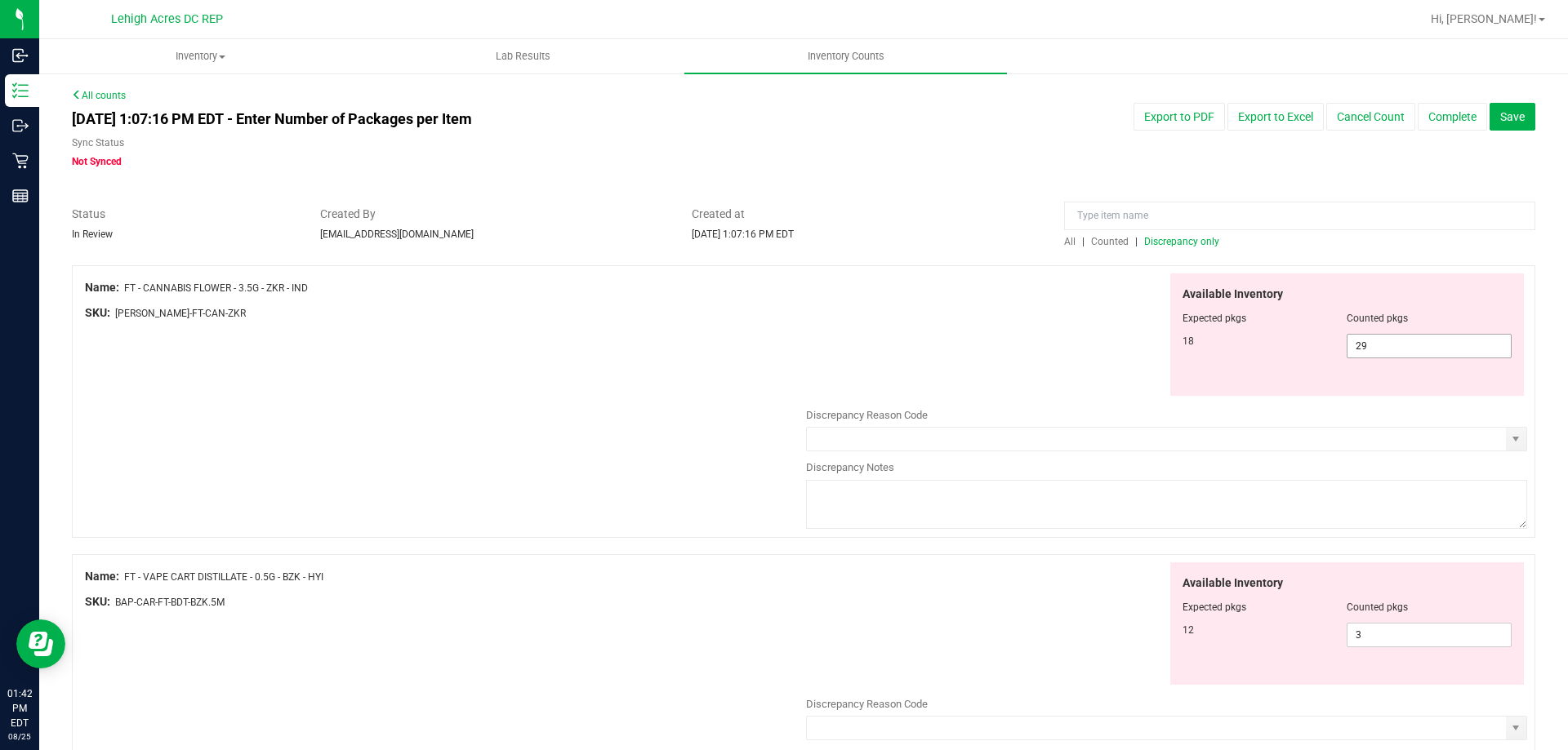
click at [1360, 343] on span "29 29" at bounding box center [1429, 346] width 165 height 24
click at [1360, 343] on input "29" at bounding box center [1429, 346] width 164 height 23
type input "18"
click at [1081, 357] on div "Available Inventory Expected pkgs Counted pkgs 18 18 18" at bounding box center [1167, 335] width 721 height 123
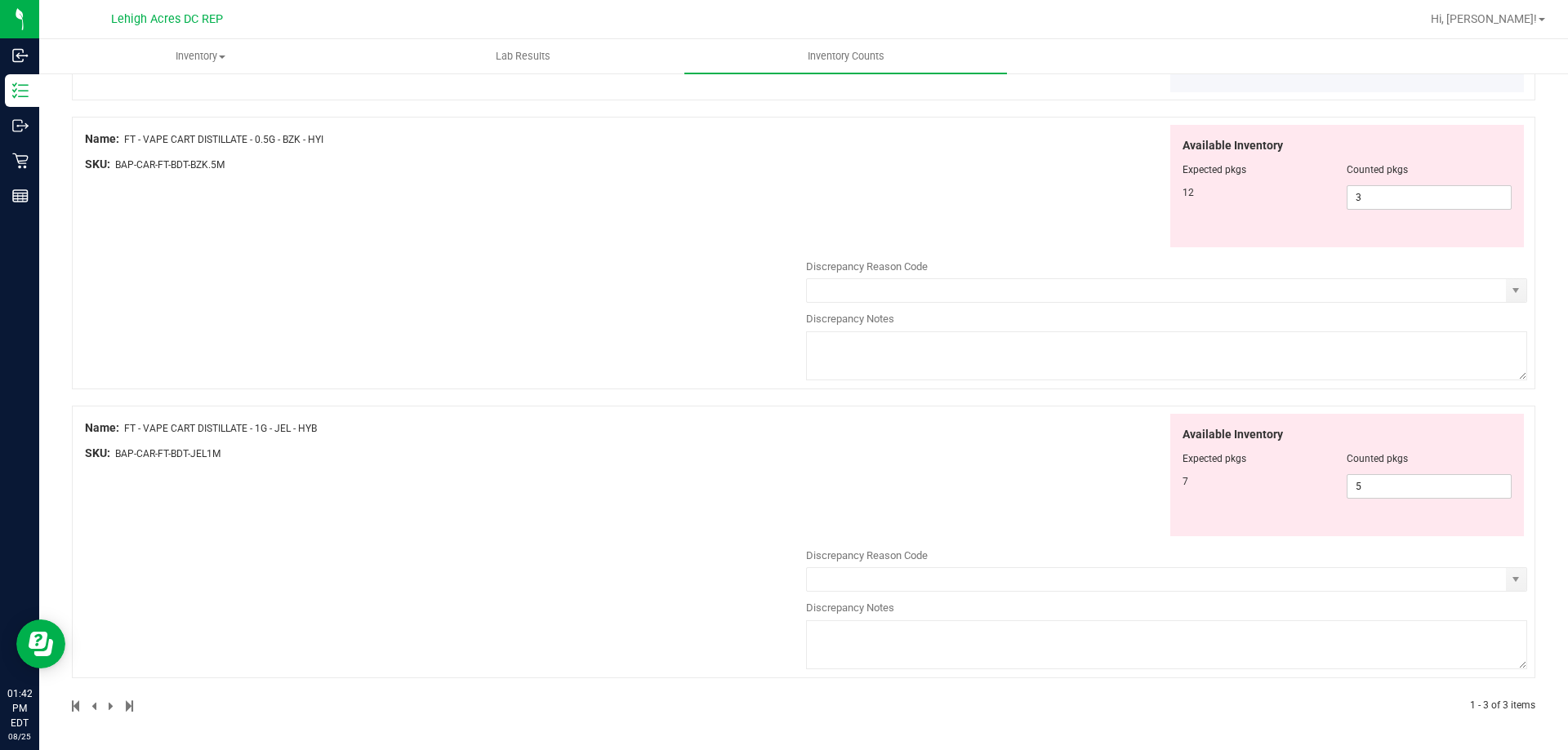
scroll to position [222, 0]
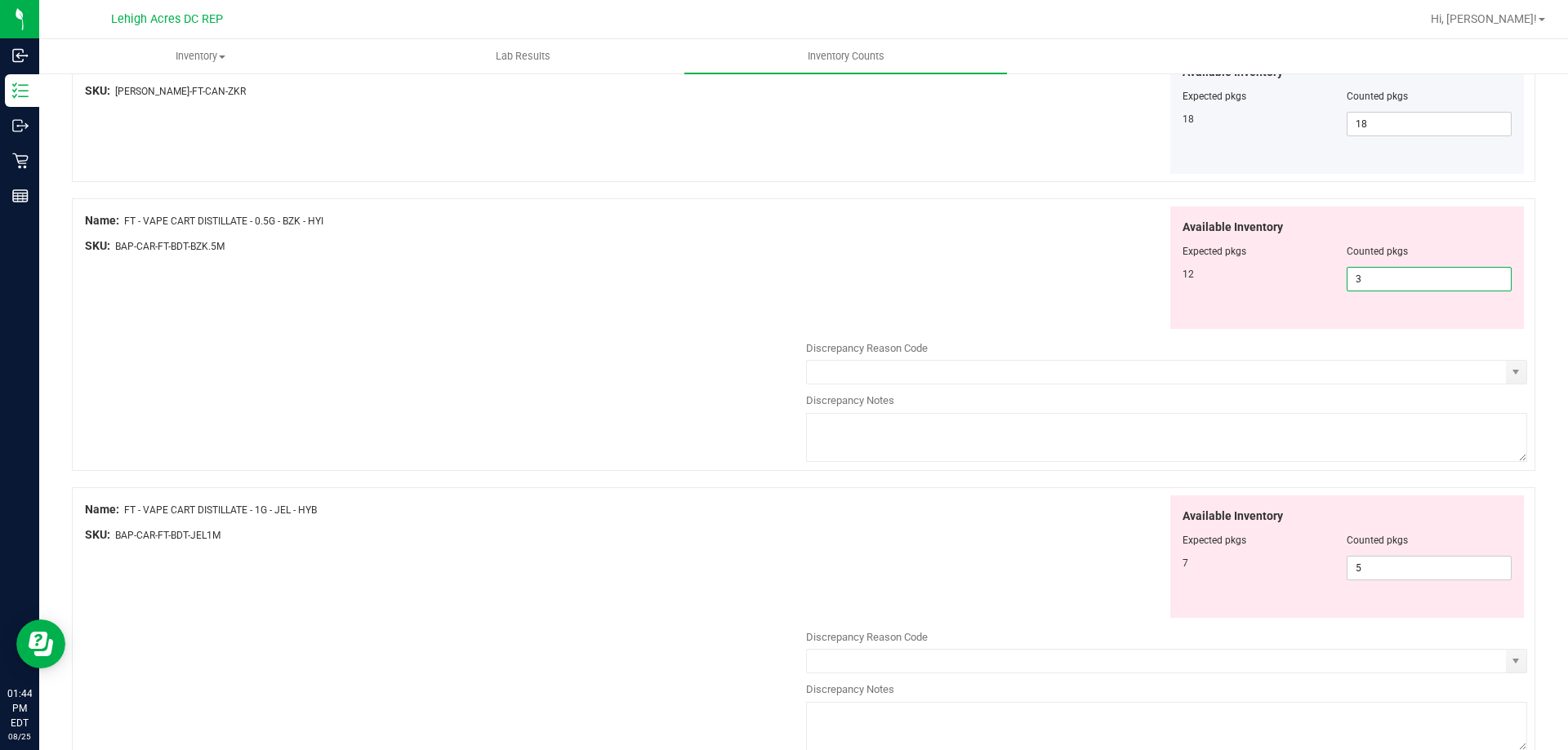
click at [1359, 279] on span "3 3" at bounding box center [1429, 279] width 165 height 24
click at [1359, 279] on input "3" at bounding box center [1429, 280] width 164 height 23
type input "12"
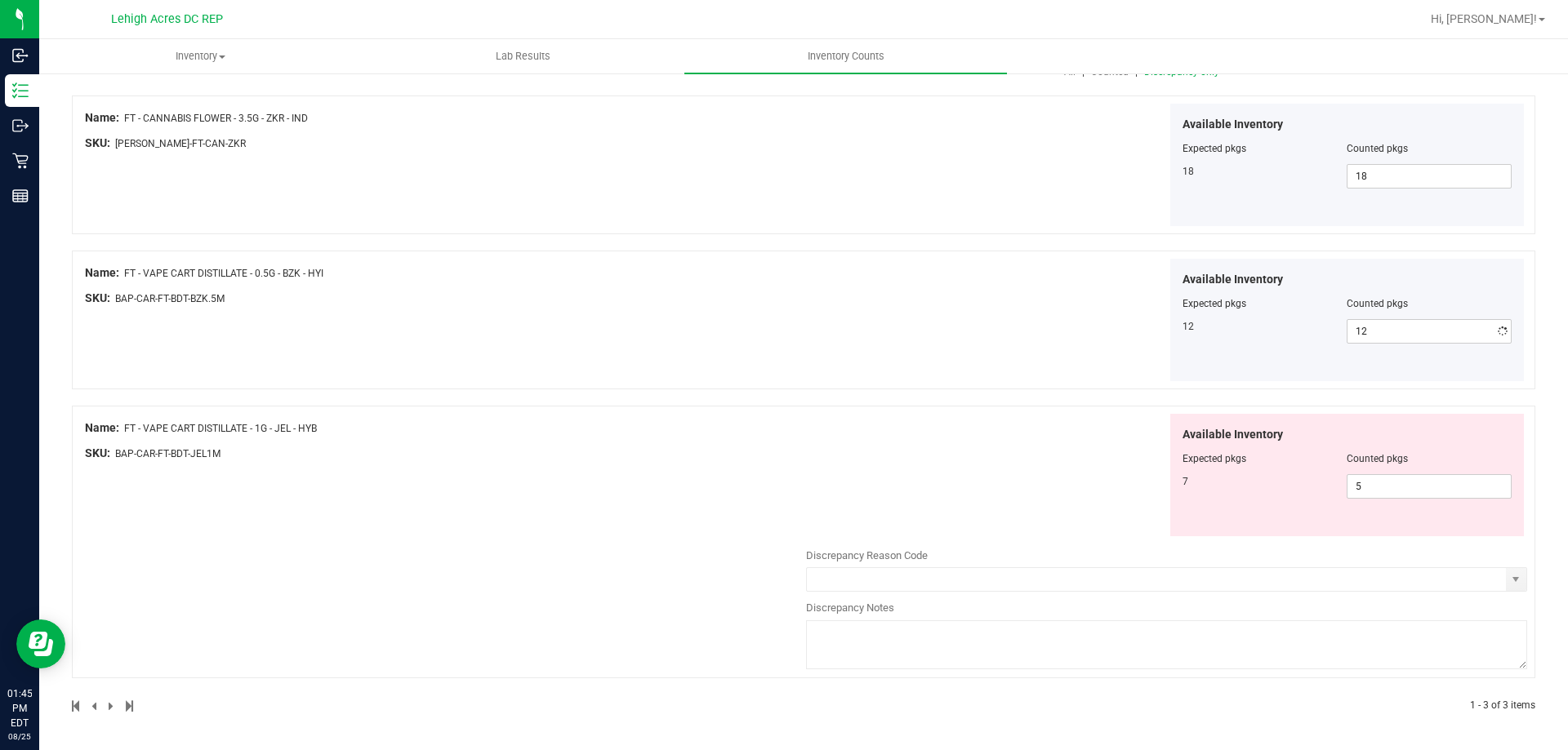
scroll to position [170, 0]
click at [1543, 331] on div "All counts [DATE] 1:07:16 PM EDT - Enter Number of Packages per Item Sync Statu…" at bounding box center [804, 325] width 1529 height 848
click at [1369, 495] on span "5 5" at bounding box center [1429, 486] width 165 height 24
click at [1367, 485] on input "5" at bounding box center [1429, 487] width 164 height 23
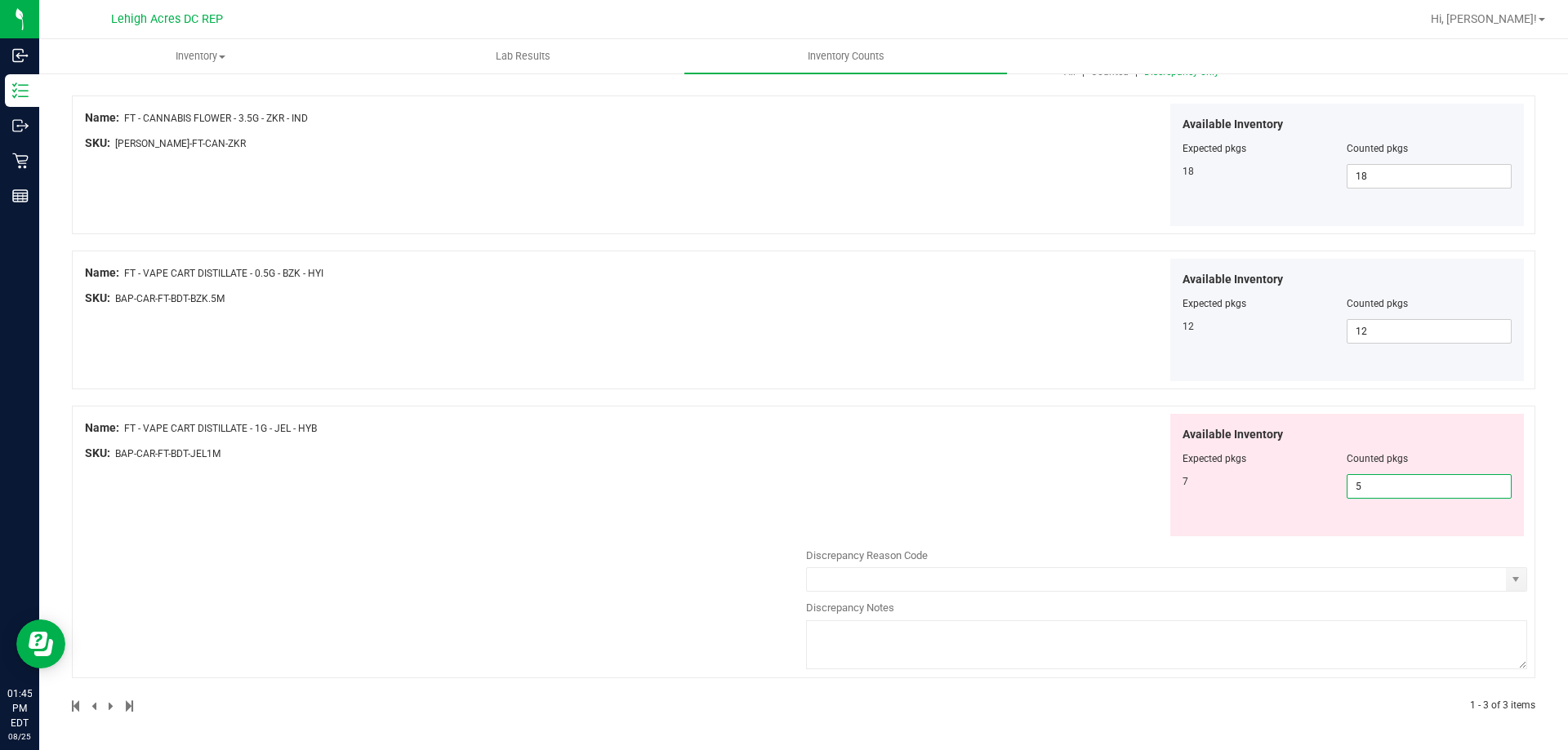
type input "7"
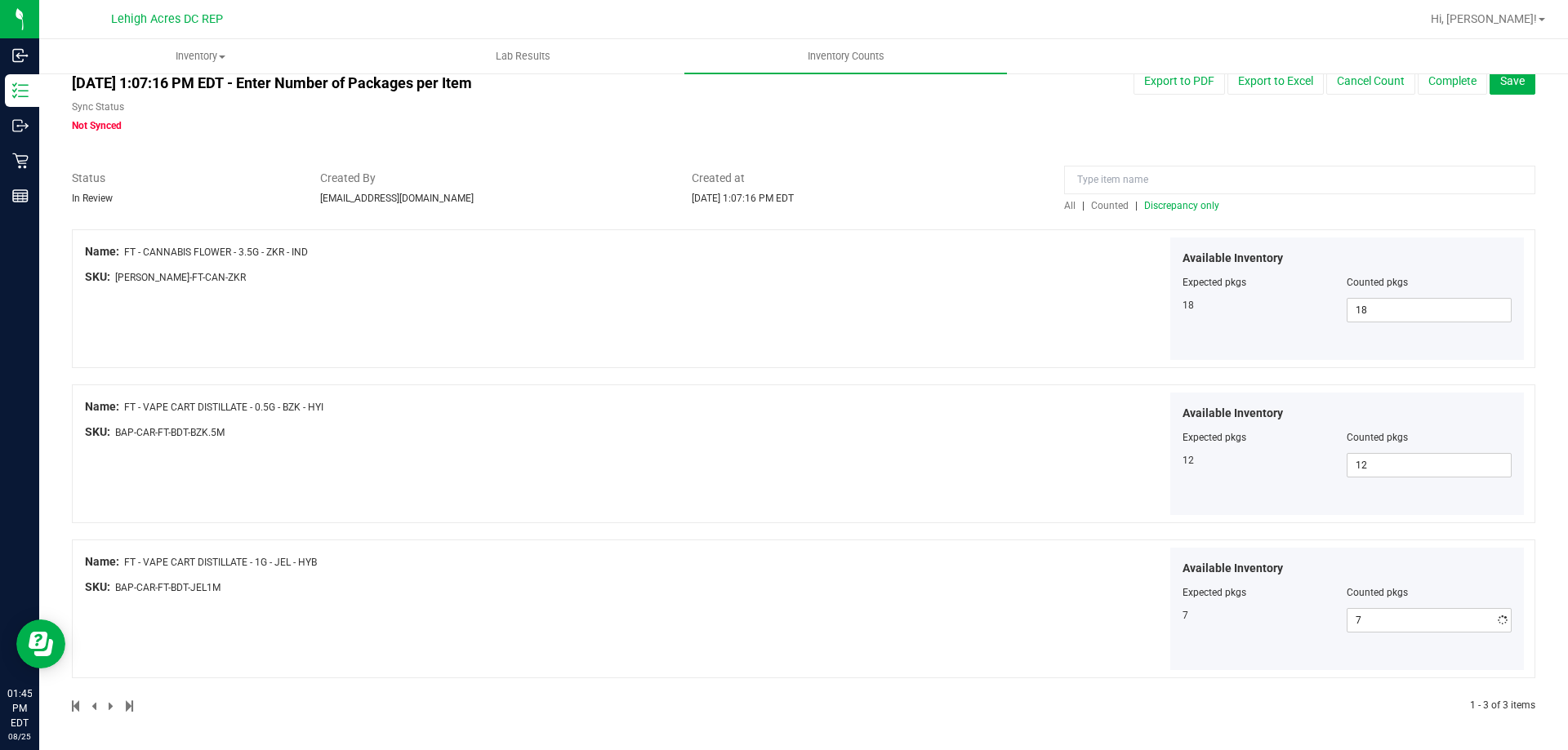
scroll to position [36, 0]
click at [1525, 493] on div "All counts [DATE] 1:07:16 PM EDT - Enter Number of Packages per Item Sync Statu…" at bounding box center [804, 392] width 1529 height 714
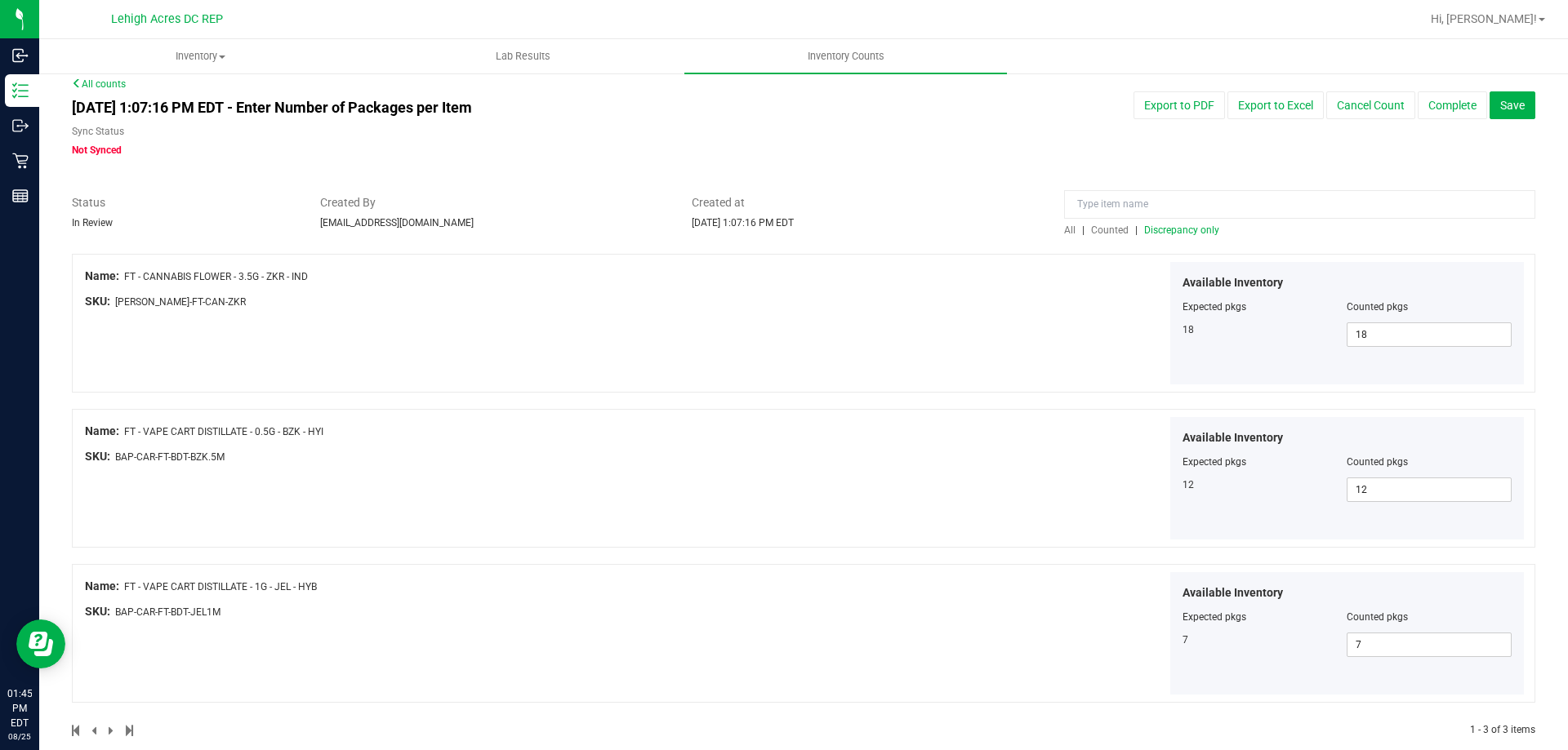
scroll to position [0, 0]
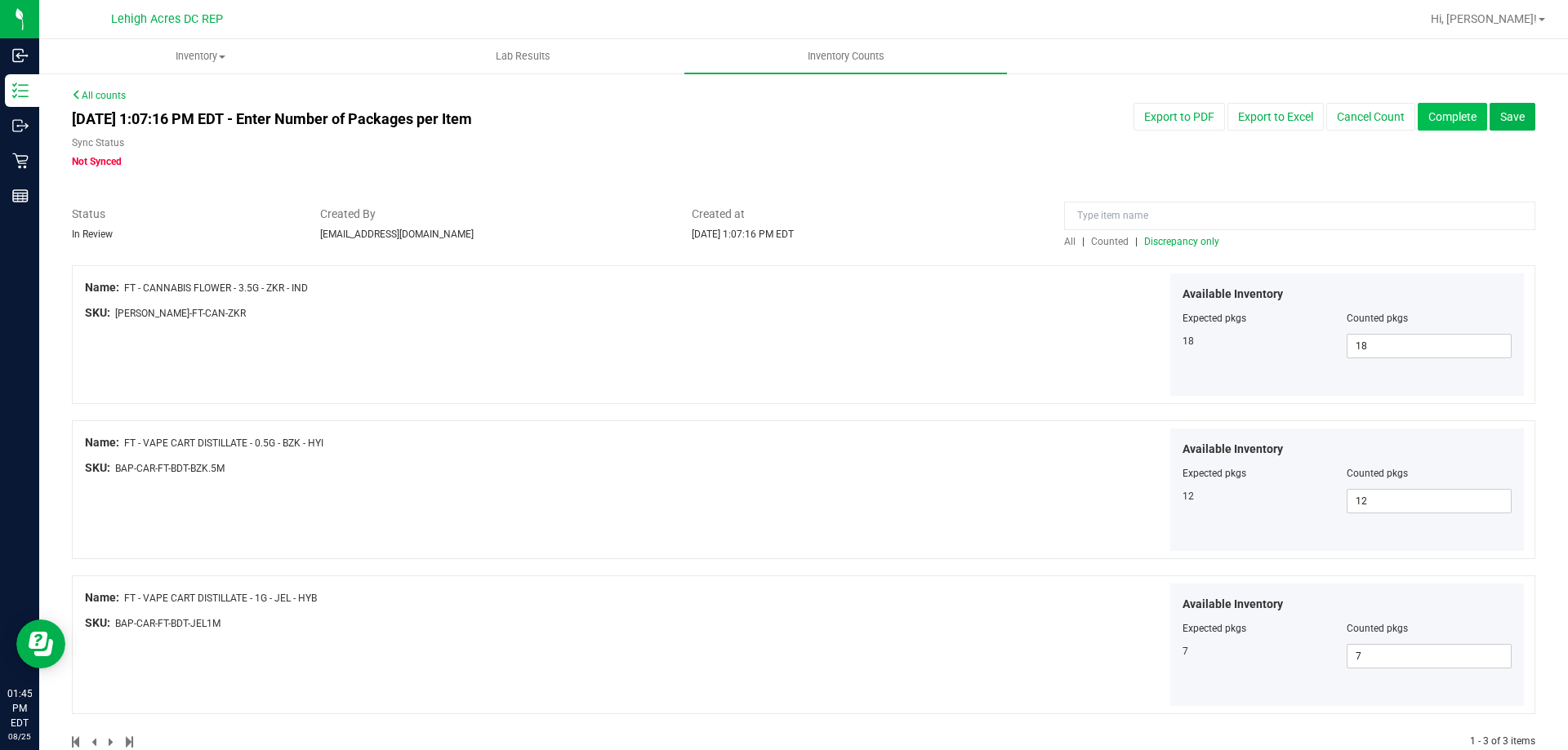
click at [1443, 114] on button "Complete" at bounding box center [1453, 116] width 70 height 28
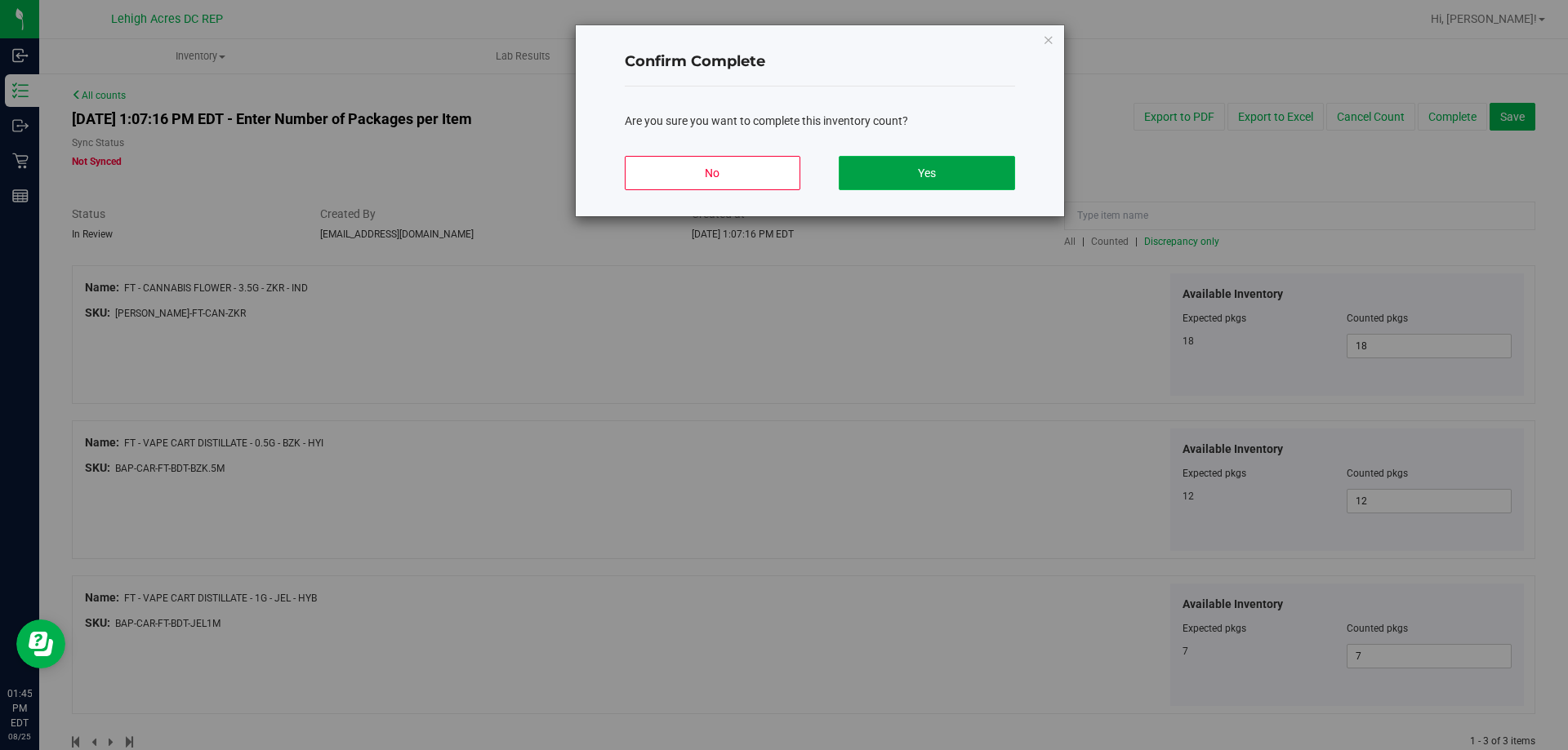
click at [902, 167] on button "Yes" at bounding box center [926, 173] width 175 height 34
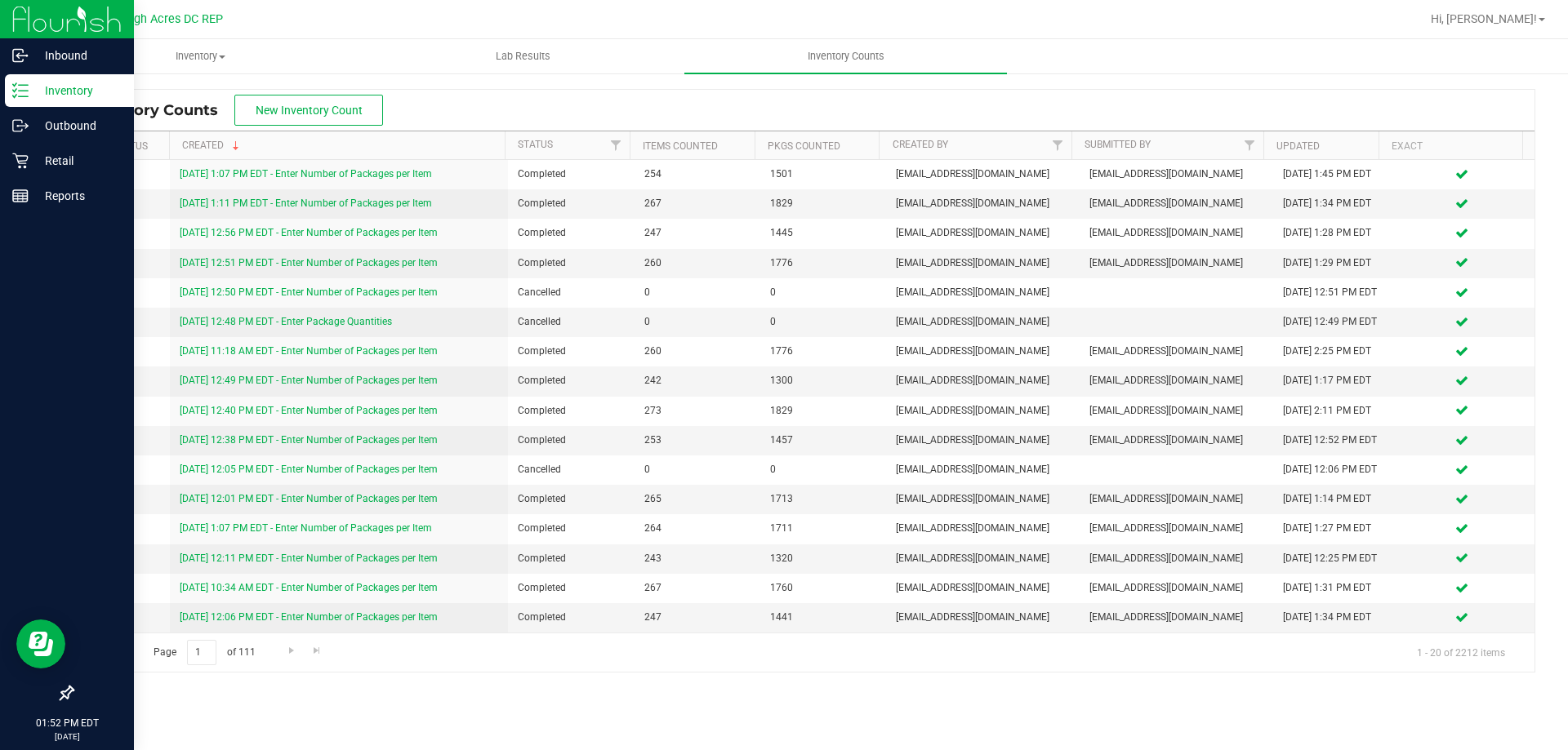
click at [29, 18] on img at bounding box center [67, 19] width 109 height 38
